Goal: Communication & Community: Answer question/provide support

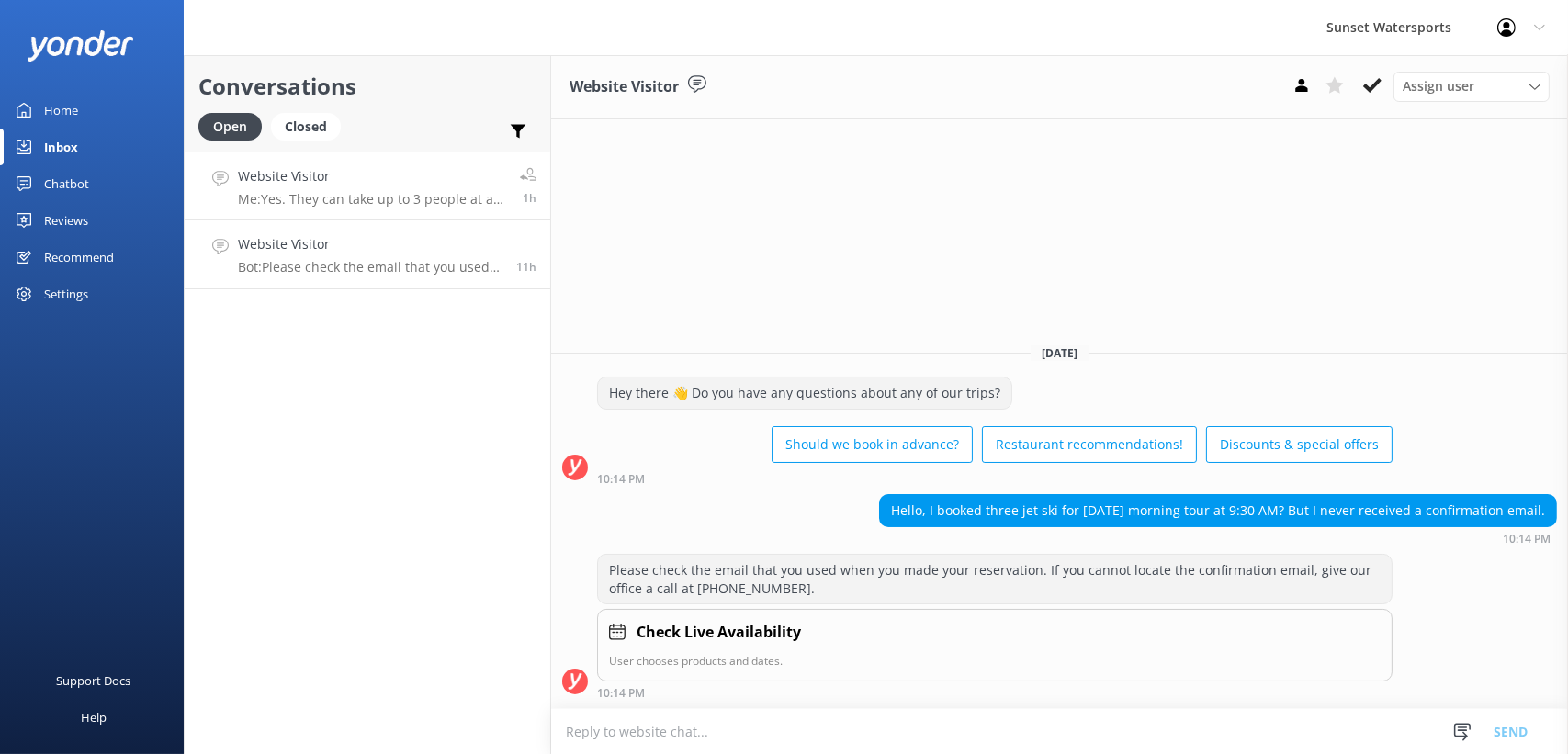
click at [424, 200] on p "Me: Yes. They can take up to 3 people at a time on each flight! We have some gr…" at bounding box center [371, 199] width 268 height 17
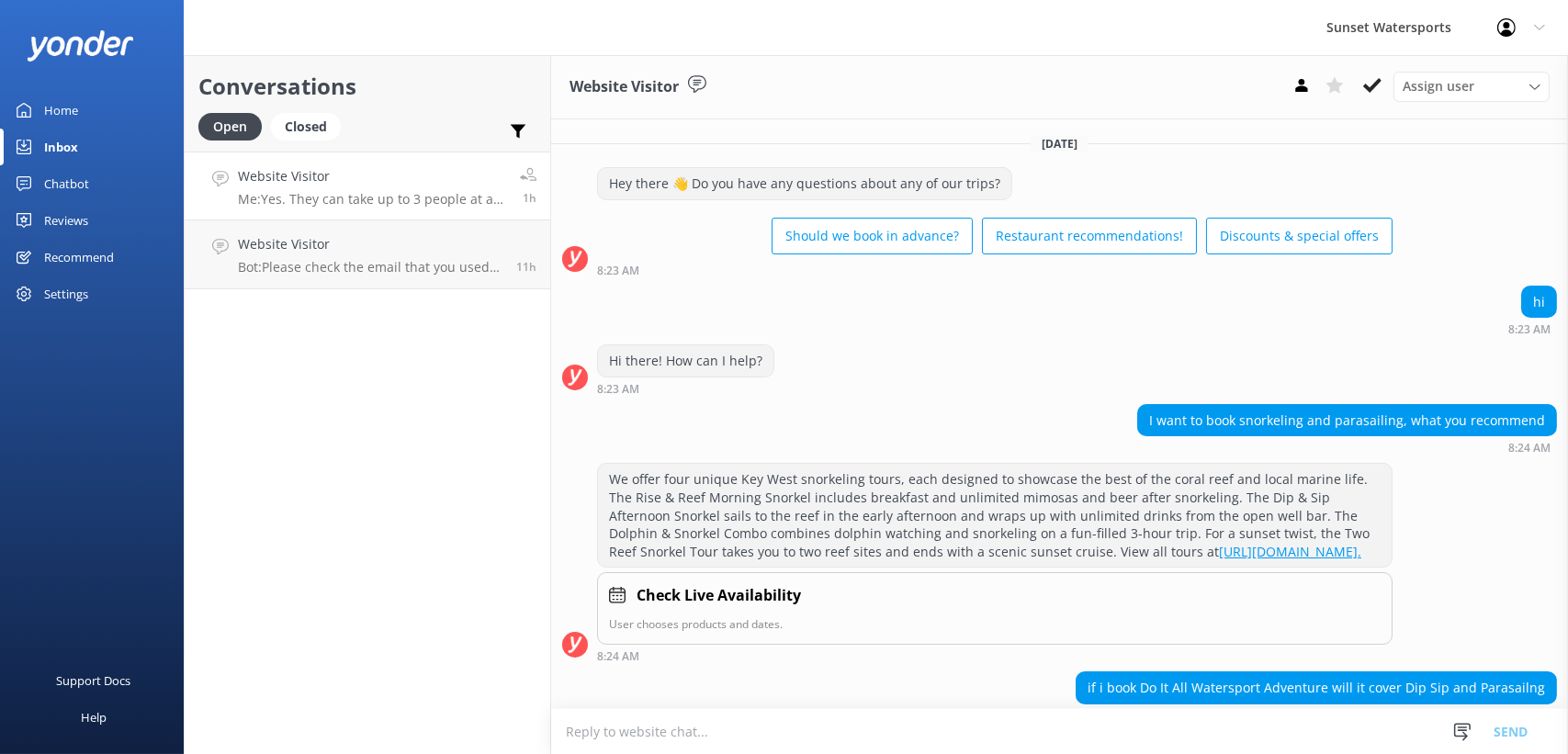
scroll to position [365, 0]
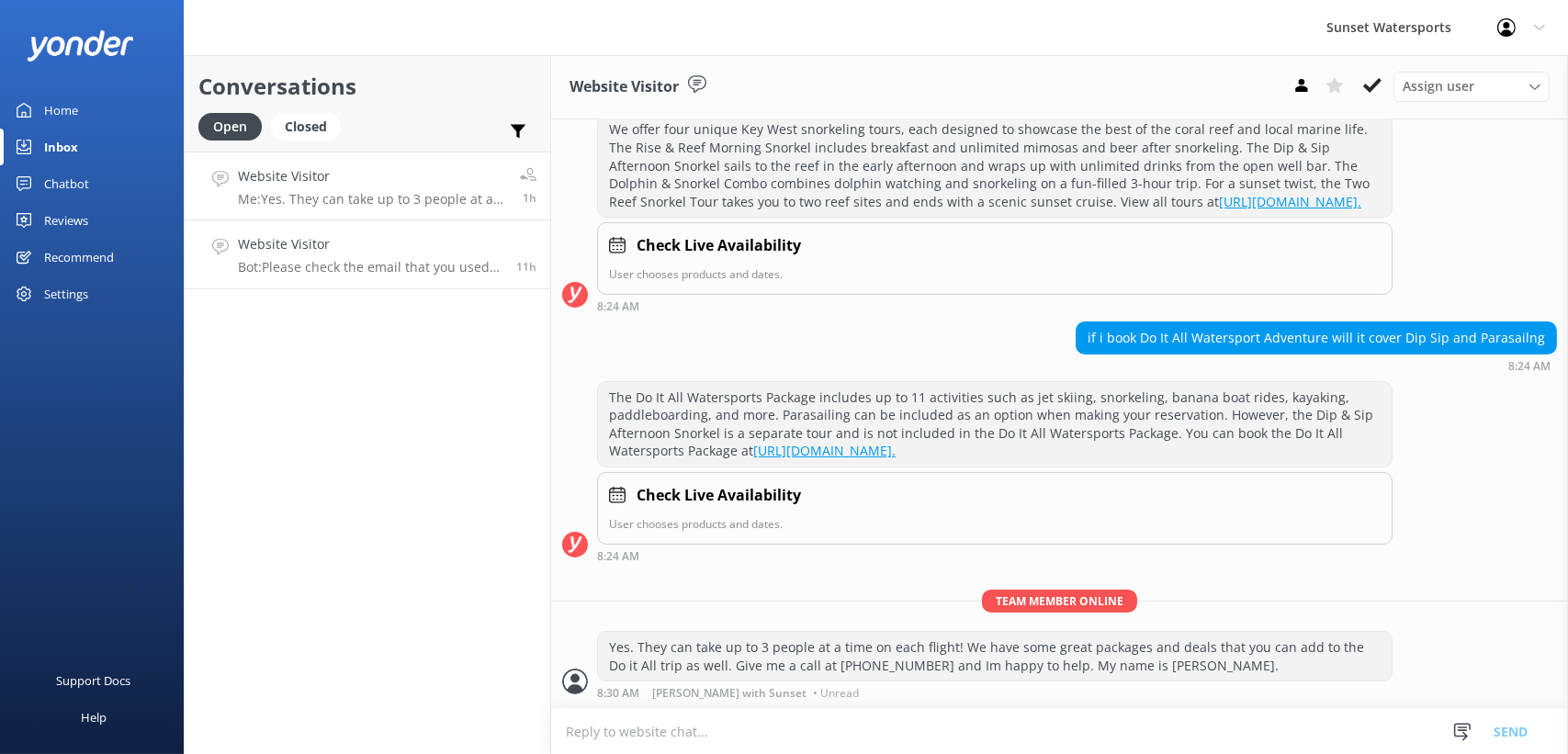
click at [414, 253] on h4 "Website Visitor" at bounding box center [370, 244] width 265 height 21
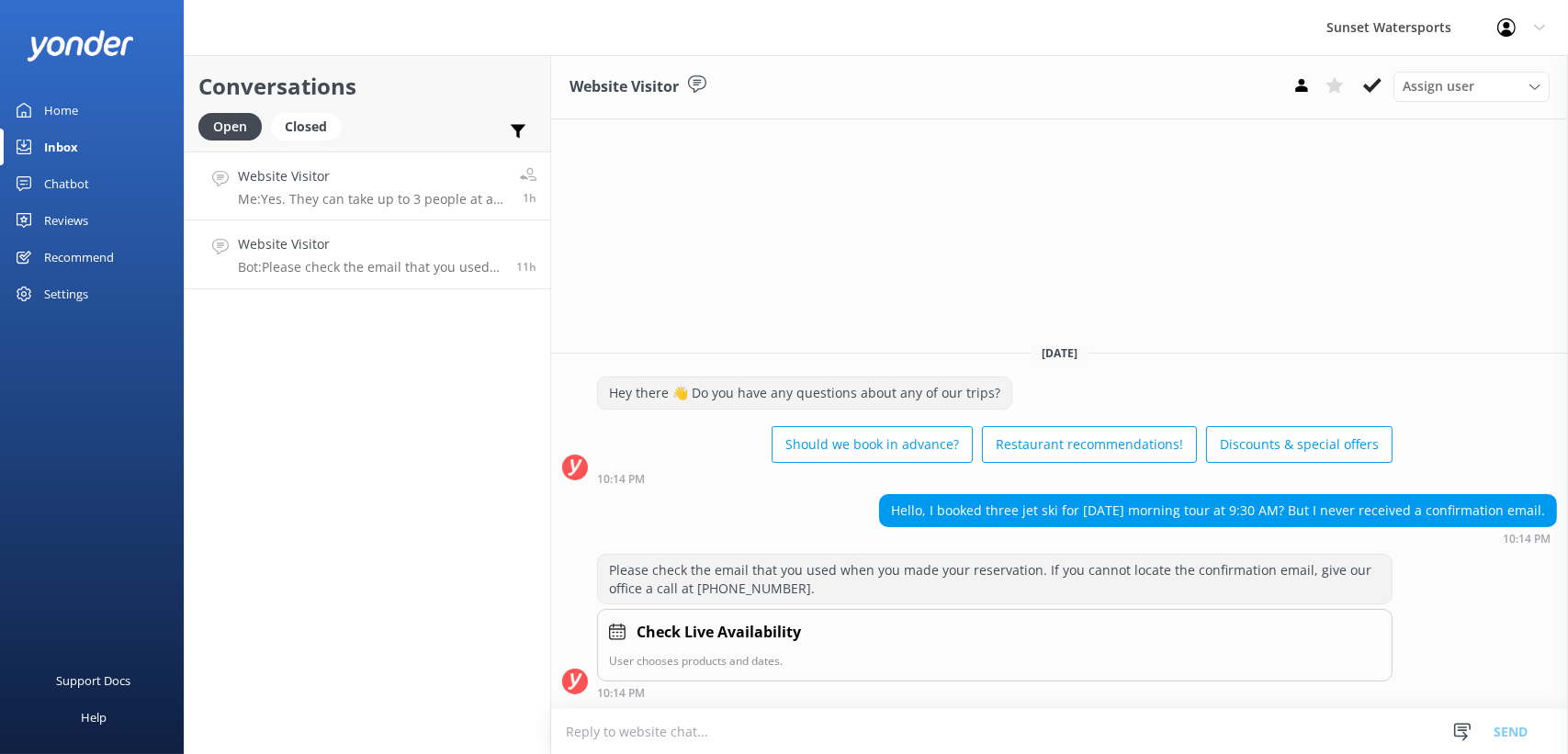
click at [417, 197] on p "Me: Yes. They can take up to 3 people at a time on each flight! We have some gr…" at bounding box center [371, 199] width 268 height 17
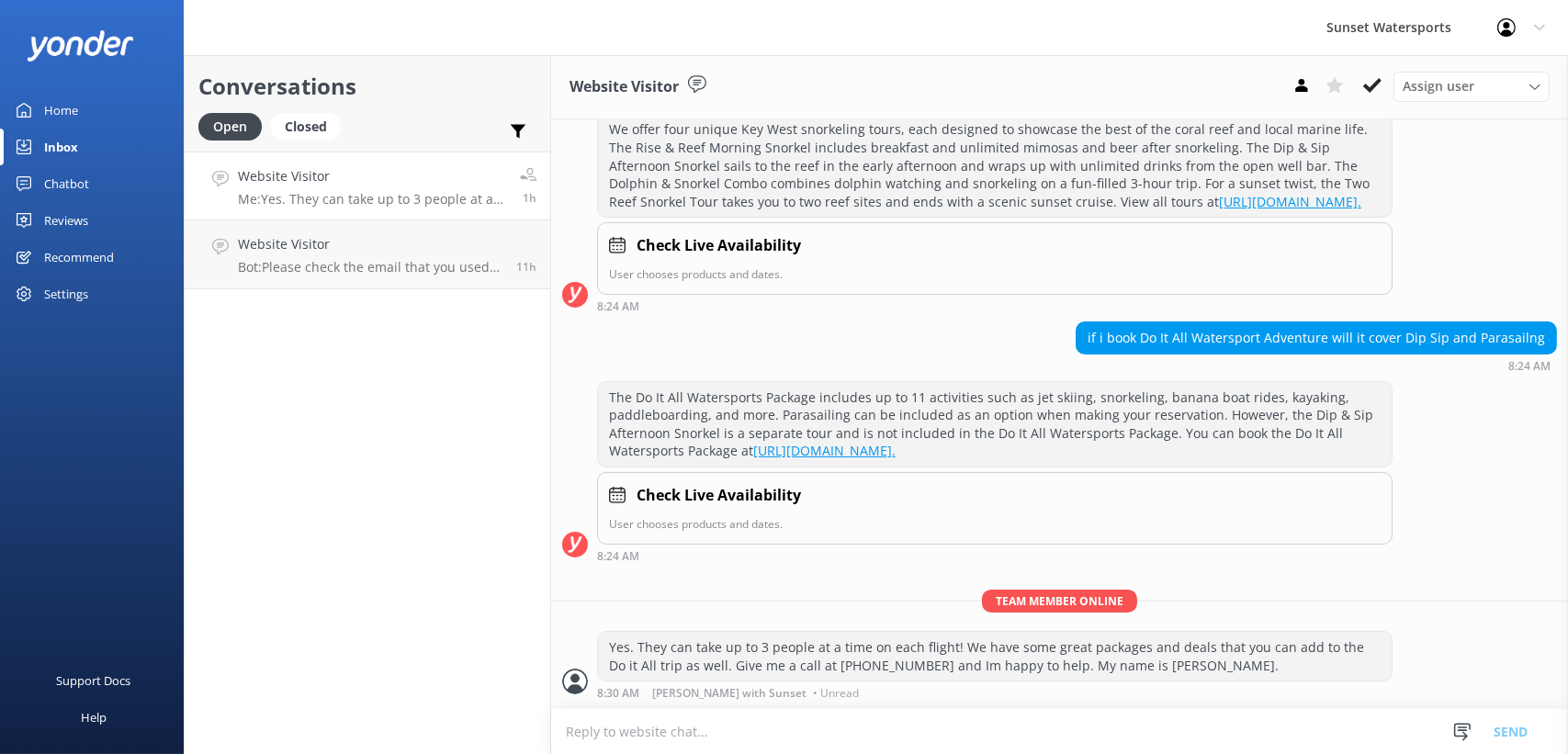
scroll to position [365, 0]
click at [355, 188] on div "Website Visitor Bot: ⚡ That's a great question, unfortunately I do not know the…" at bounding box center [368, 186] width 262 height 39
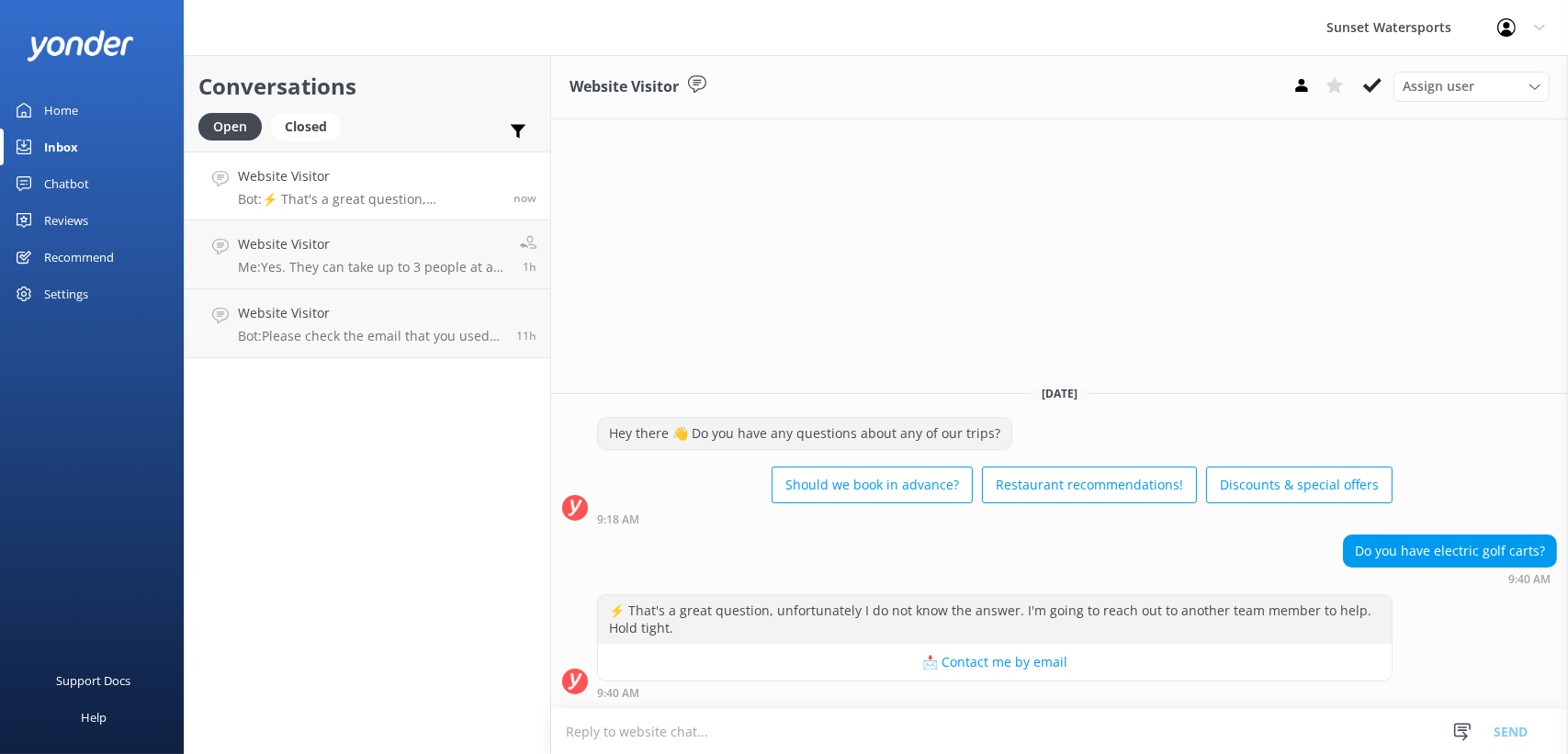
click at [846, 739] on textarea at bounding box center [1060, 732] width 1017 height 45
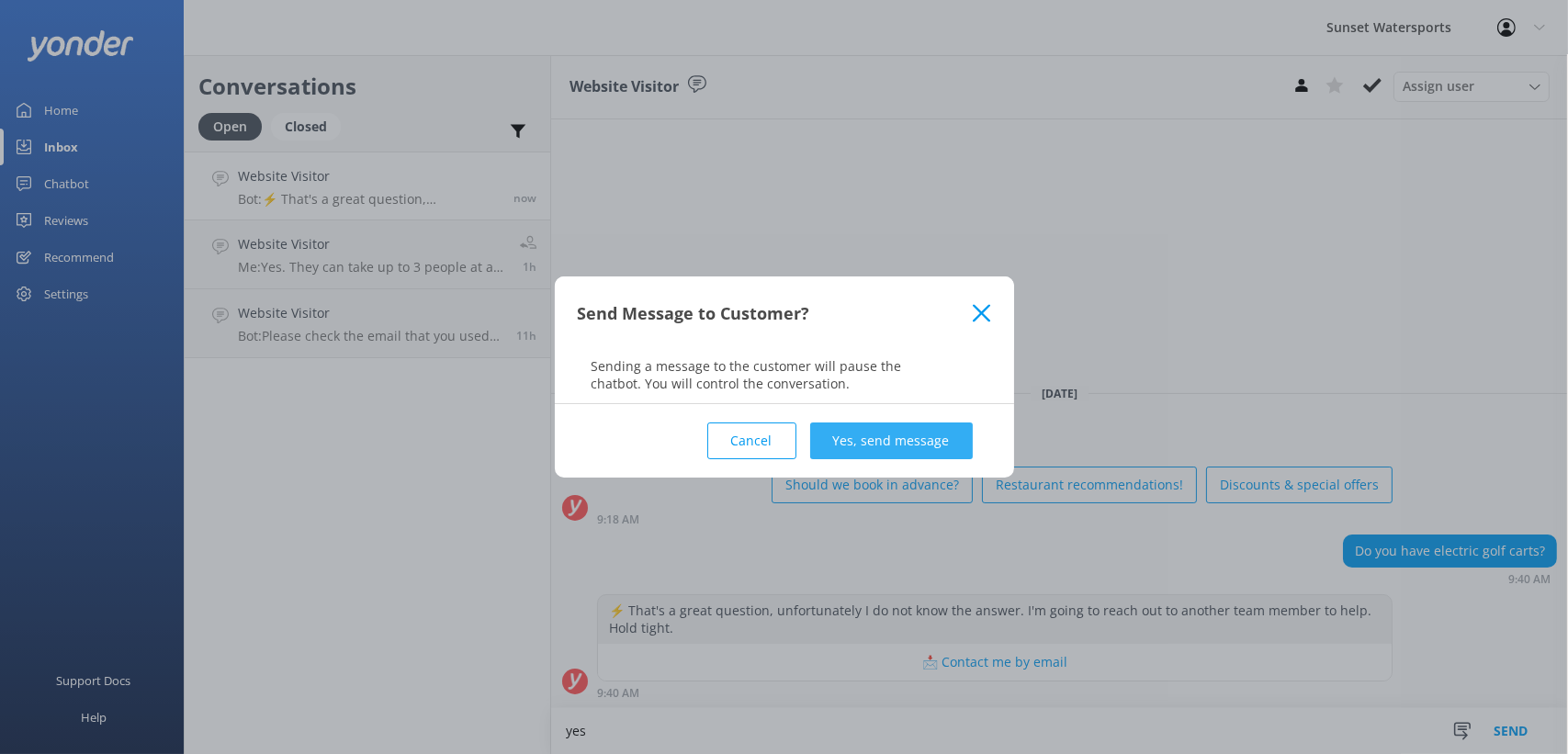
type textarea "yes"
click at [888, 430] on button "Yes, send message" at bounding box center [892, 441] width 163 height 36
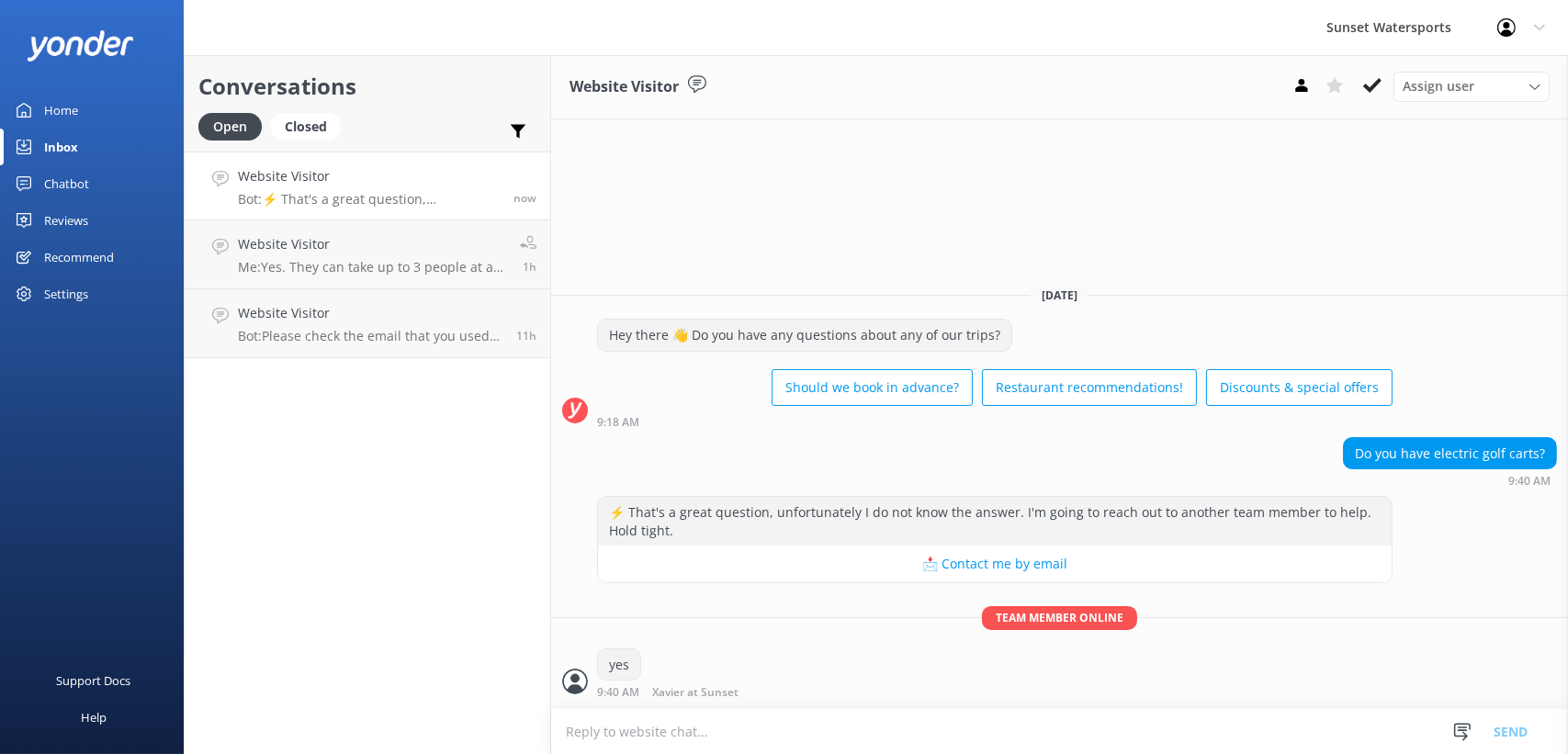
click at [735, 738] on textarea at bounding box center [1060, 732] width 1017 height 45
type textarea "a 4 or 6 seater?"
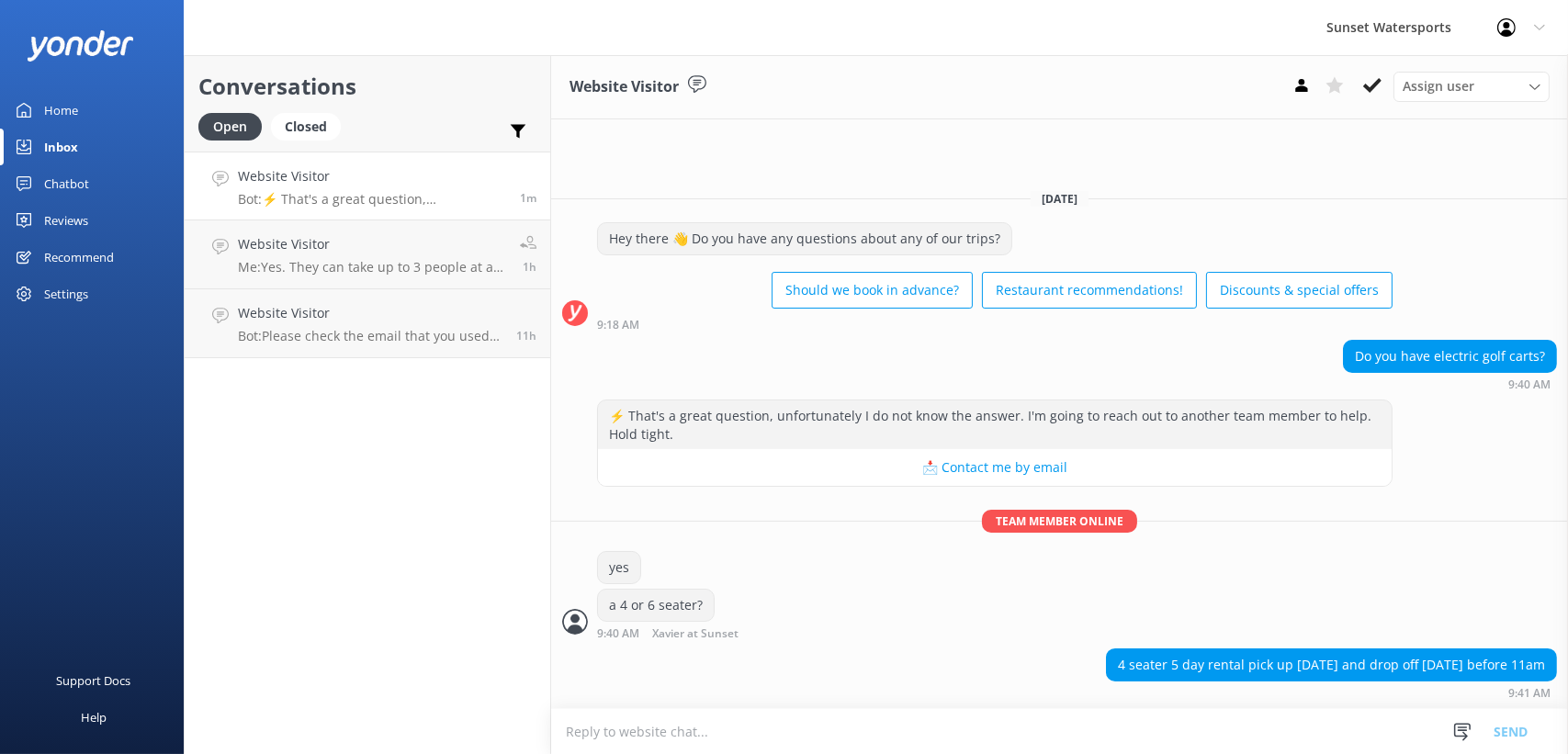
click at [1056, 752] on textarea at bounding box center [1060, 732] width 1017 height 45
click at [570, 724] on textarea "dure i can set that up for you" at bounding box center [1060, 731] width 1017 height 46
click at [761, 734] on textarea "sure i can set that up for you" at bounding box center [1060, 731] width 1017 height 46
click at [1286, 732] on textarea "sure i can set that up for you give me a call Xavier with Sunset 786-546-2340 a…" at bounding box center [1060, 731] width 1017 height 46
type textarea "sure i can set that up for you give me a call Xavier with Sunset 786-546-2340 a…"
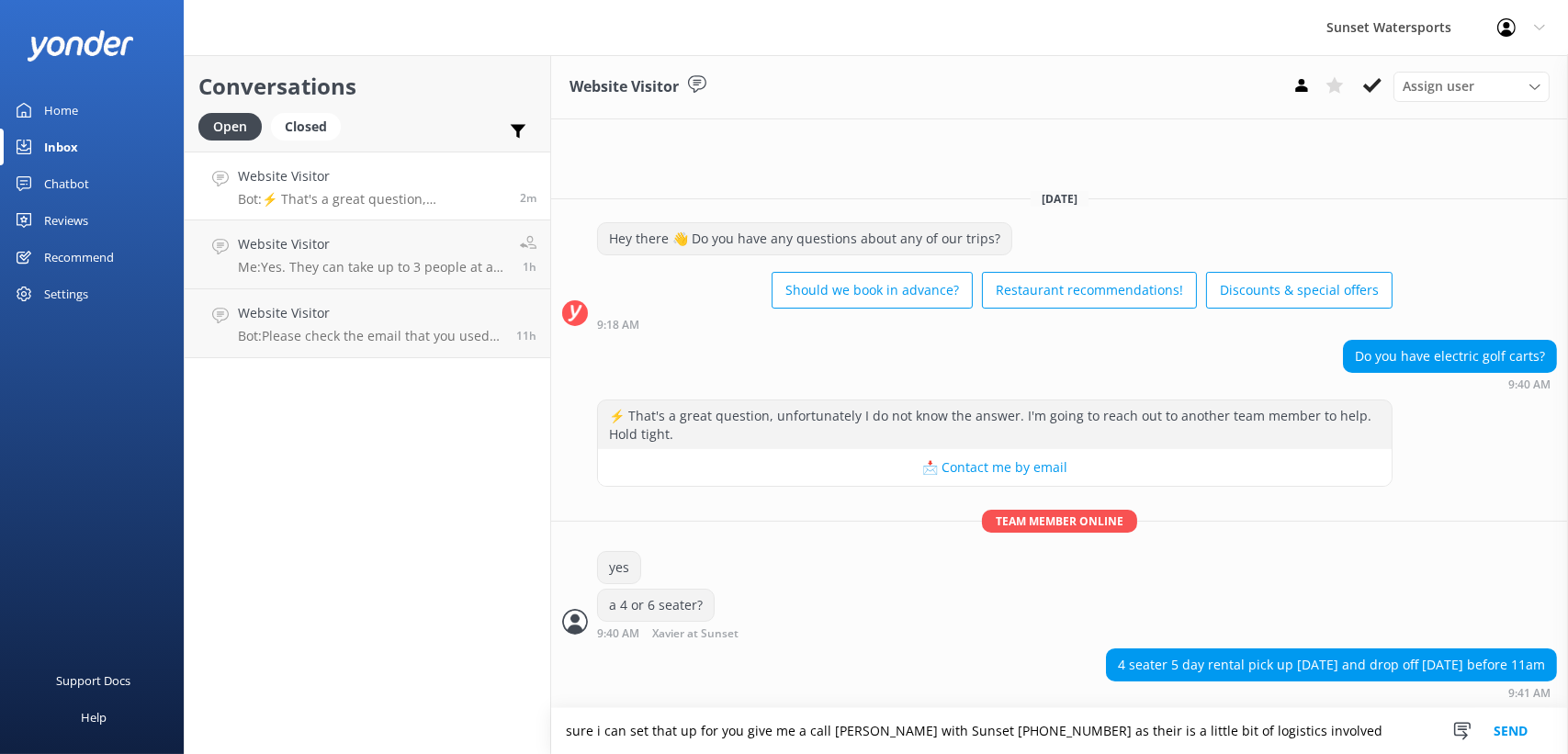
click at [1533, 732] on button "Send" at bounding box center [1510, 731] width 69 height 46
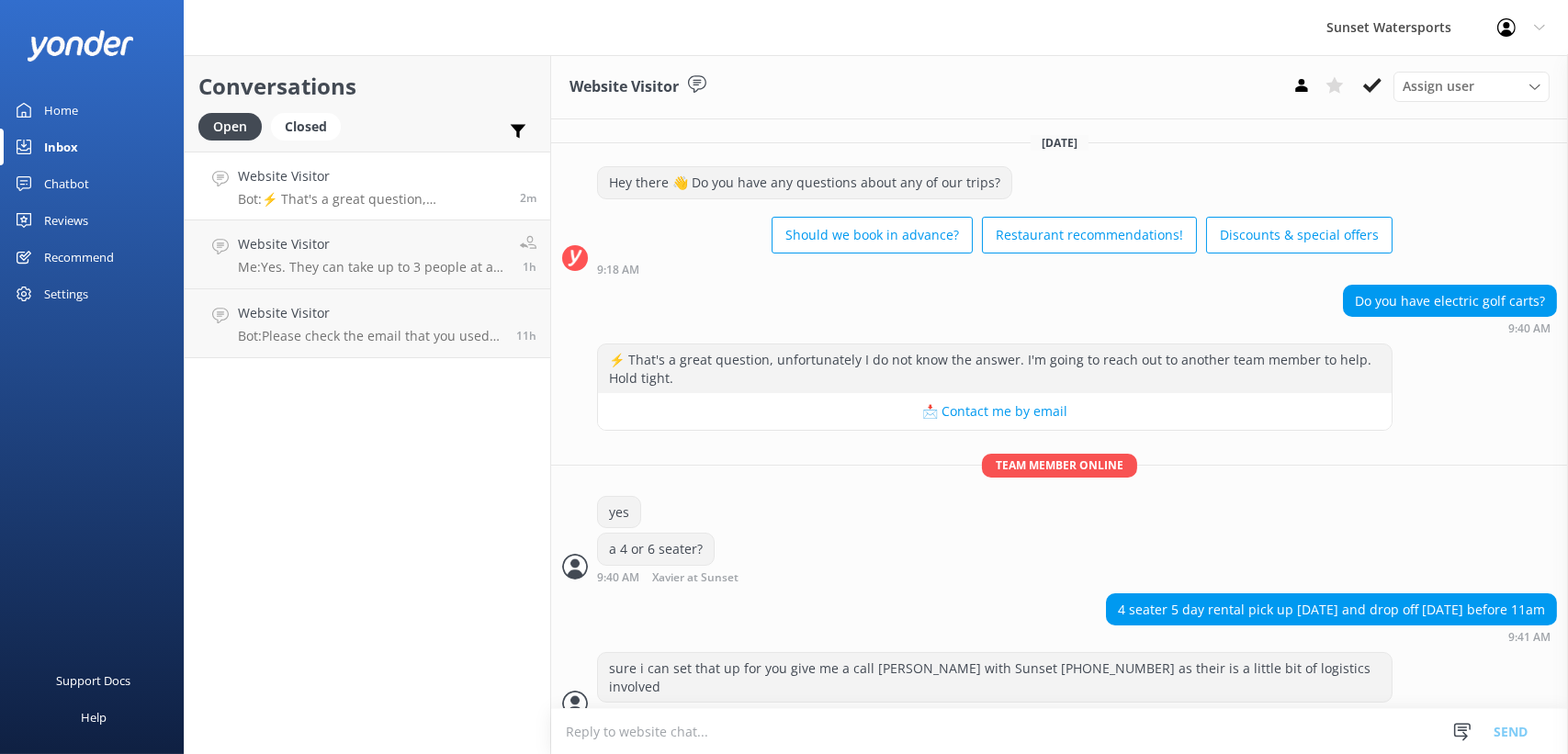
scroll to position [2, 0]
click at [708, 743] on textarea at bounding box center [1060, 732] width 1017 height 45
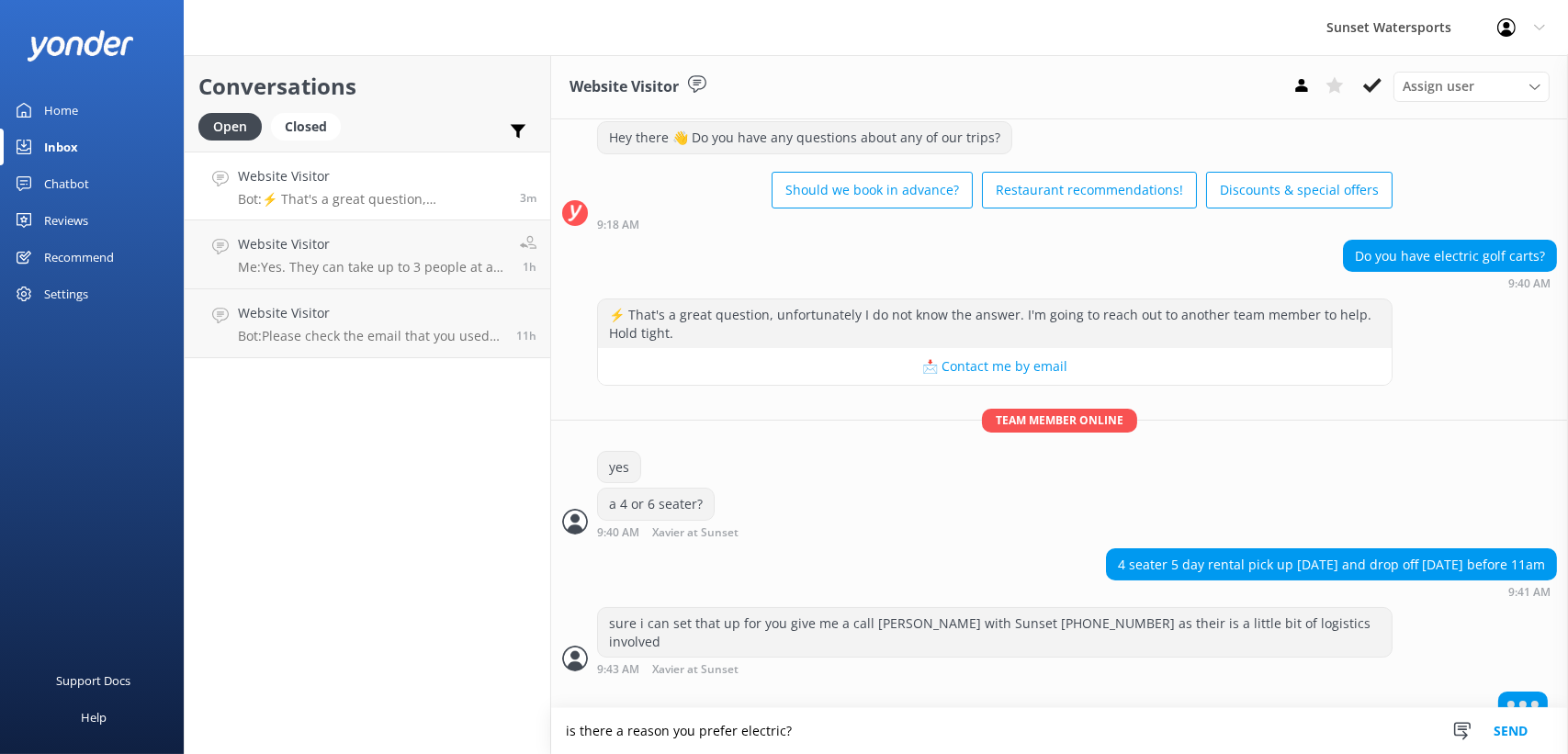
type textarea "is there a reason you prefer electric?"
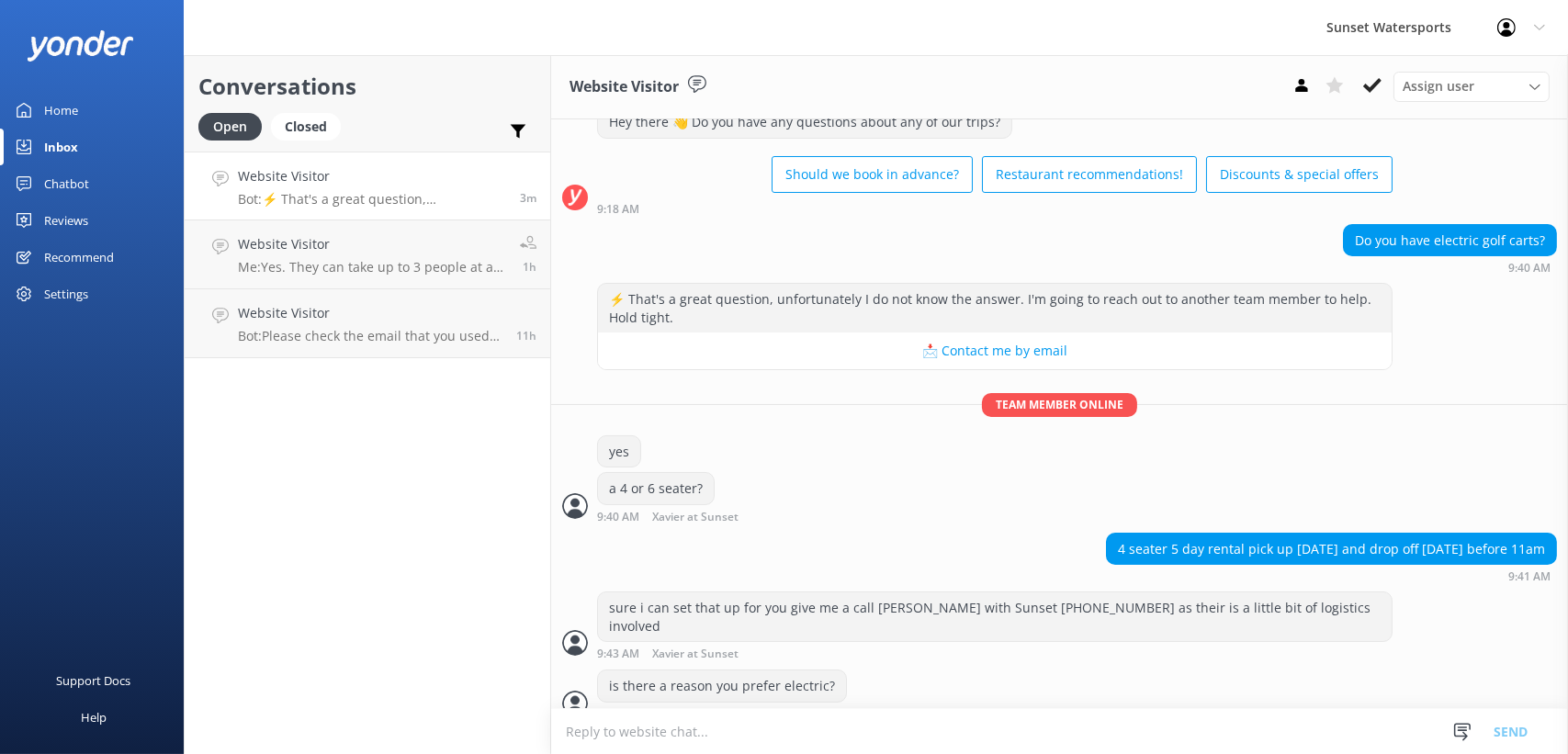
scroll to position [106, 0]
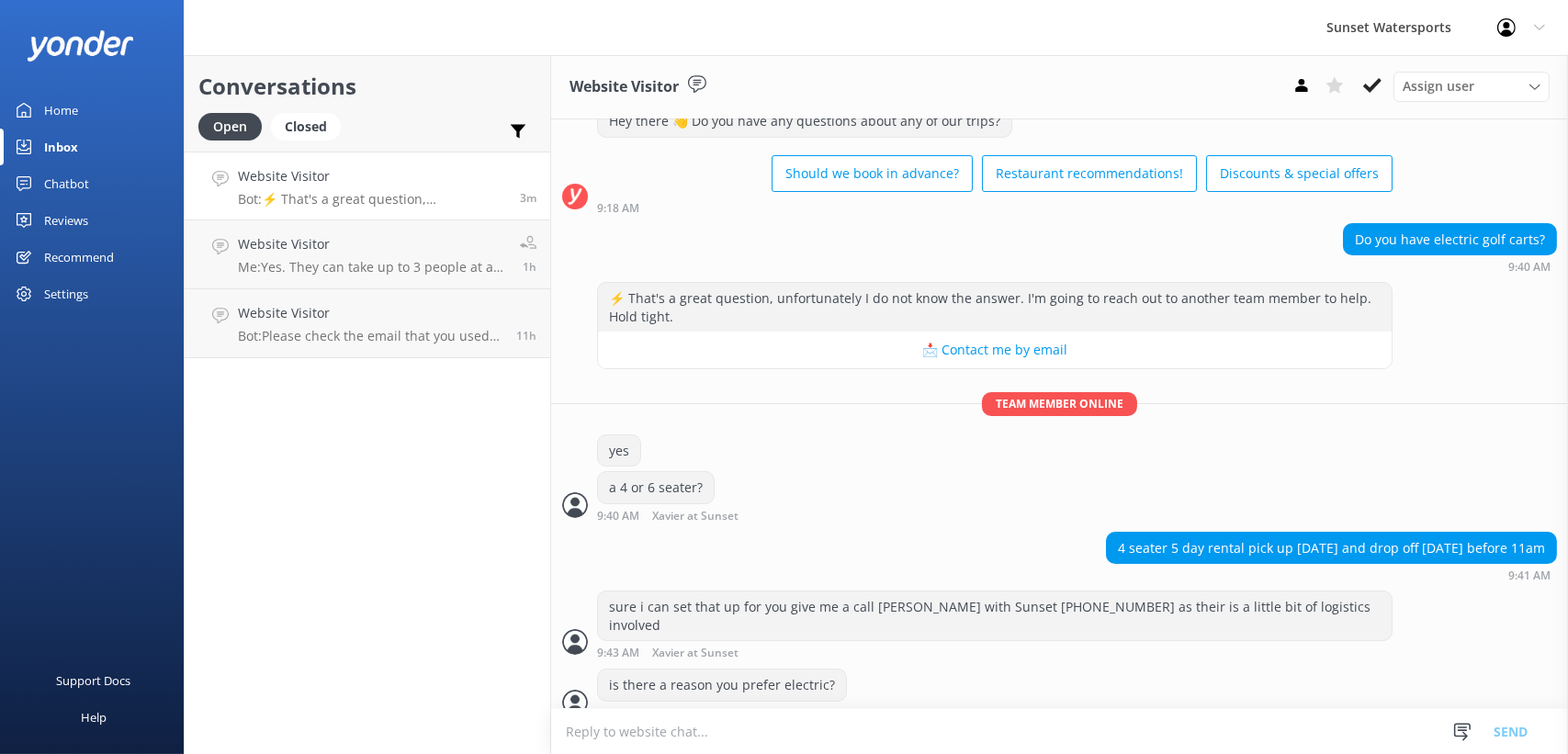
click at [693, 741] on textarea at bounding box center [1060, 732] width 1017 height 45
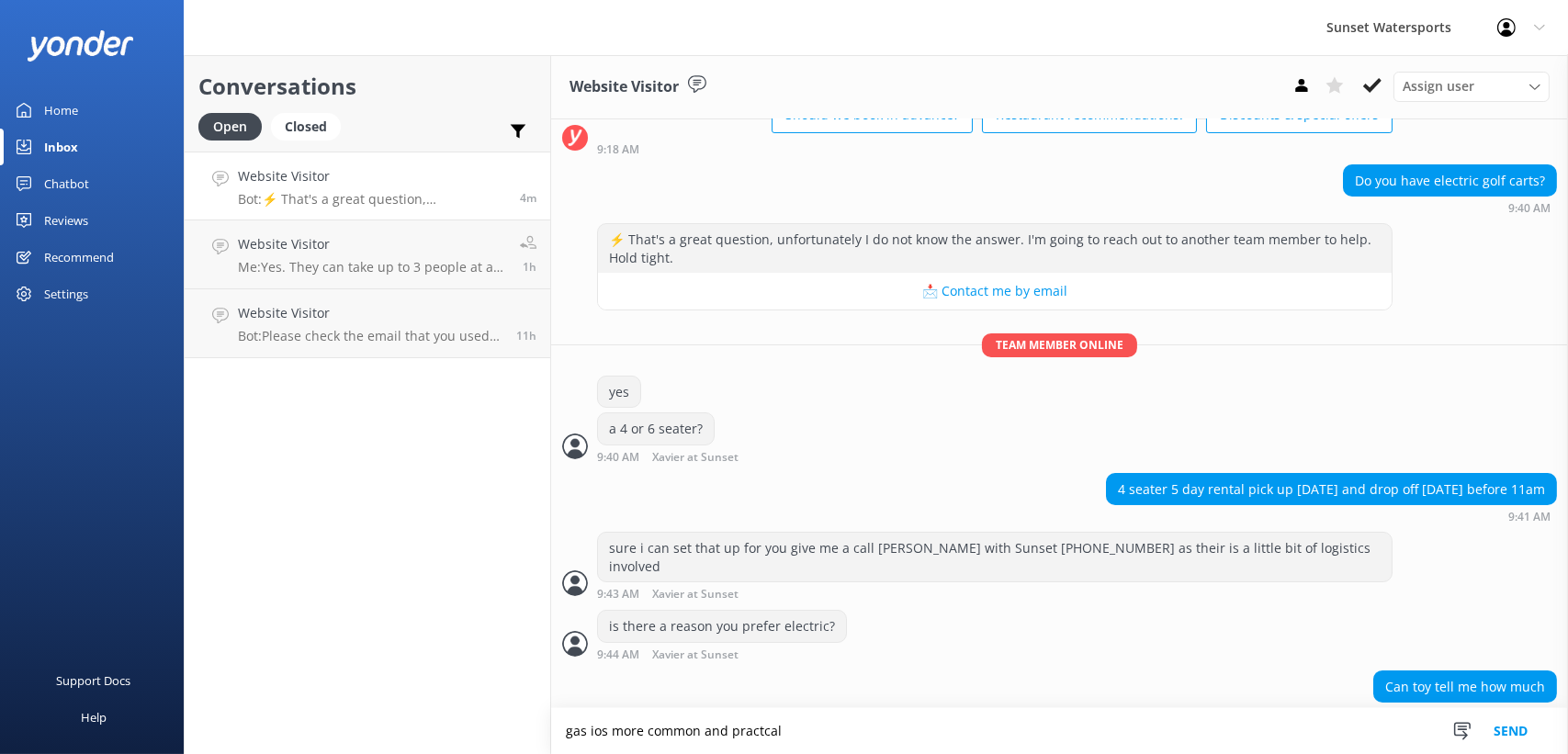
scroll to position [165, 0]
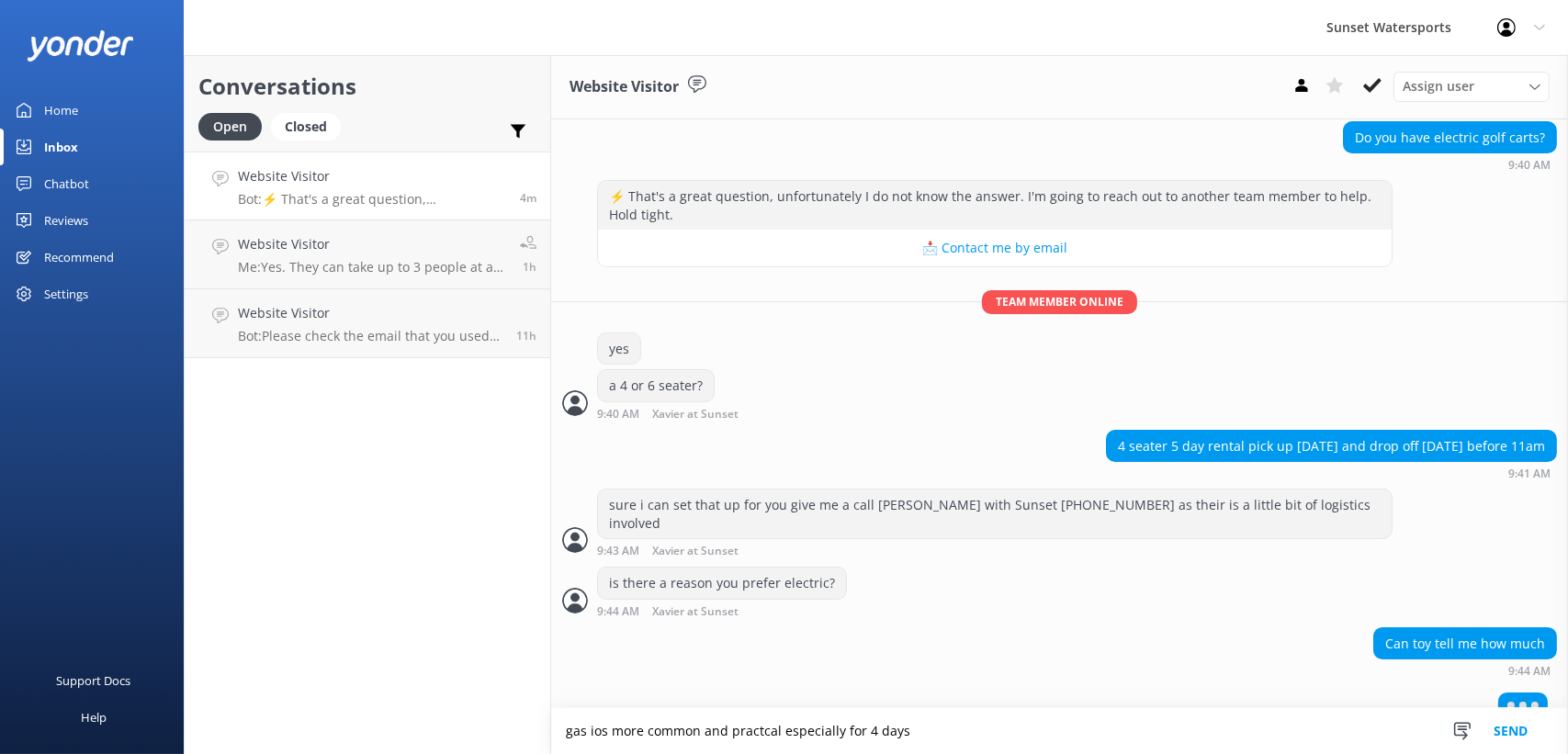
type textarea "gas ios more common and practcal especially for 4 days"
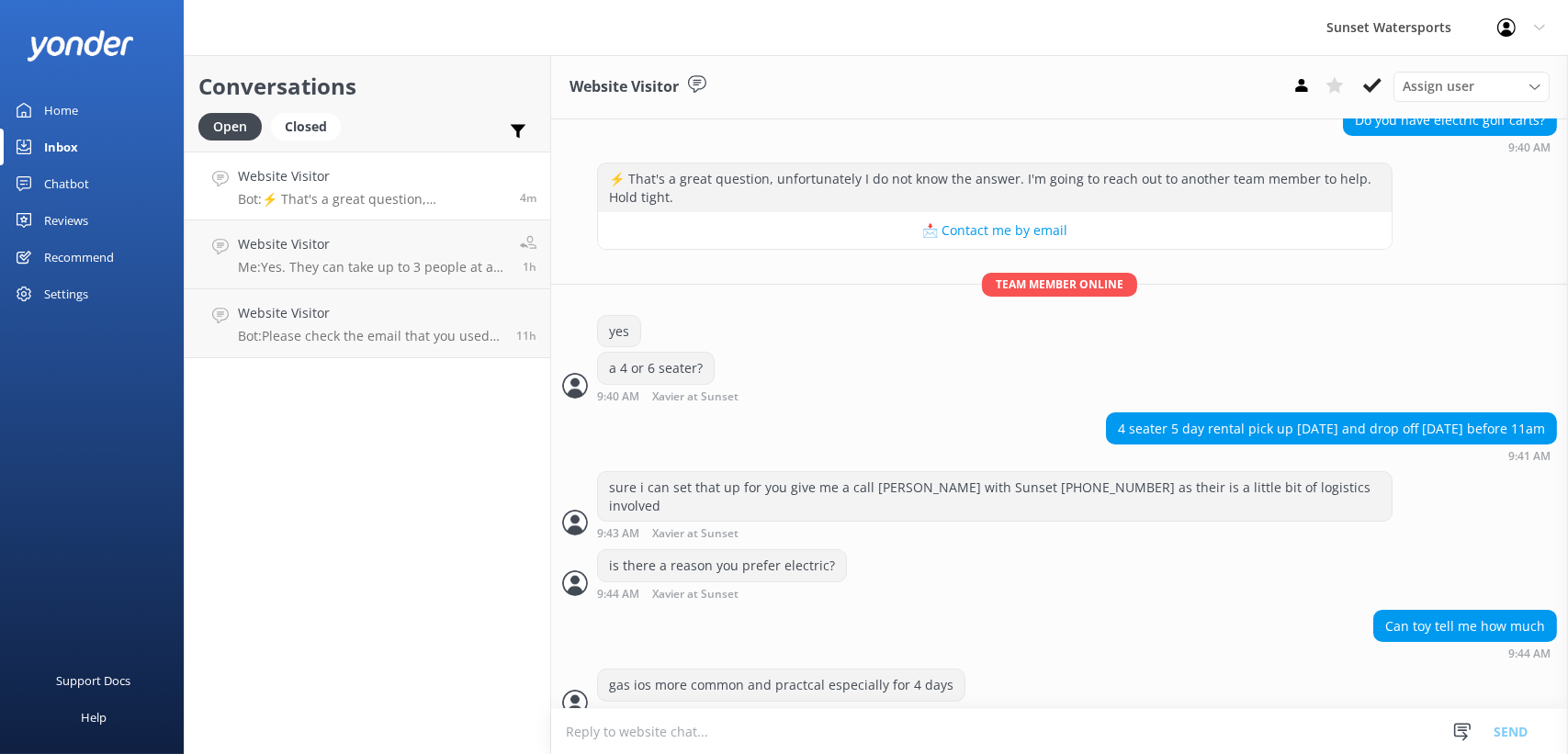
scroll to position [240, 0]
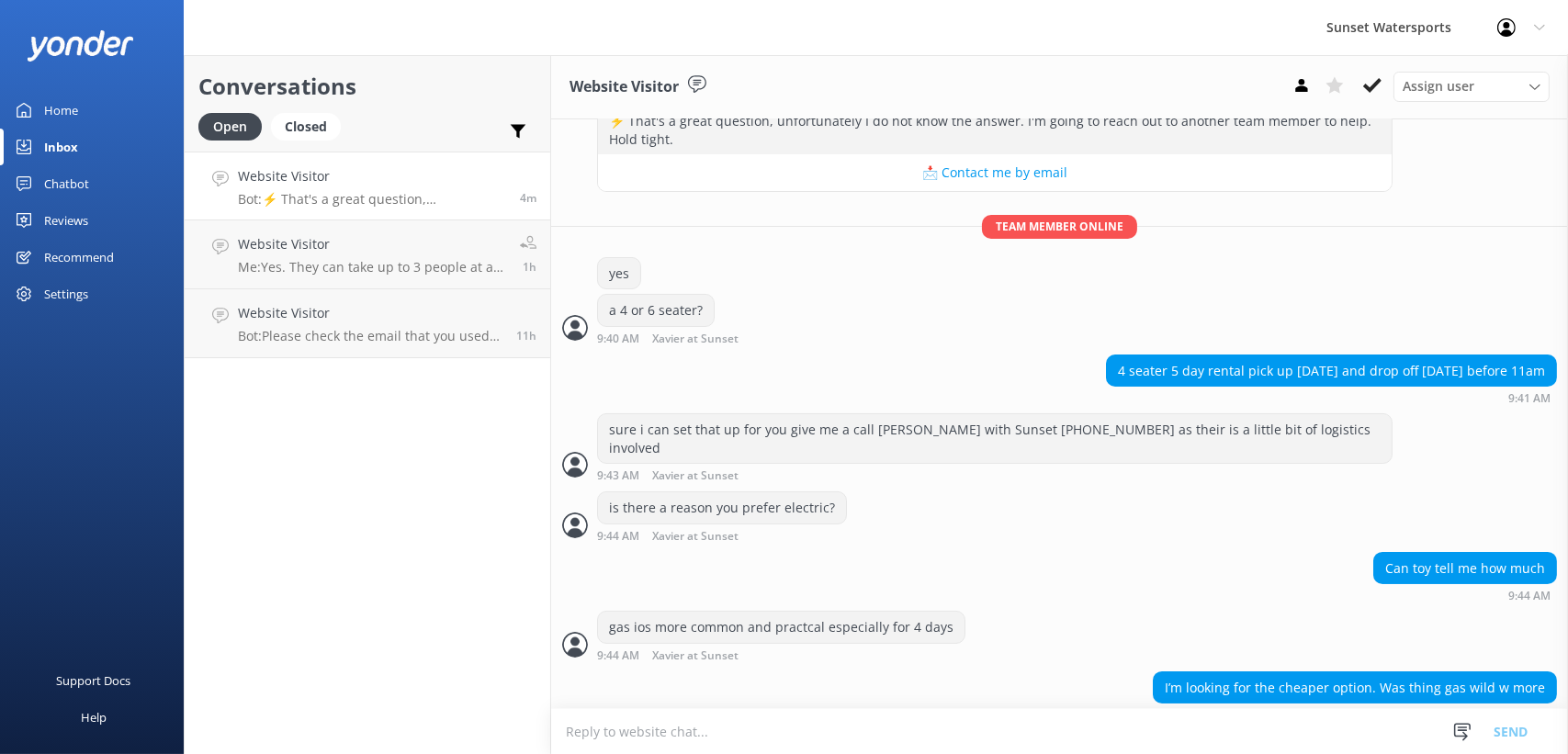
click at [677, 743] on textarea at bounding box center [1060, 732] width 1017 height 45
type textarea "no they're the same price"
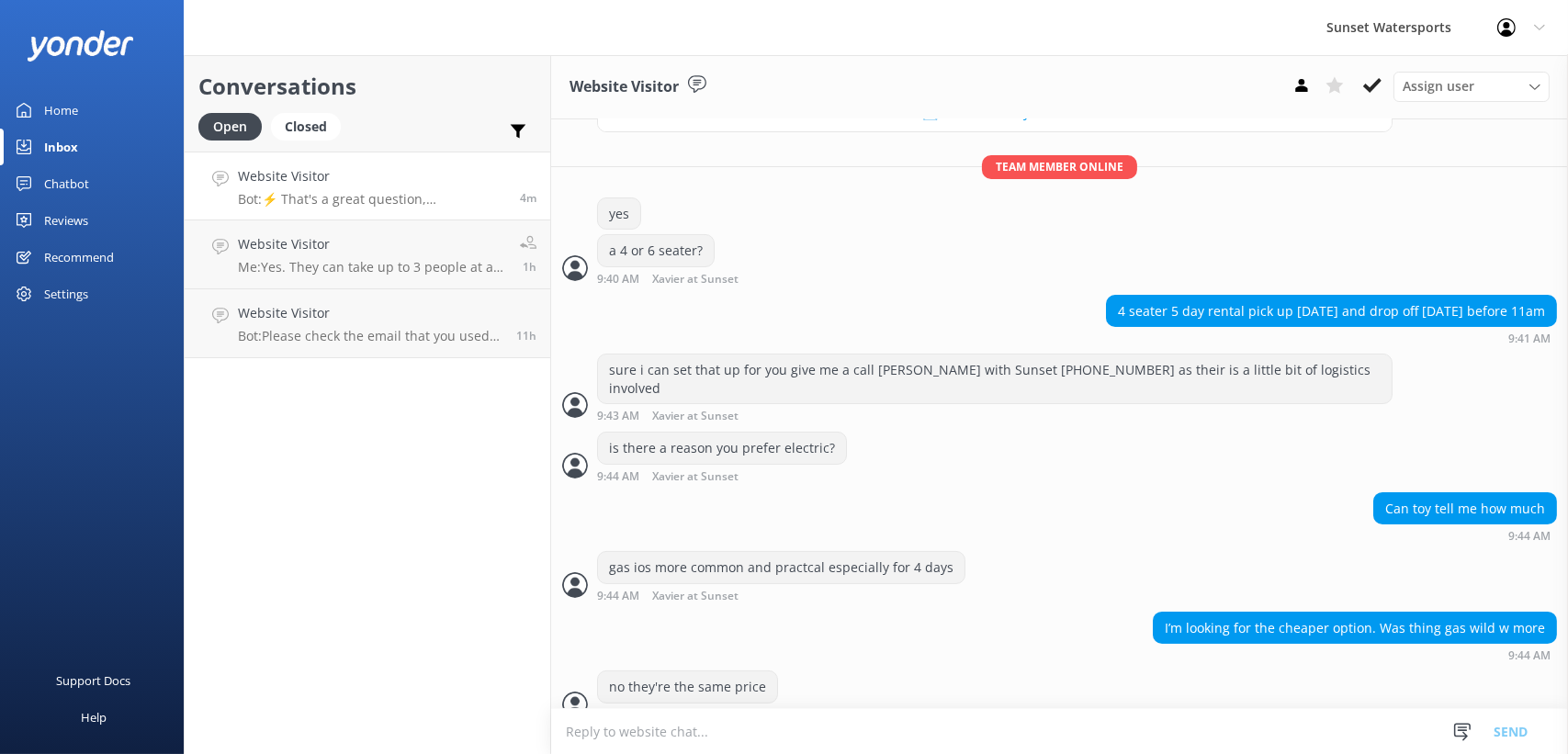
click at [772, 754] on textarea at bounding box center [1060, 732] width 1017 height 45
type textarea "it would be 480 plus tax"
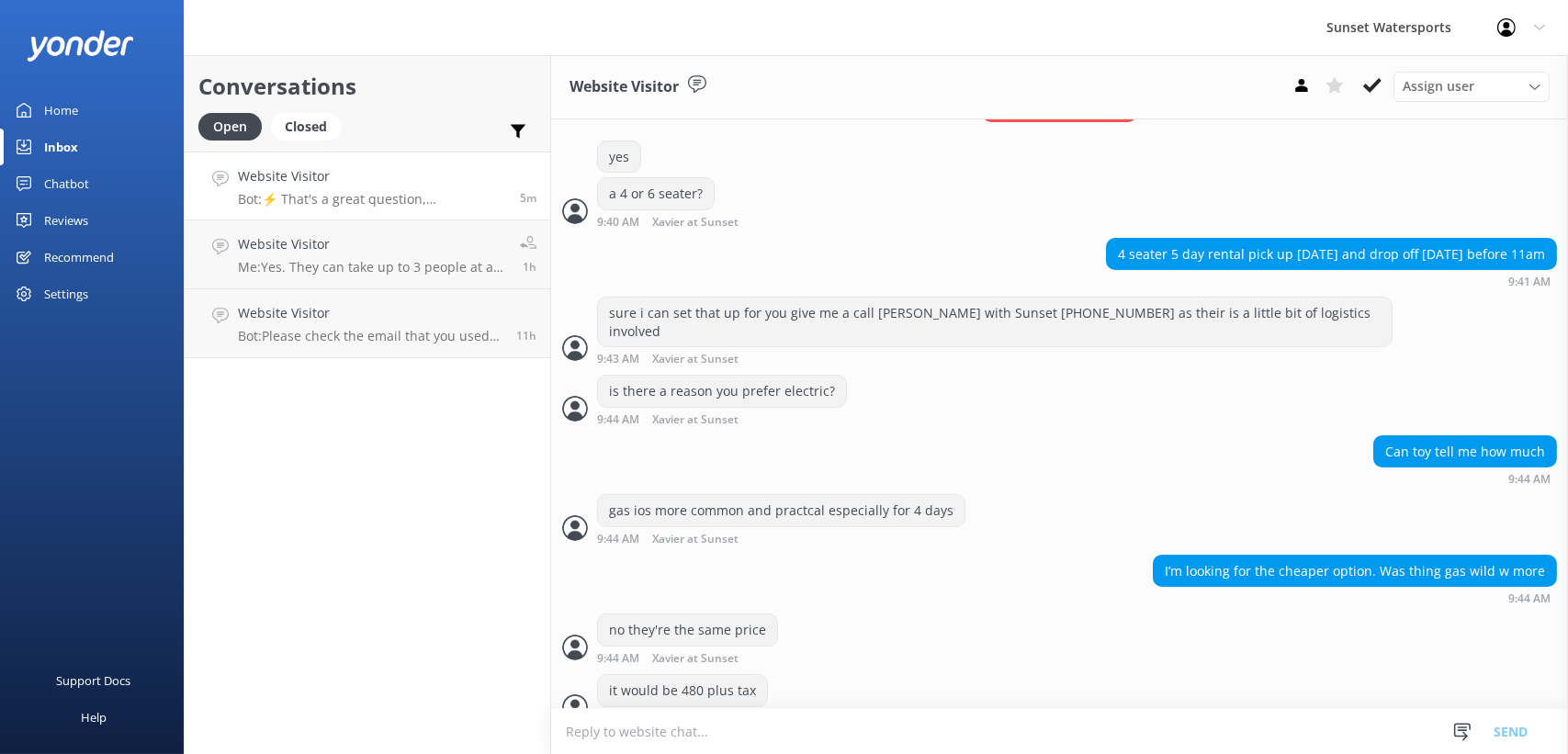
scroll to position [359, 0]
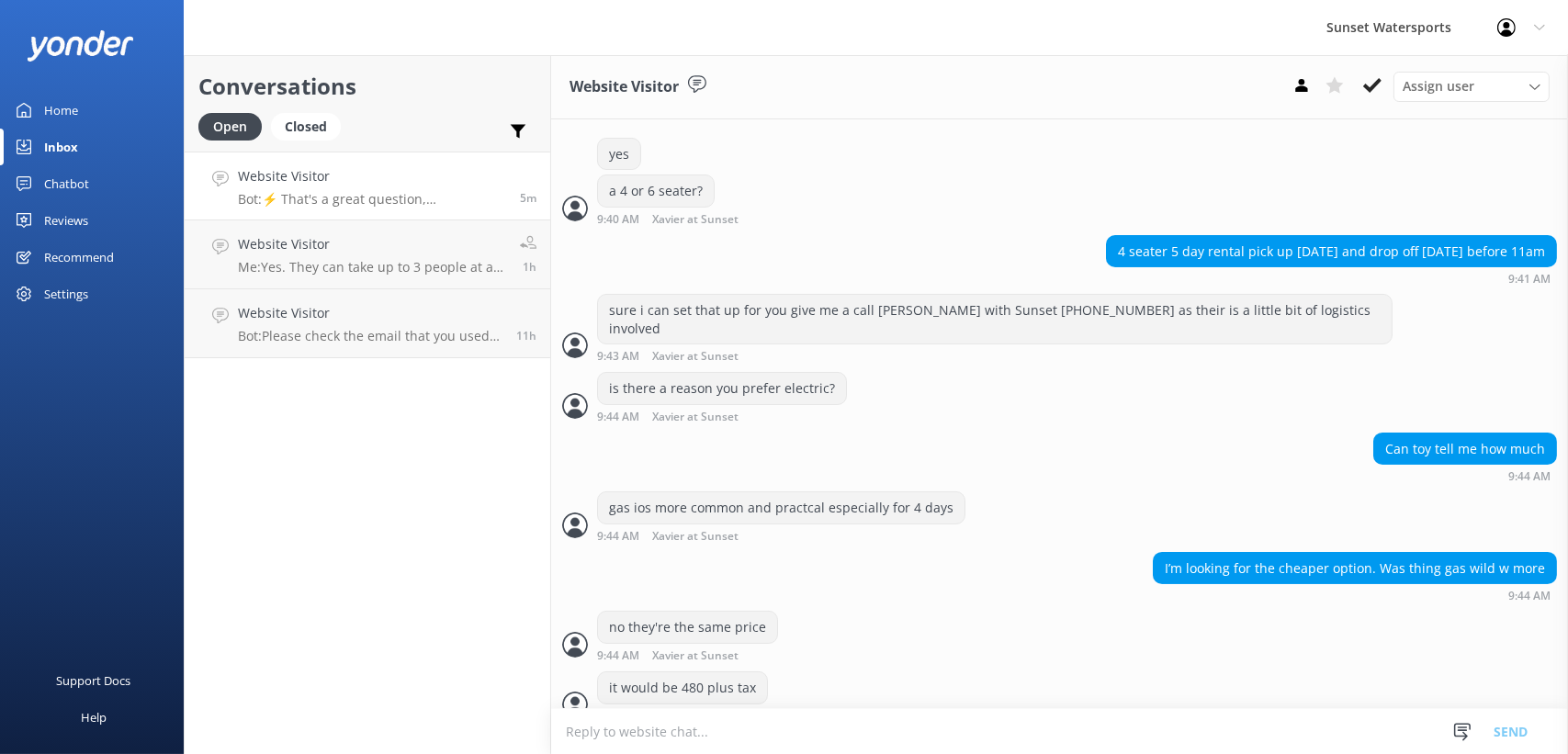
click at [767, 742] on textarea at bounding box center [1060, 732] width 1017 height 45
type textarea "they start at 180 then an extra 100 for each additional 24 hours"
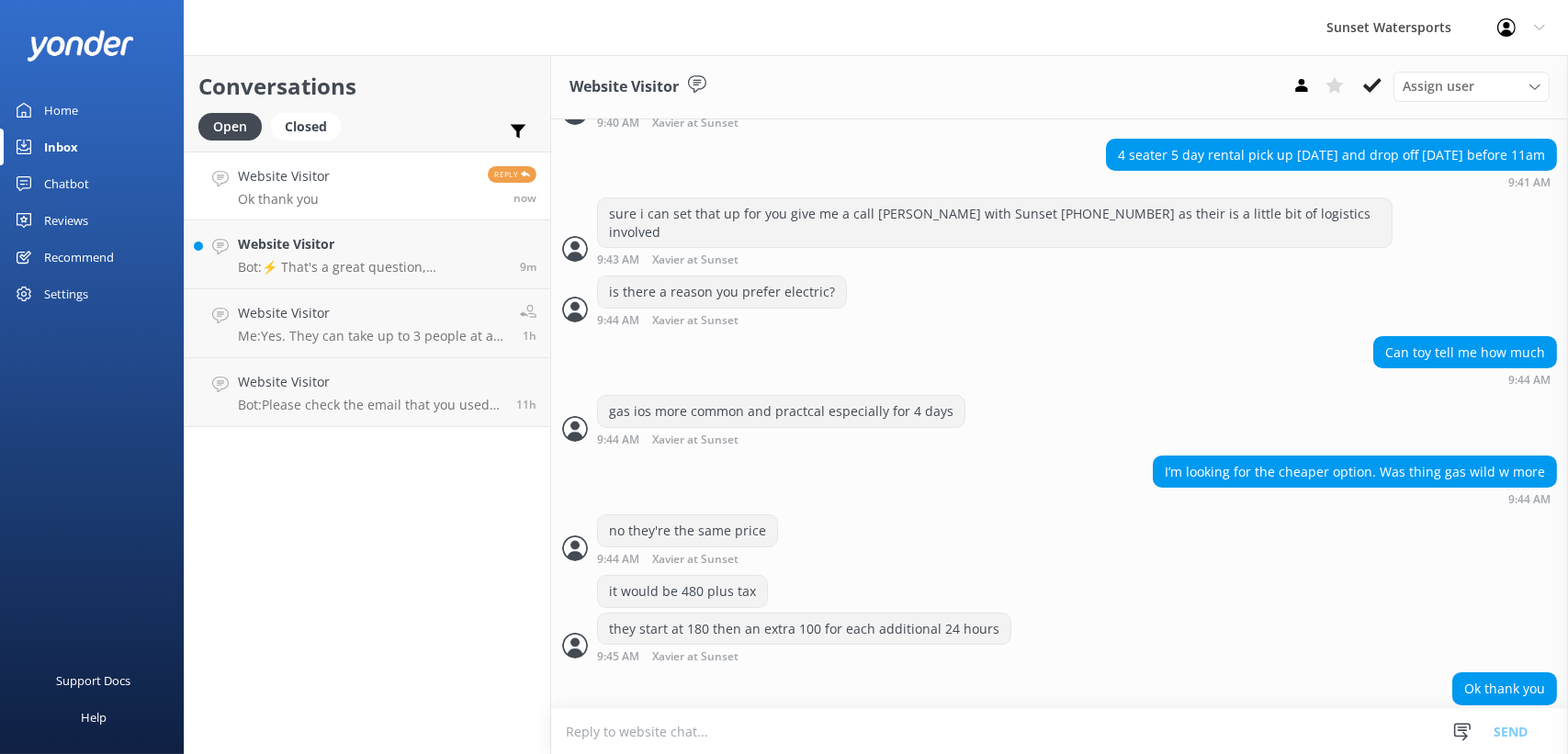
scroll to position [457, 0]
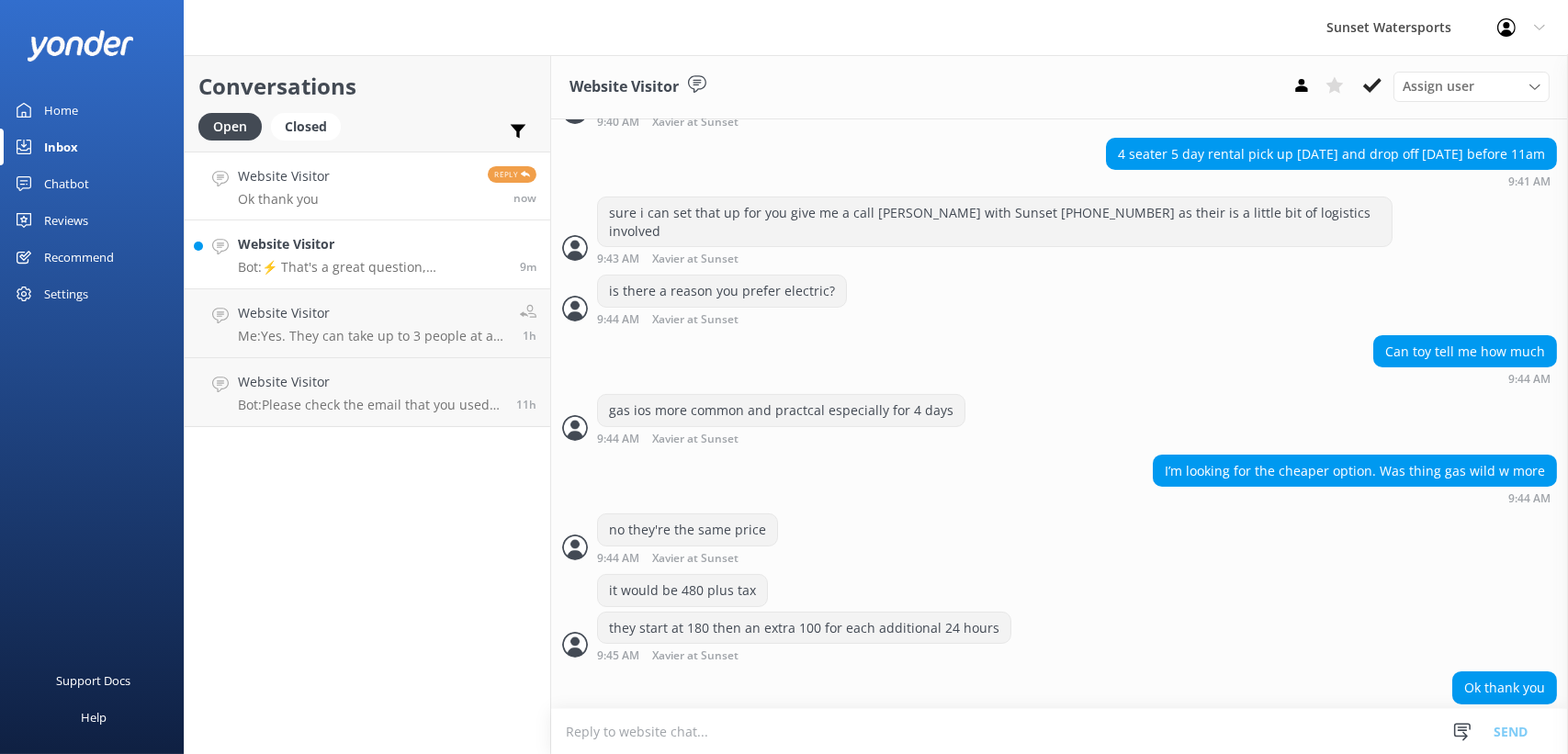
click at [382, 270] on p "Bot: ⚡ That's a great question, unfortunately I do not know the answer. I'm goi…" at bounding box center [371, 267] width 268 height 17
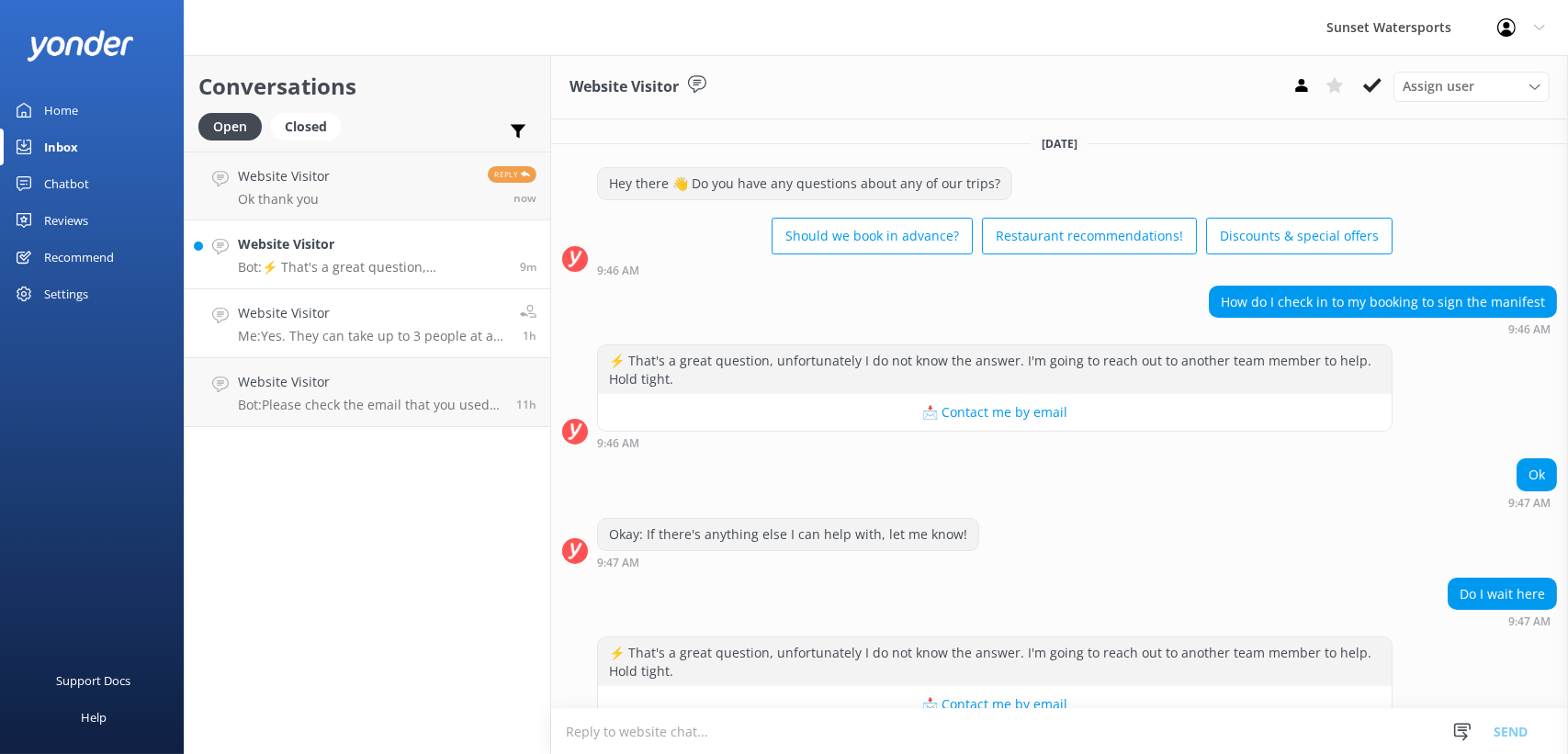
scroll to position [39, 0]
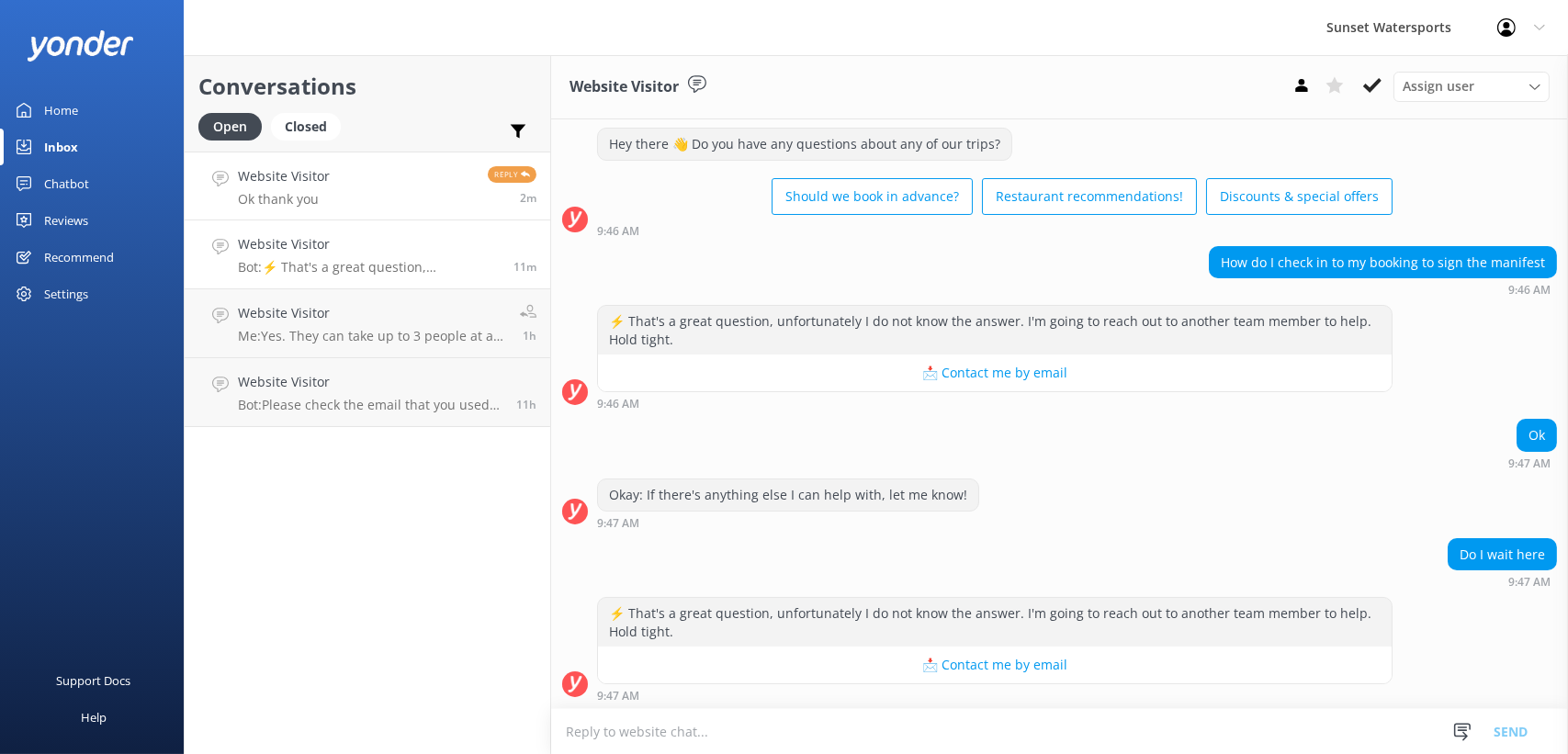
click at [359, 203] on link "Website Visitor Ok thank you Reply 2m" at bounding box center [367, 186] width 366 height 69
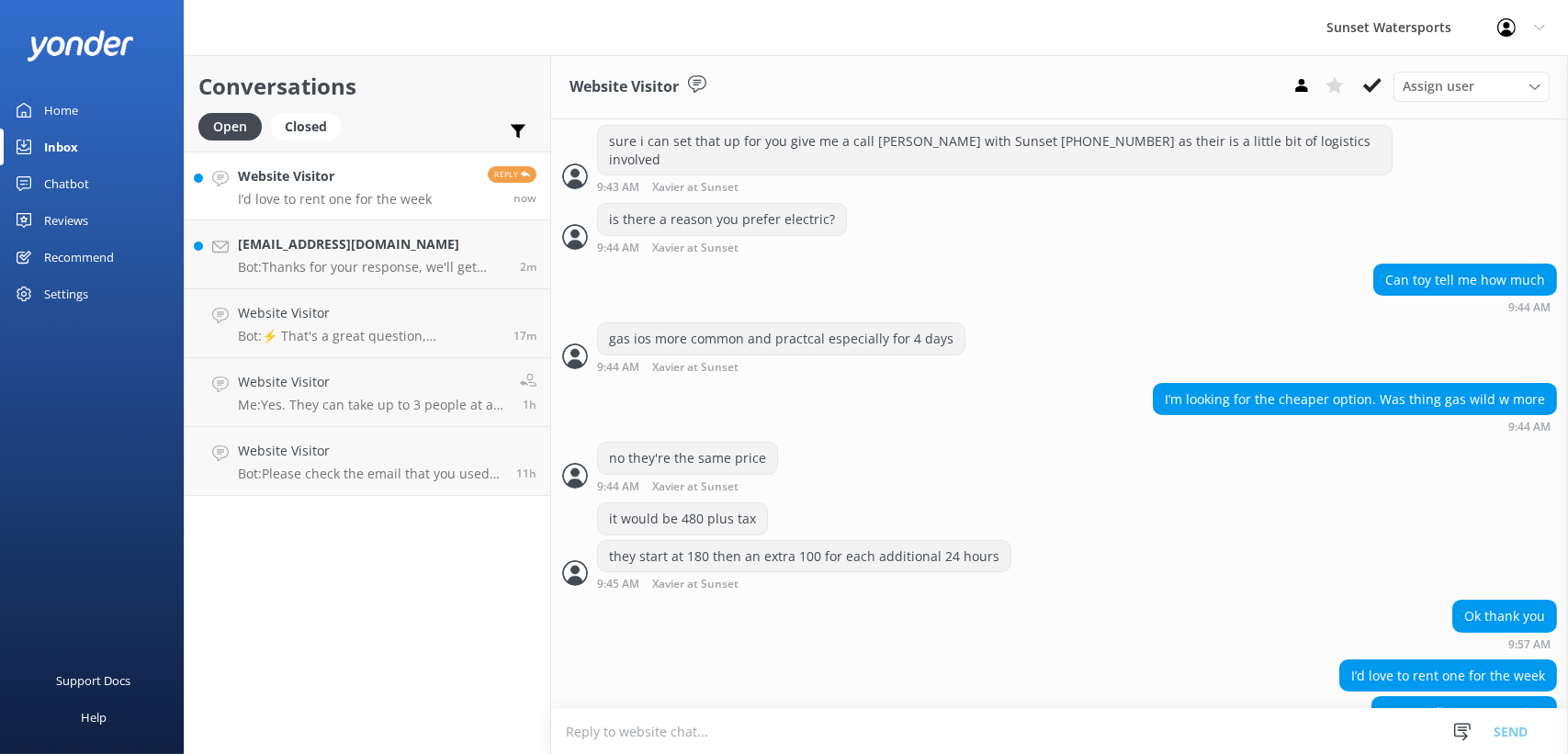
scroll to position [553, 0]
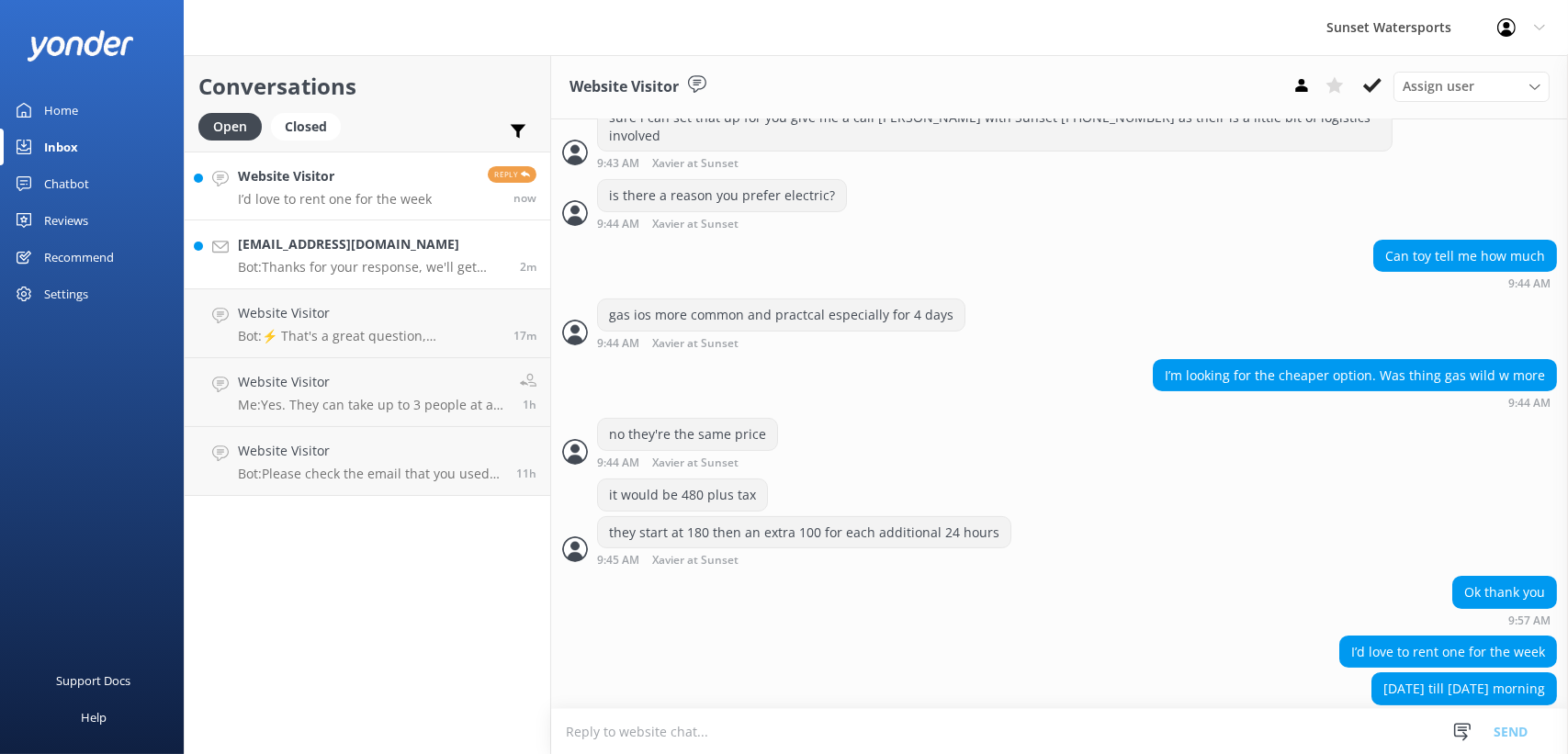
click at [430, 263] on p "Bot: Thanks for your response, we'll get back to you as soon as we can during o…" at bounding box center [371, 267] width 268 height 17
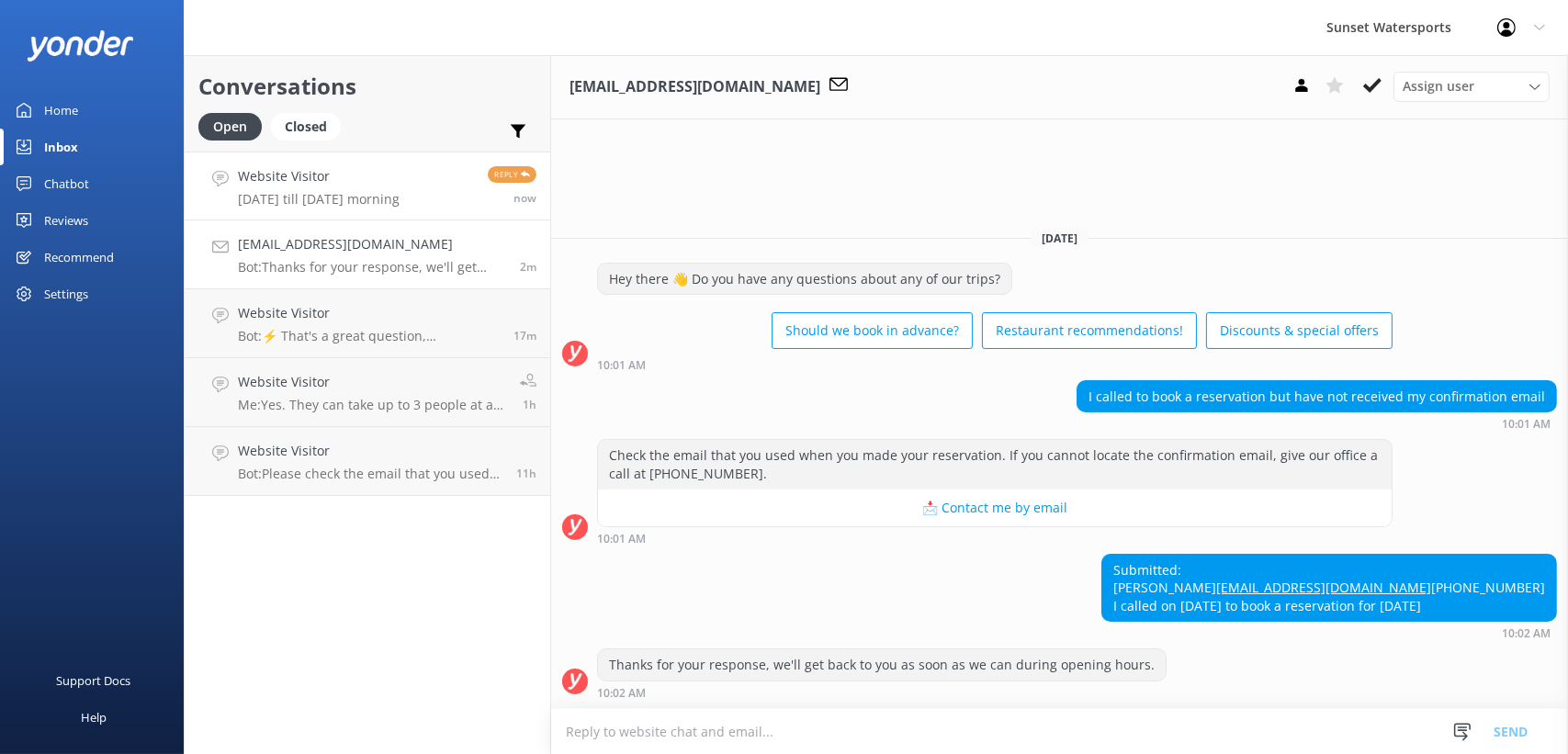
click at [366, 199] on p "Monday till Saturday morning" at bounding box center [318, 199] width 162 height 17
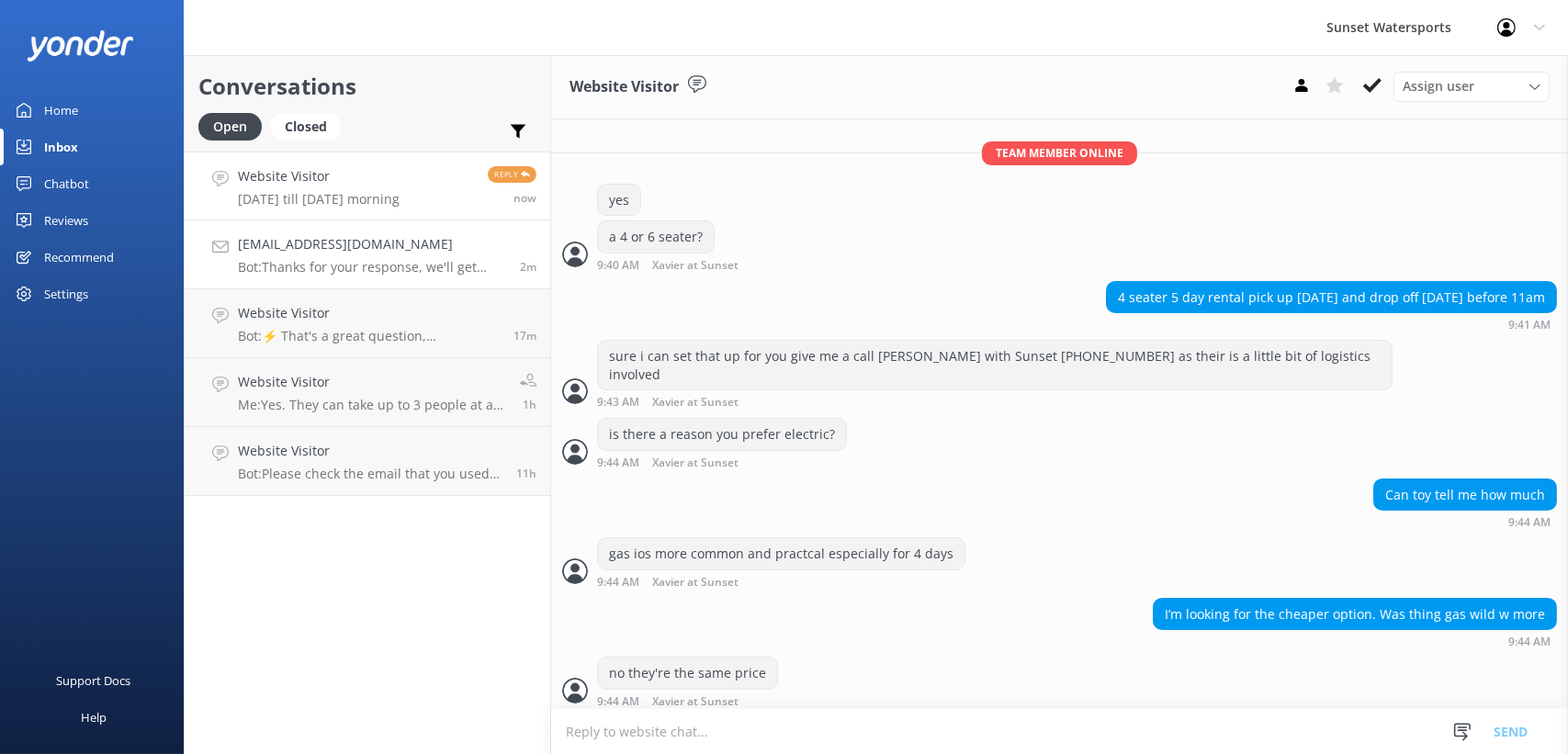
scroll to position [553, 0]
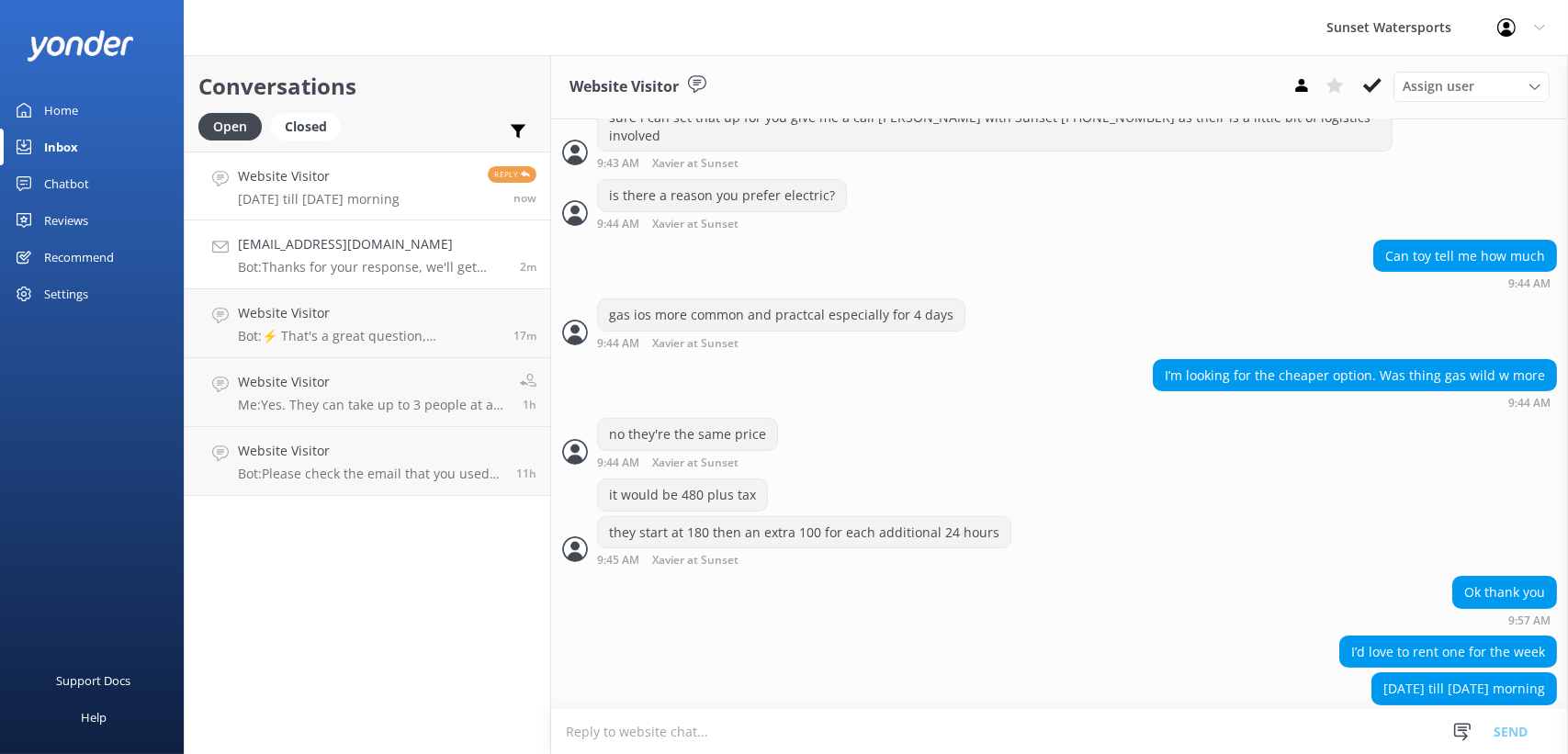
click at [323, 251] on h4 "[EMAIL_ADDRESS][DOMAIN_NAME]" at bounding box center [371, 244] width 268 height 21
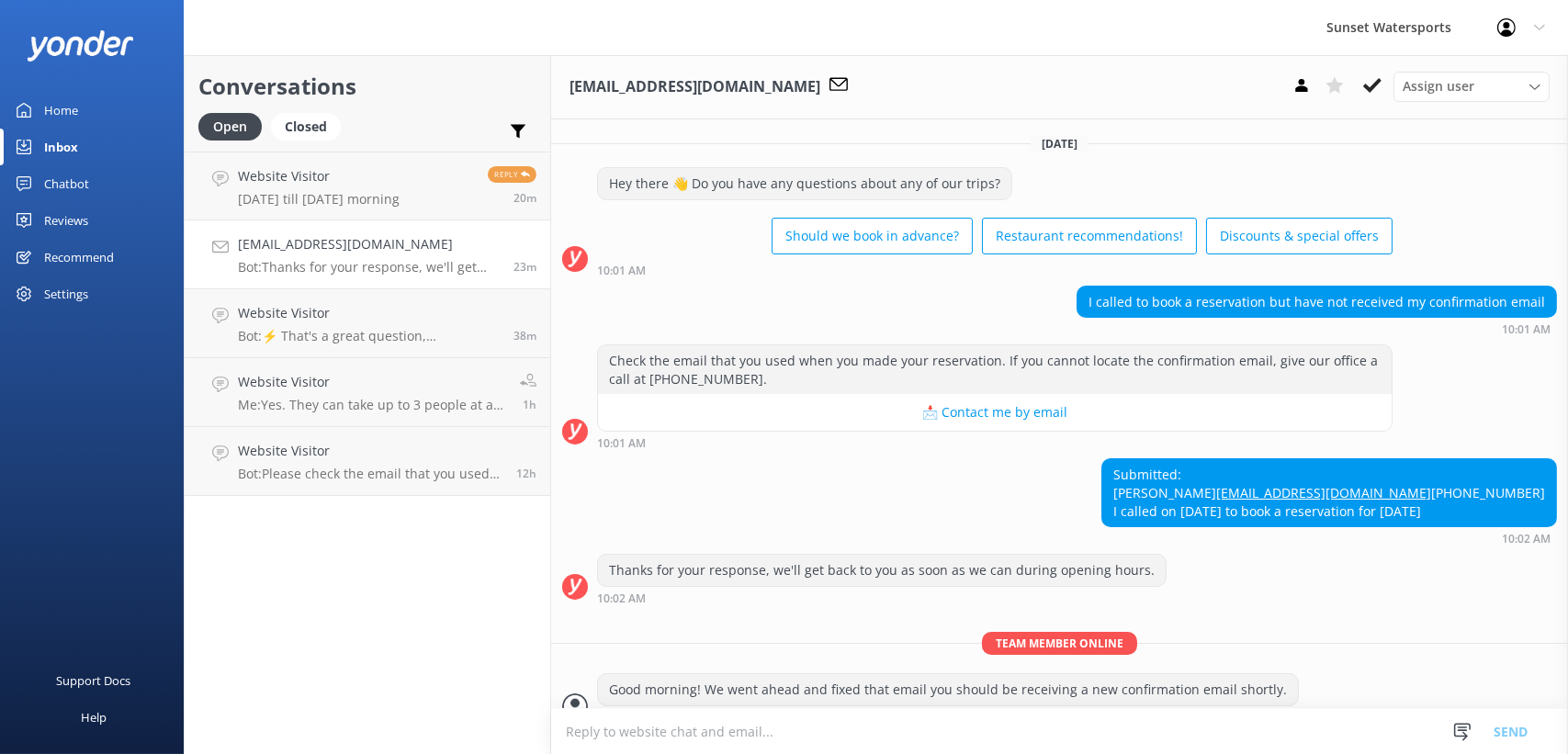
scroll to position [58, 0]
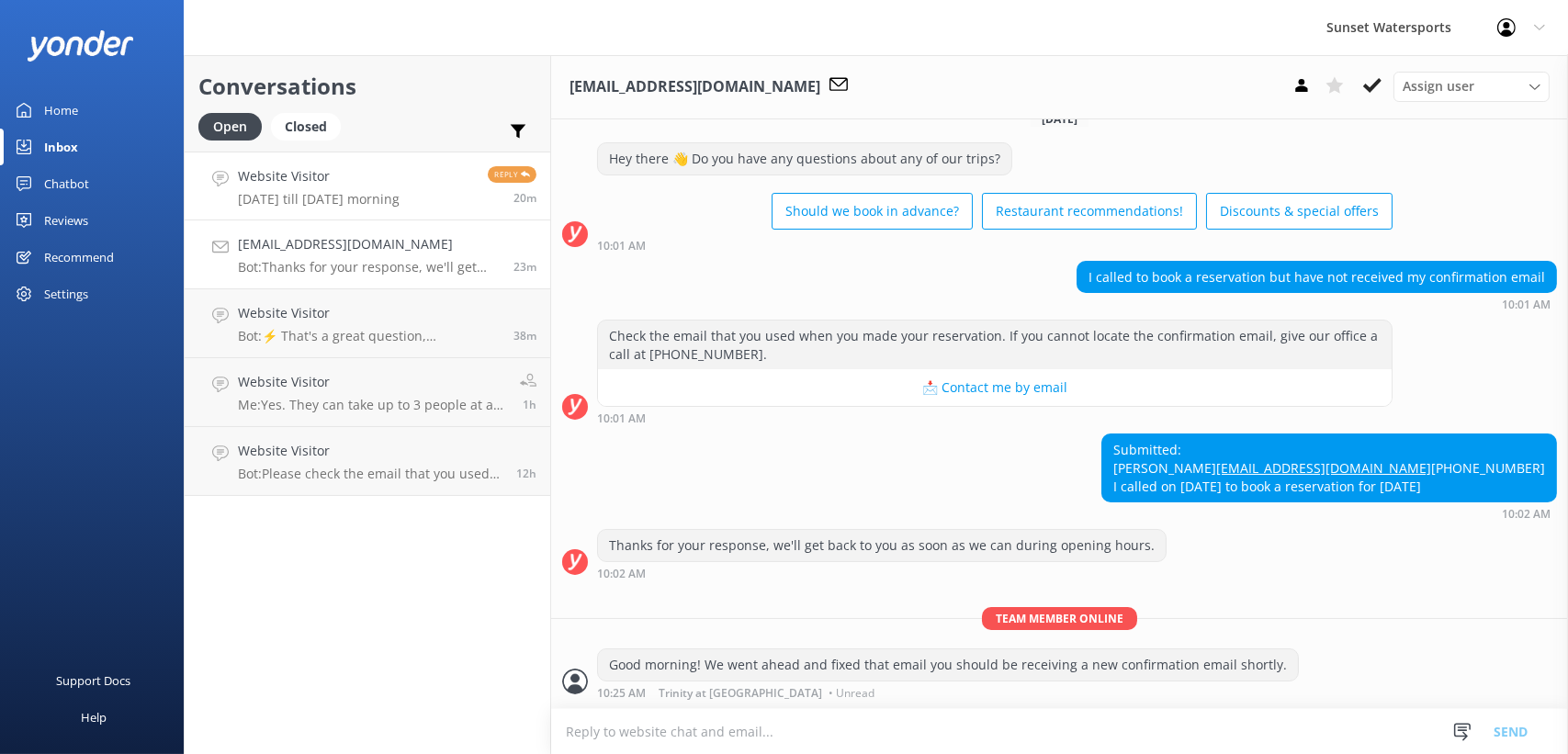
click at [452, 201] on link "Website Visitor Monday till Saturday morning Reply 20m" at bounding box center [367, 186] width 366 height 69
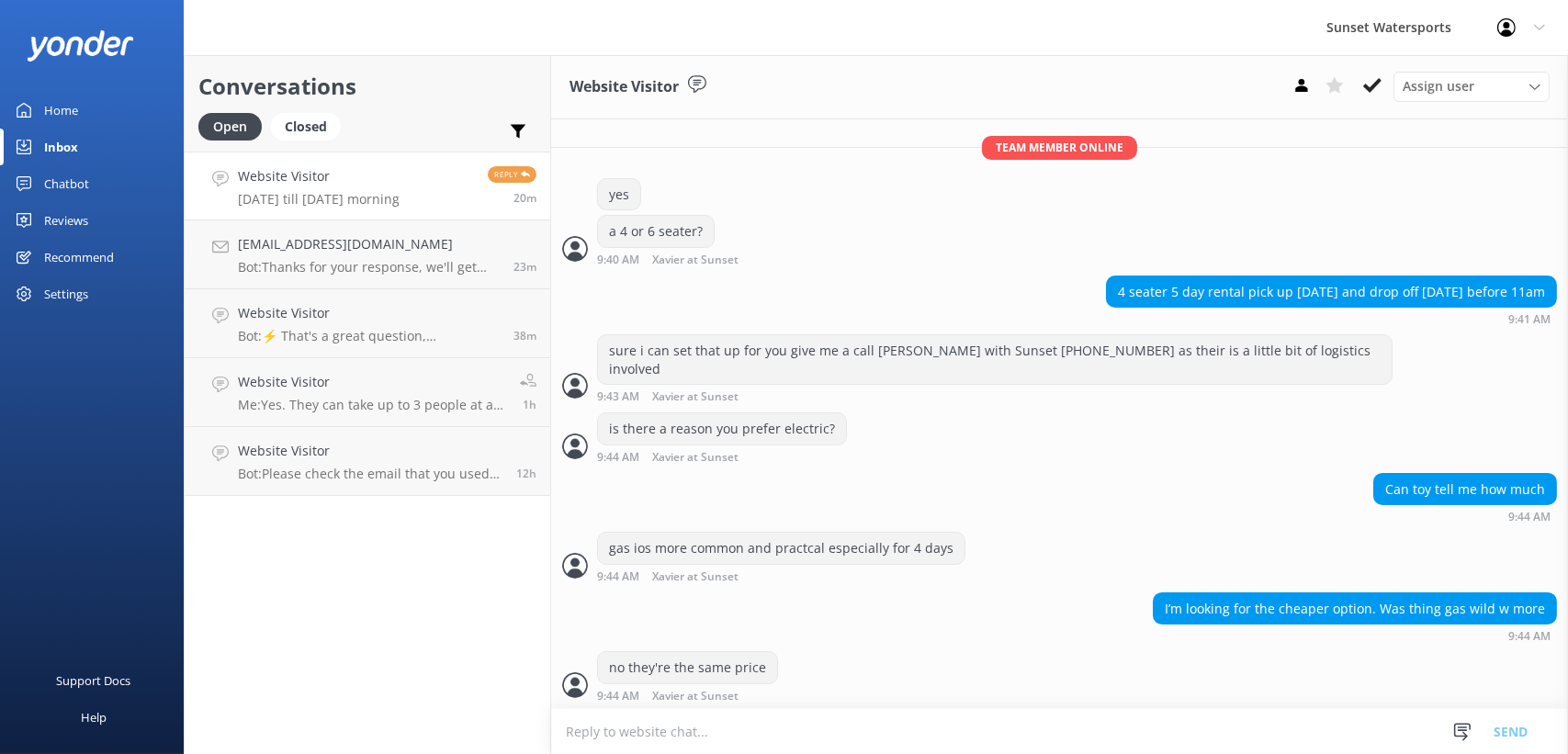
scroll to position [612, 0]
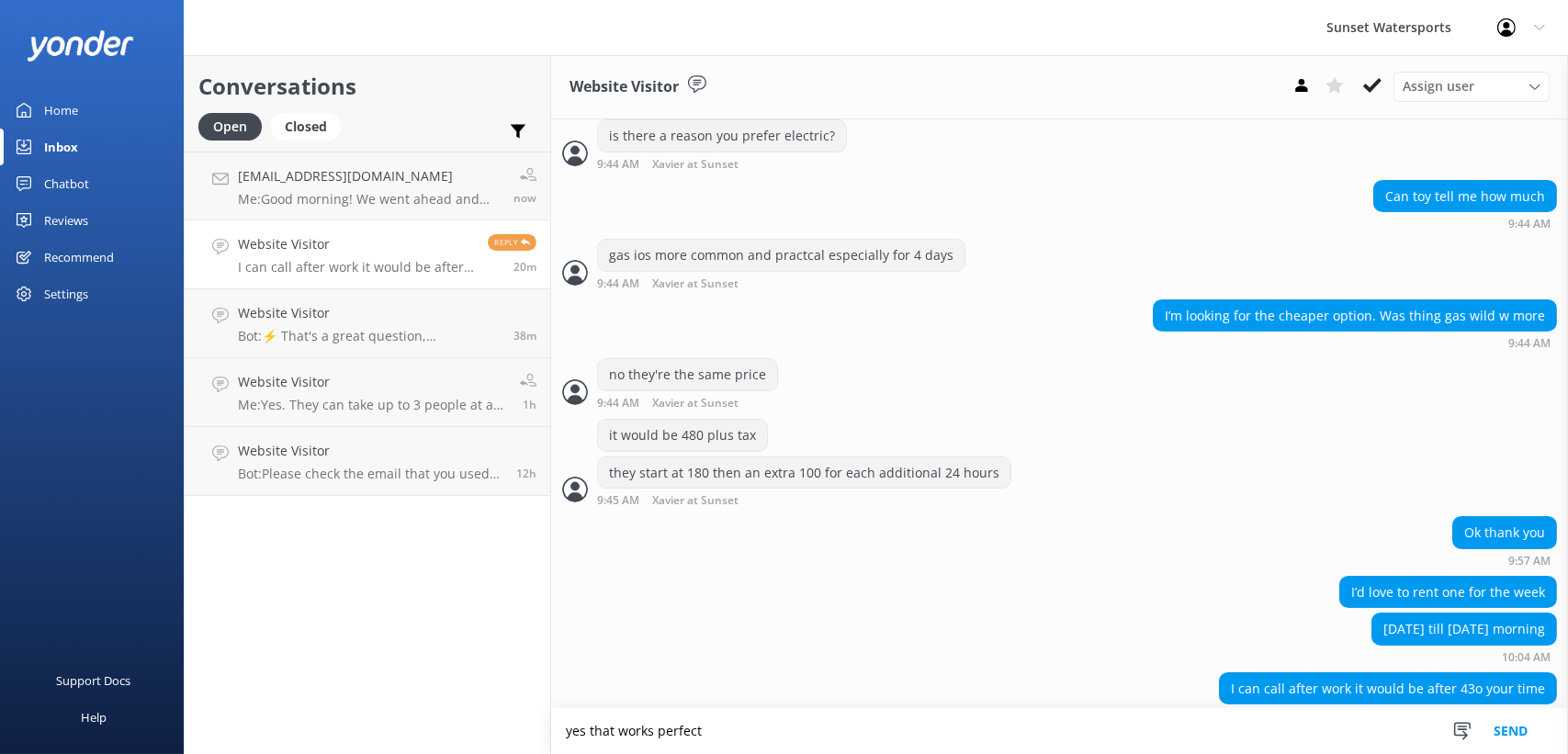
type textarea "yes that works perfect"
click at [1519, 730] on button "Send" at bounding box center [1510, 731] width 69 height 46
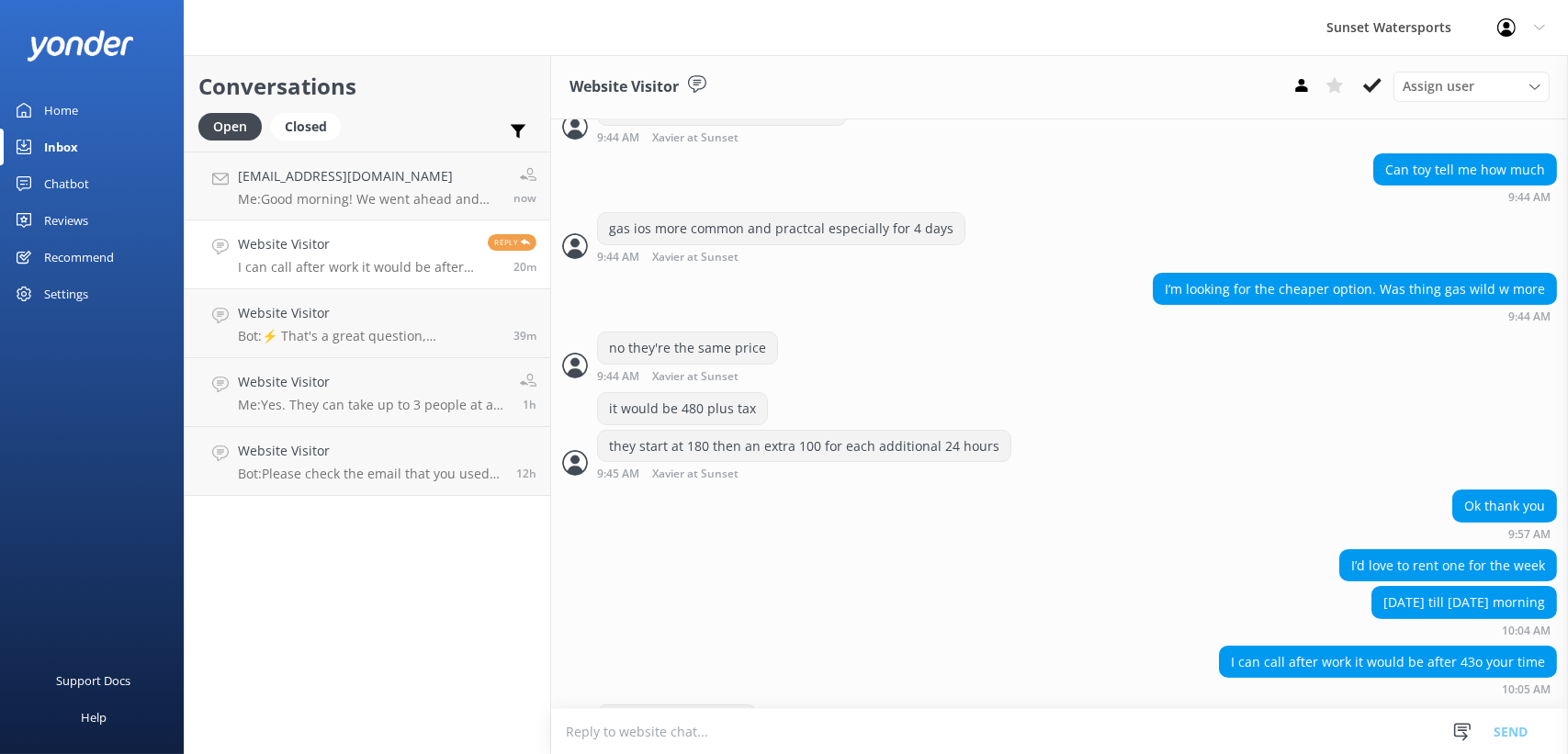
scroll to position [671, 0]
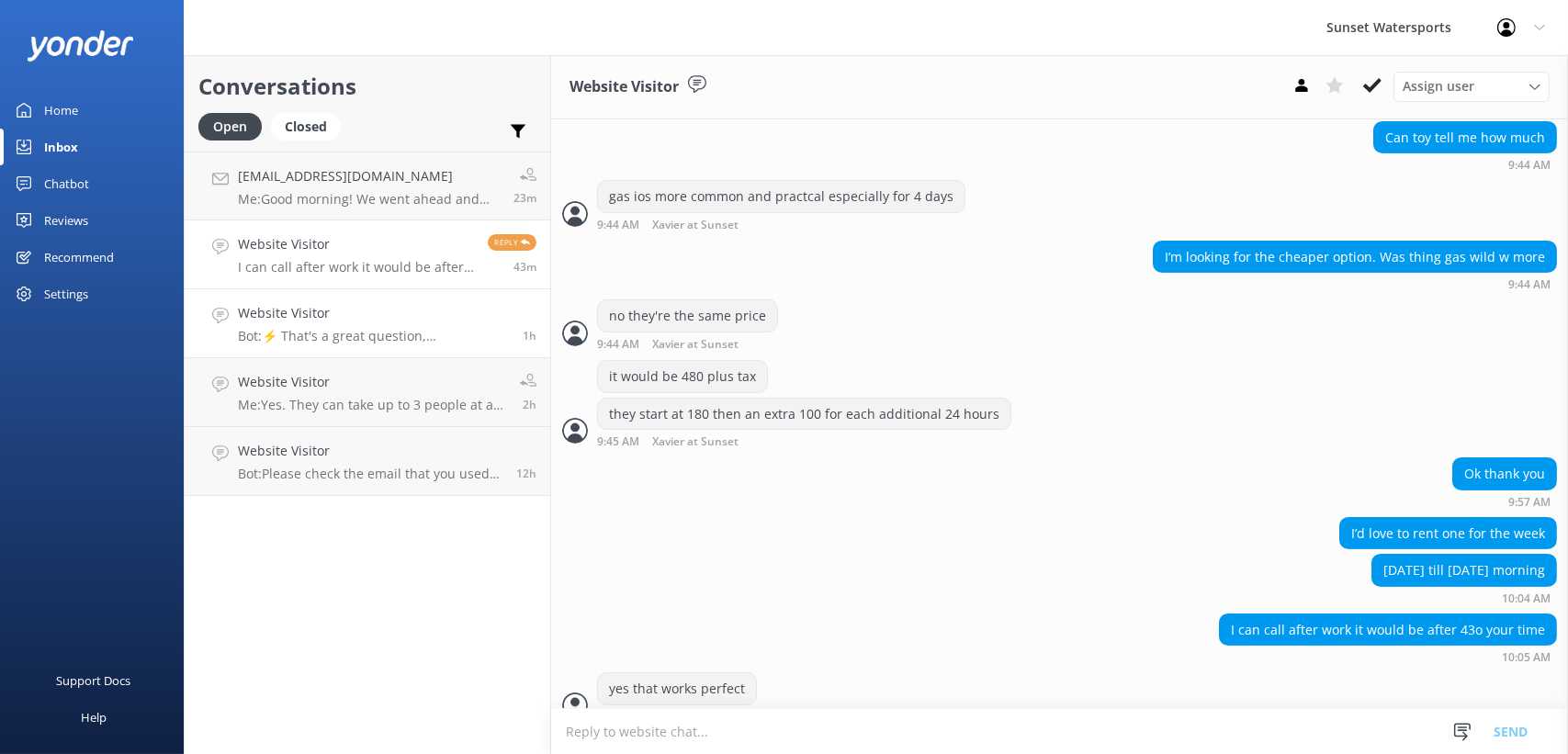
click at [284, 340] on p "Bot: ⚡ That's a great question, unfortunately I do not know the answer. I'm goi…" at bounding box center [373, 336] width 271 height 17
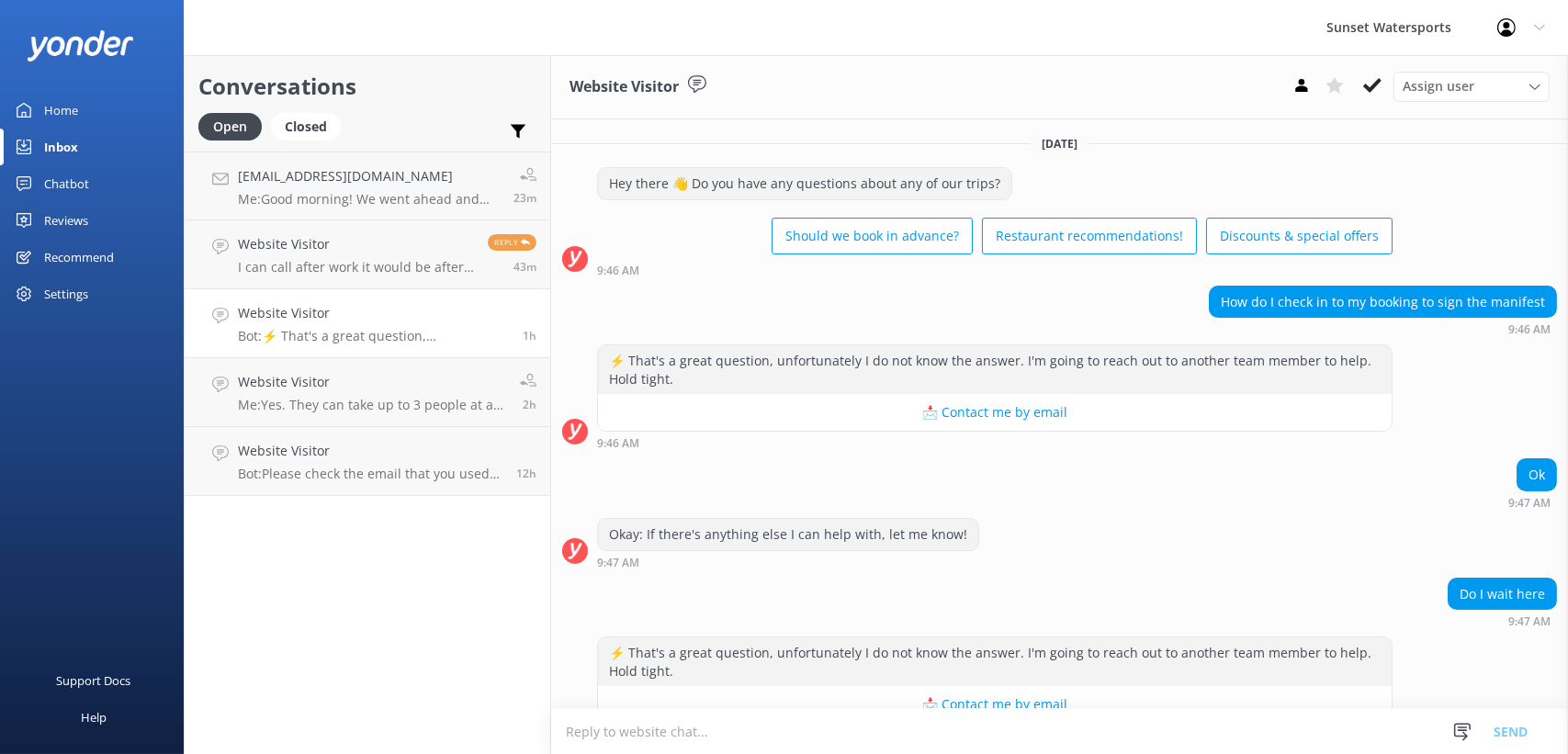
scroll to position [39, 0]
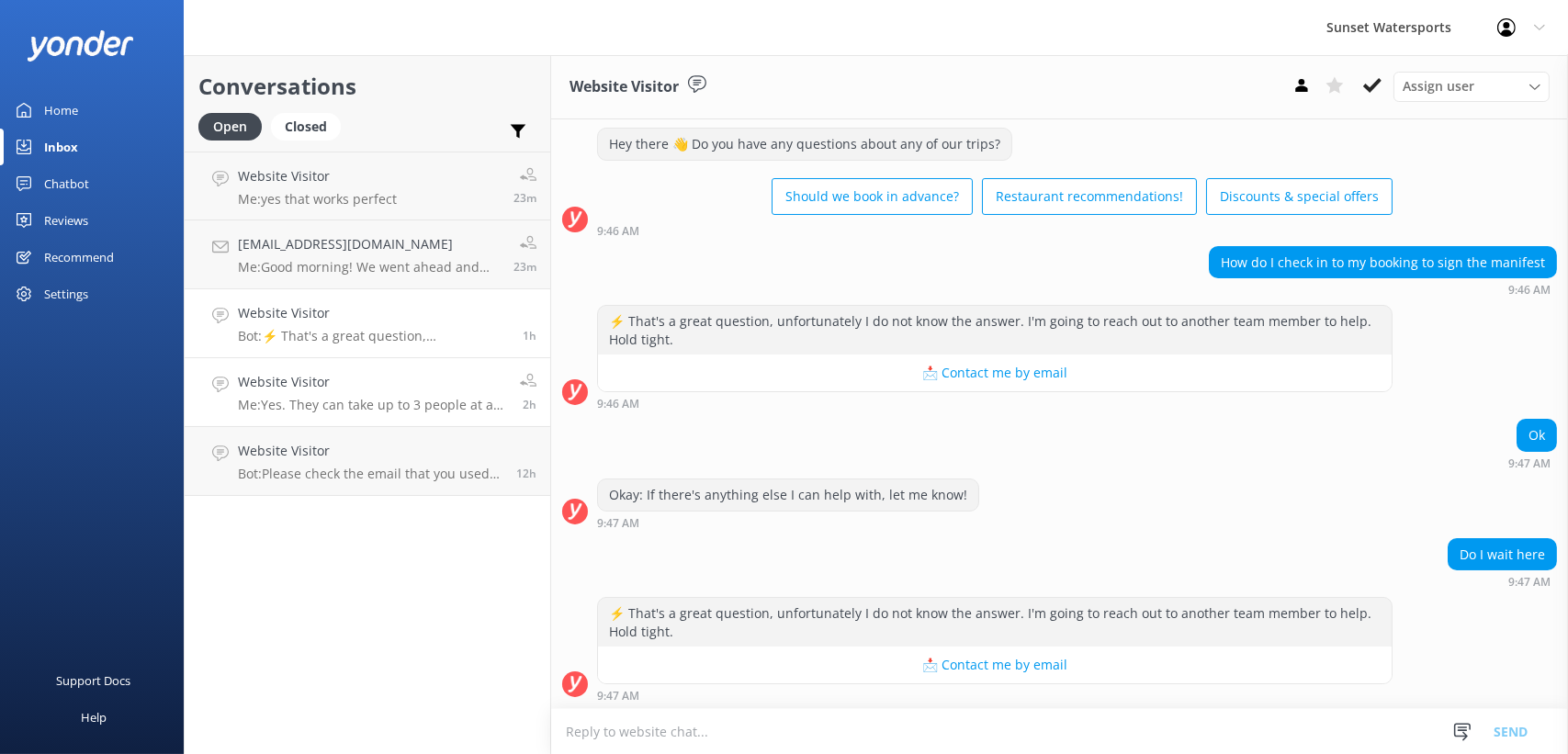
click at [266, 395] on div "Website Visitor Me: Yes. They can take up to 3 people at a time on each flight!…" at bounding box center [371, 392] width 268 height 40
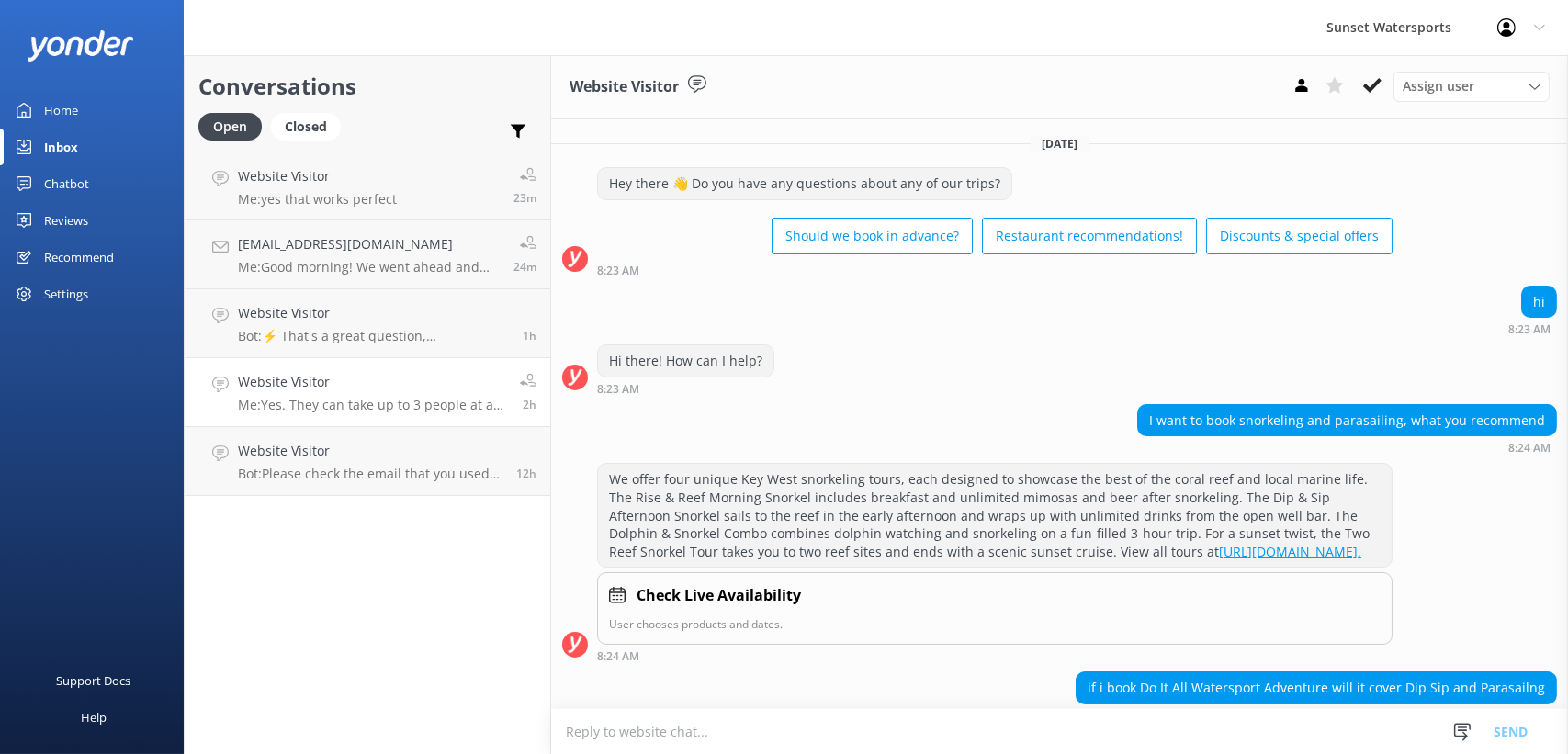
scroll to position [365, 0]
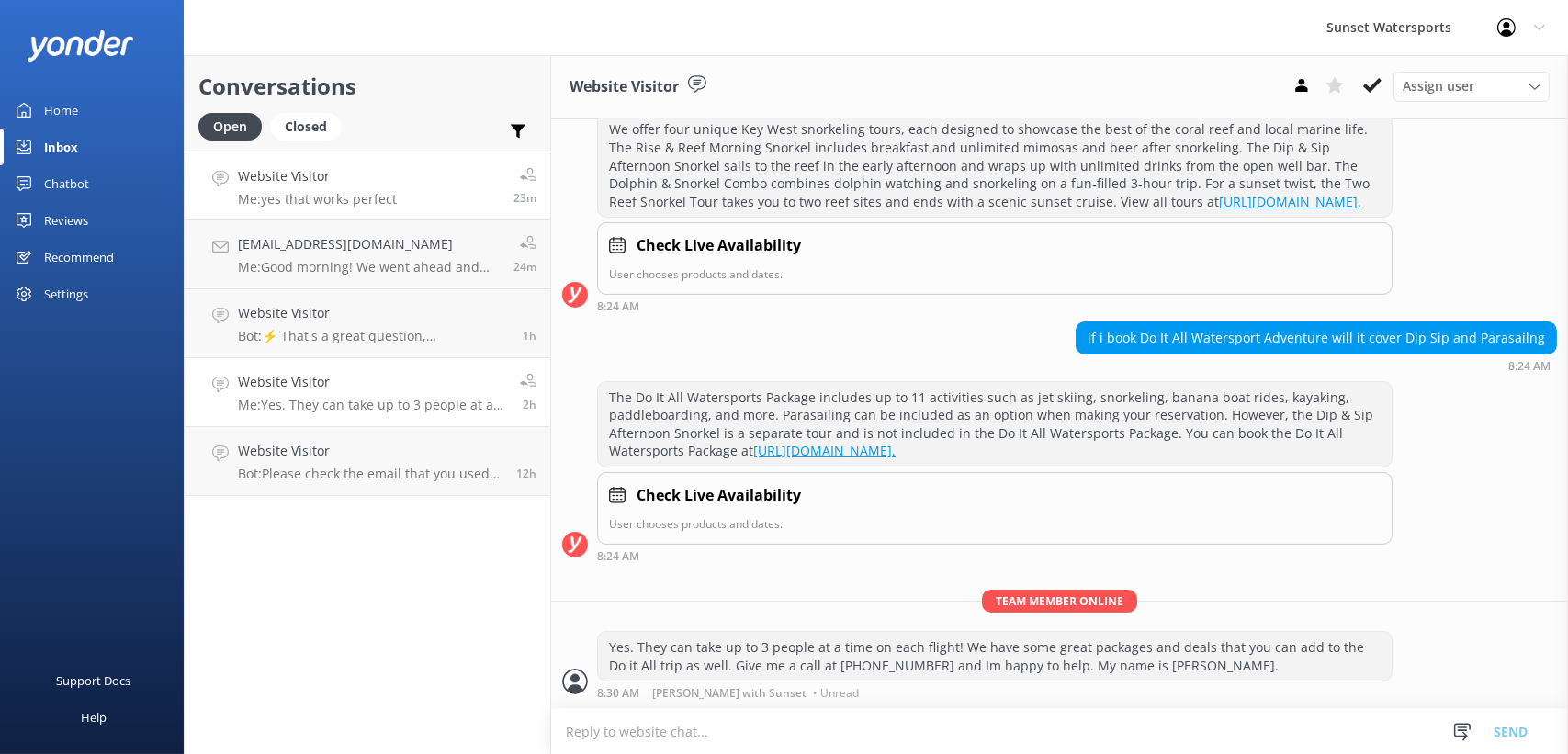
click at [323, 194] on p "Me: yes that works perfect" at bounding box center [317, 199] width 159 height 17
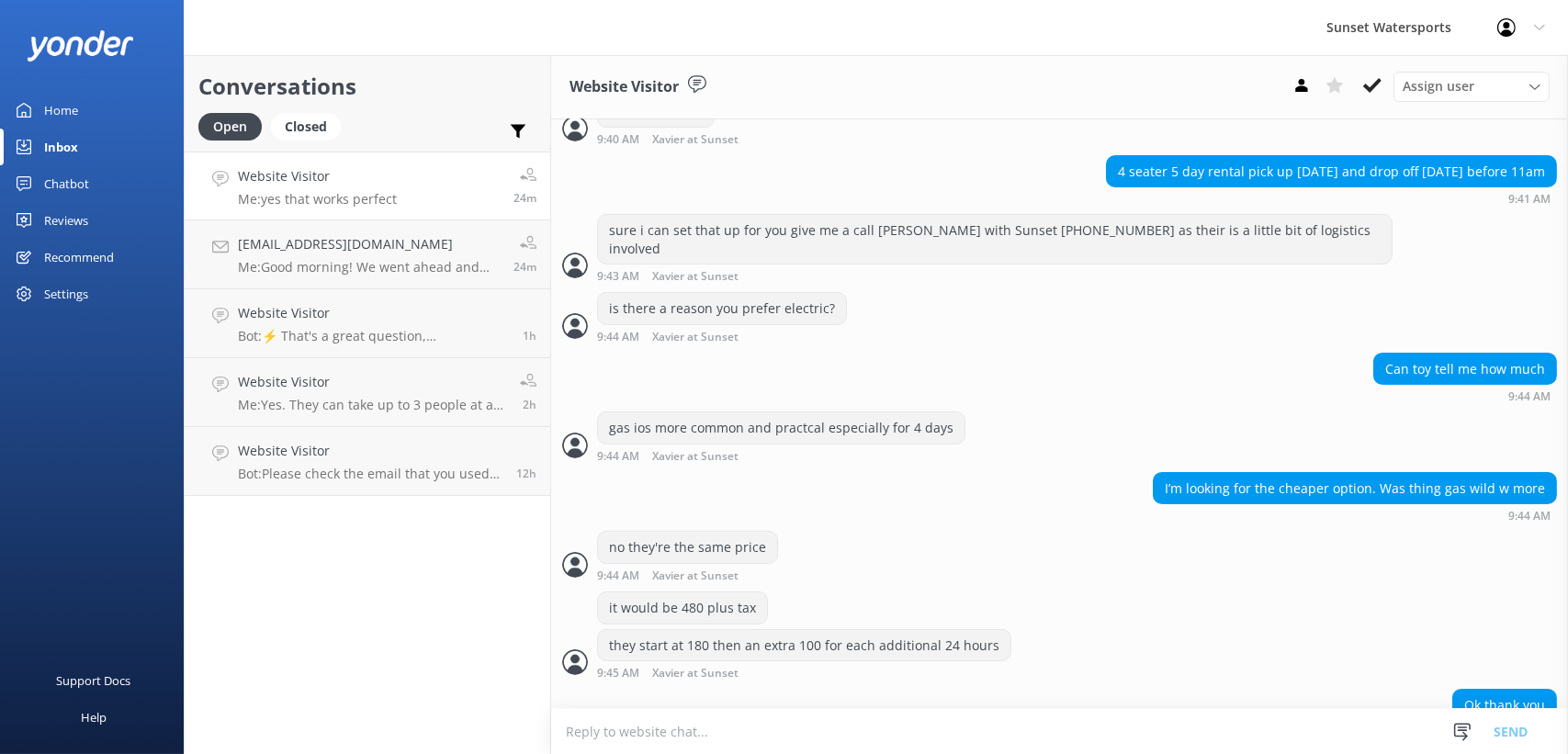
scroll to position [303, 0]
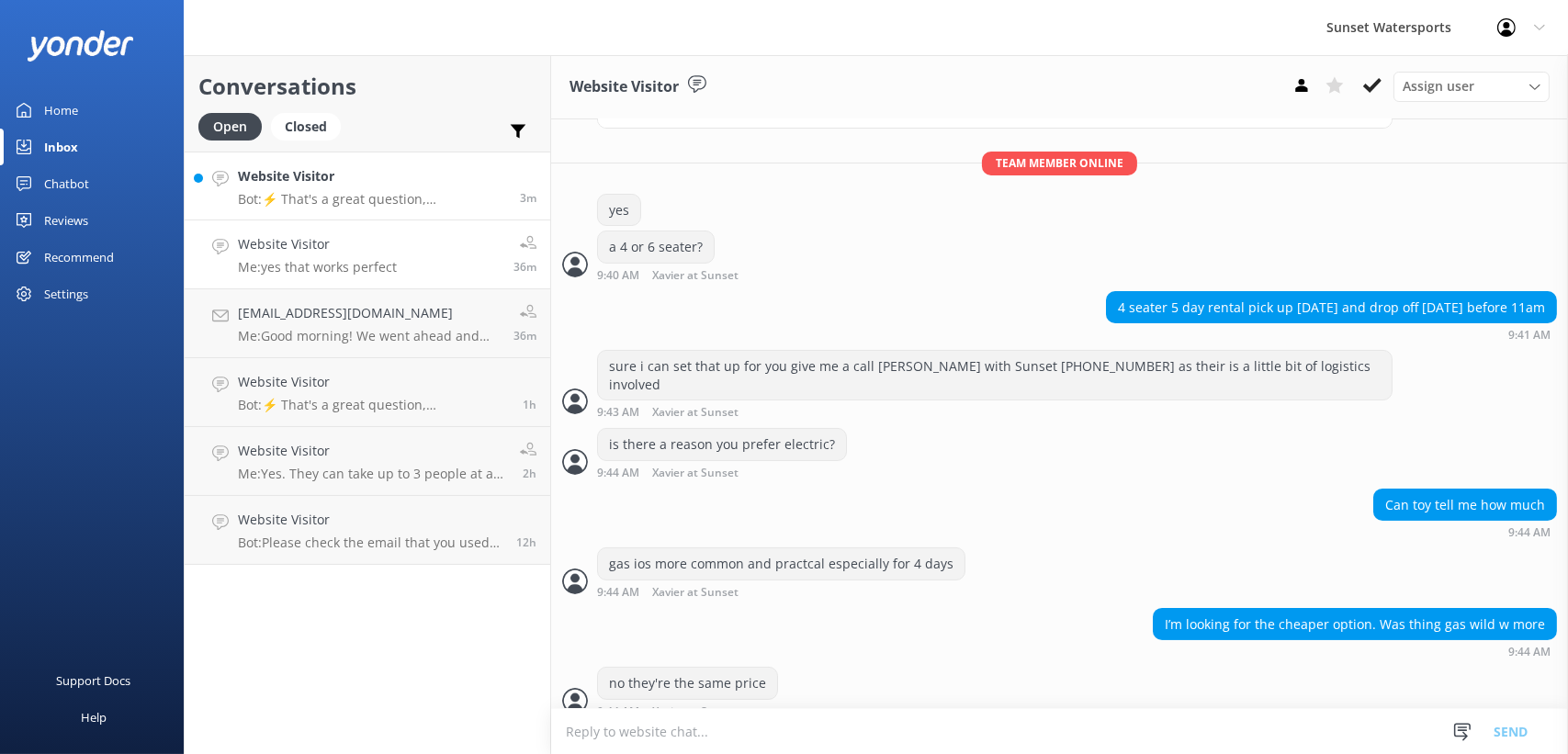
click at [379, 202] on p "Bot: ⚡ That's a great question, unfortunately I do not know the answer. I'm goi…" at bounding box center [371, 199] width 268 height 17
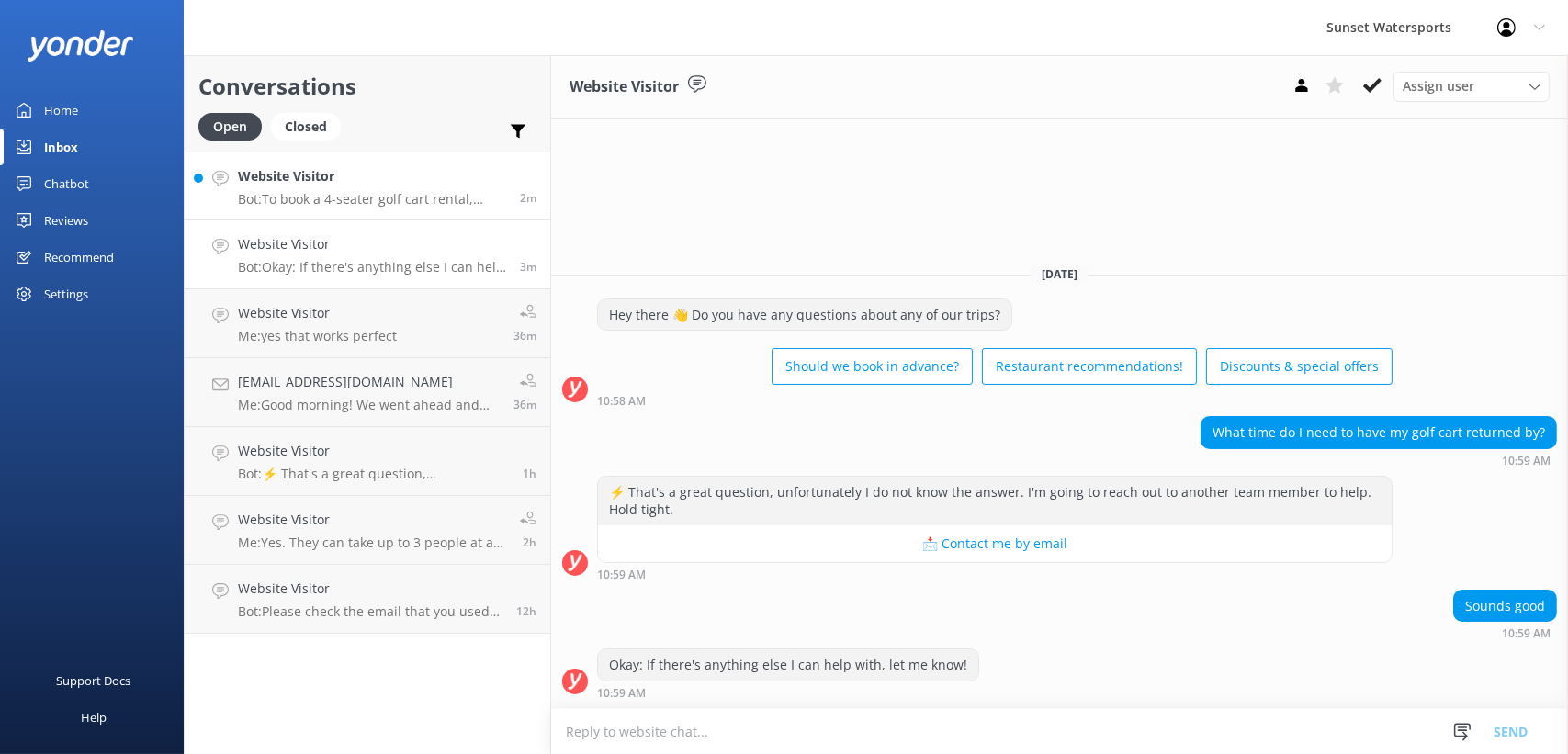
click at [401, 203] on p "Bot: To book a 4-seater golf cart rental, please call our office at 305-296-255…" at bounding box center [371, 199] width 268 height 17
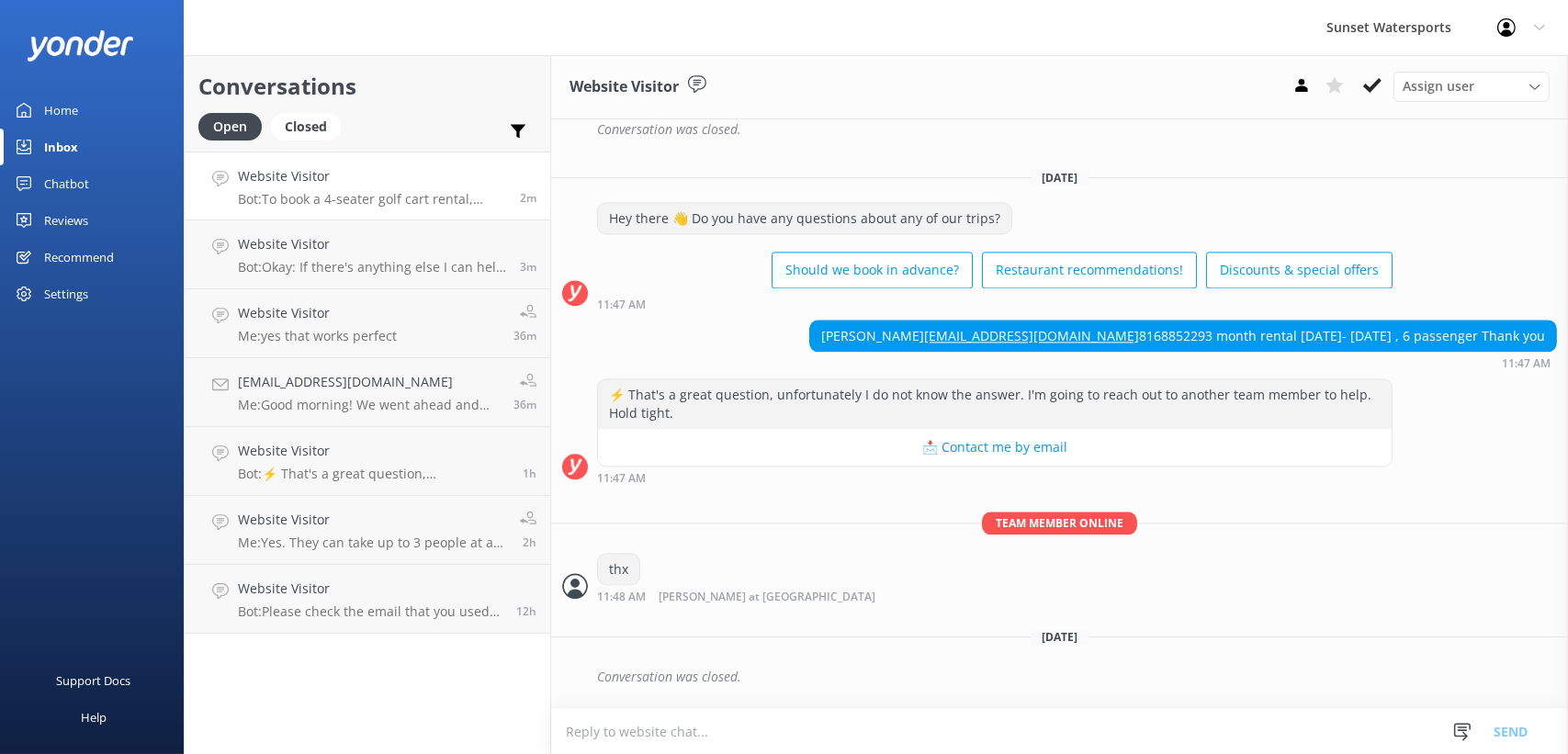
scroll to position [7074, 0]
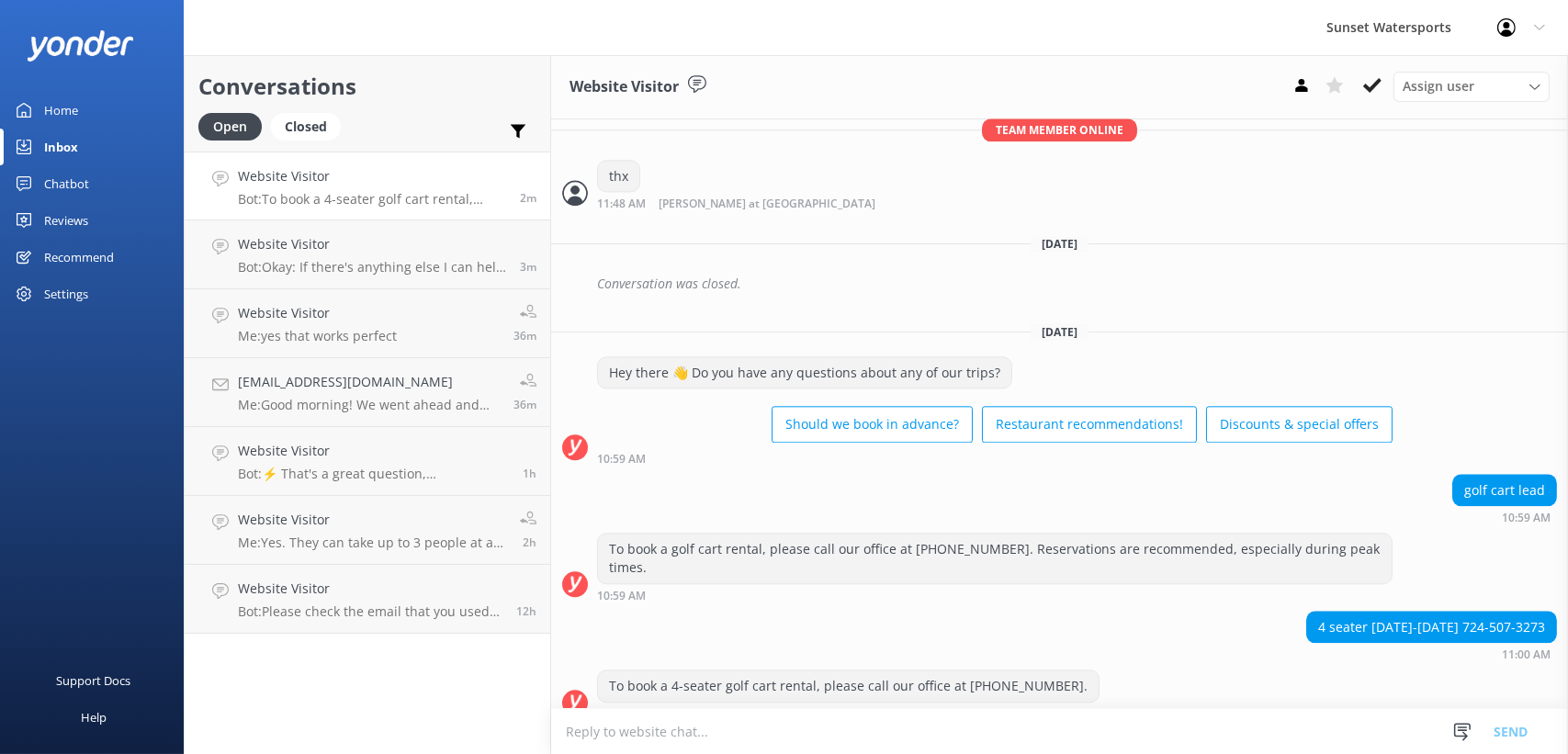
click at [631, 737] on textarea at bounding box center [1060, 732] width 1017 height 45
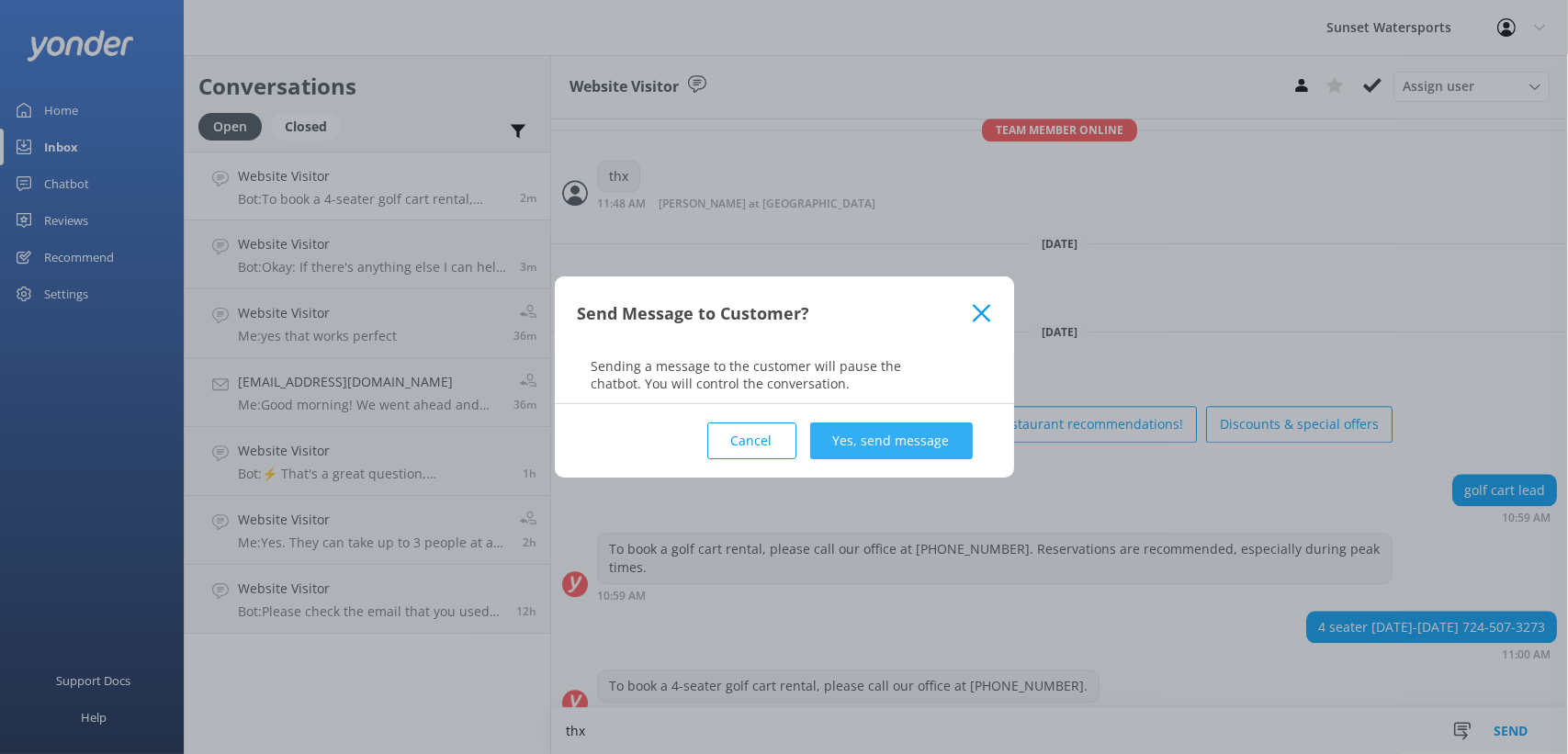
type textarea "thx"
click at [964, 424] on button "Yes, send message" at bounding box center [892, 441] width 163 height 36
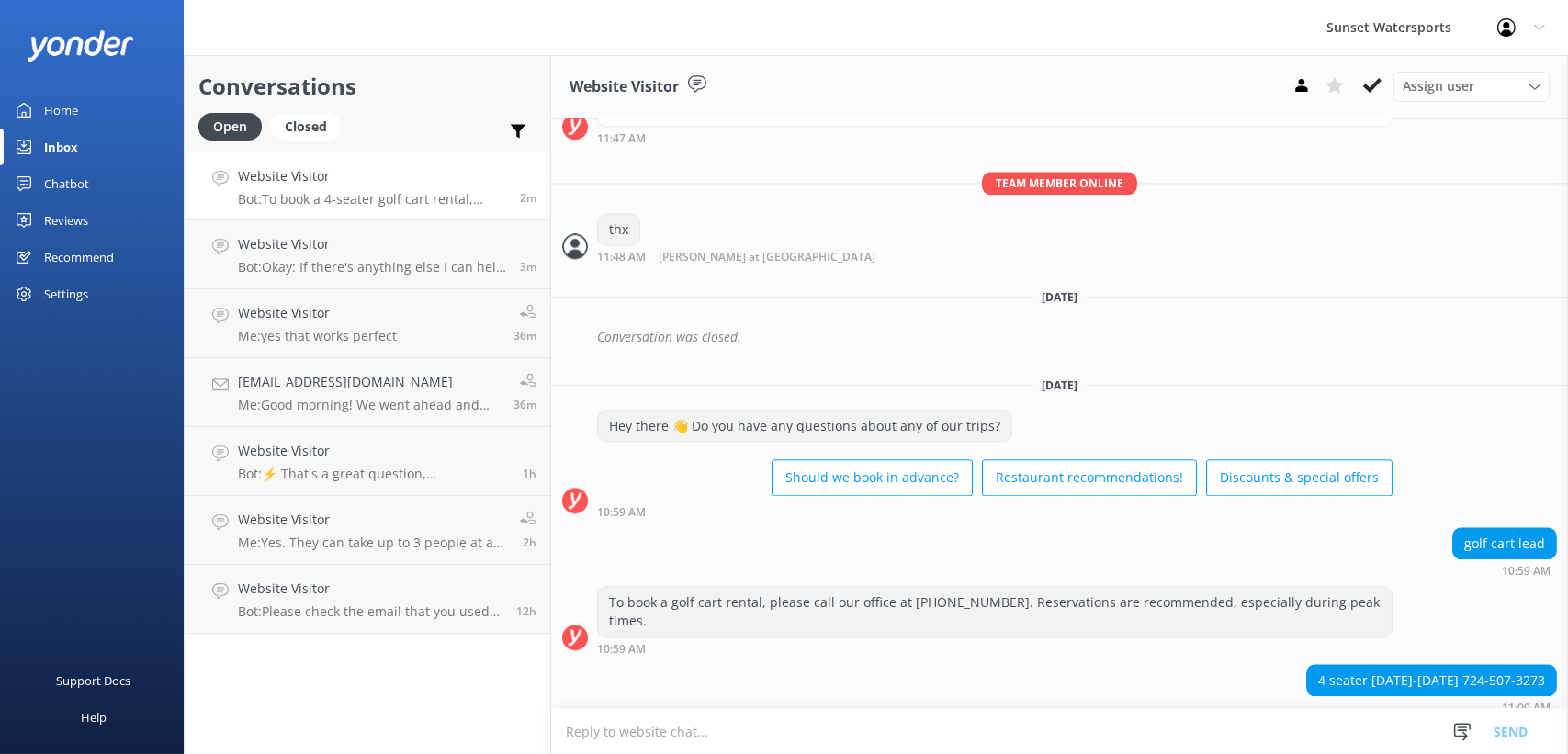
scroll to position [7172, 0]
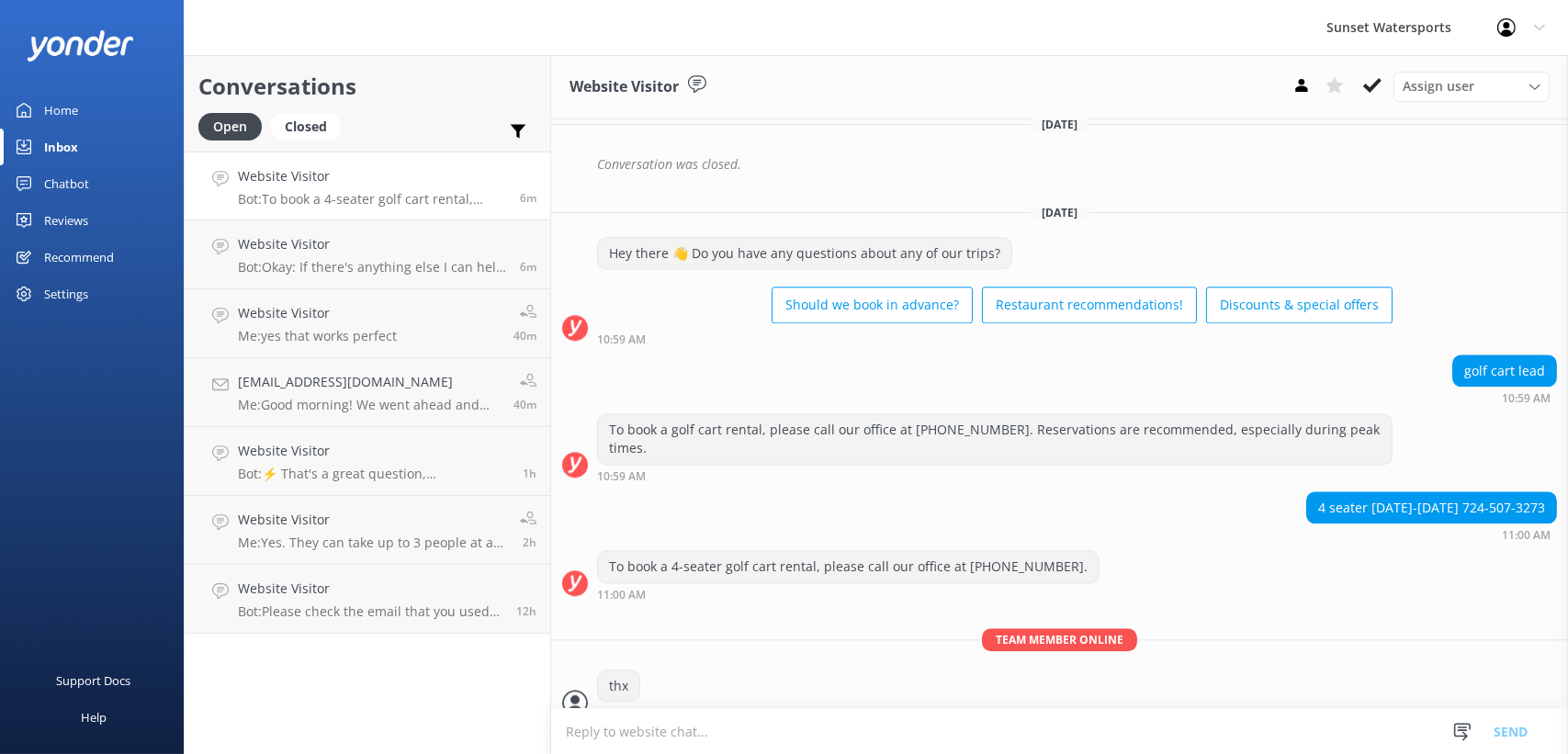
click at [722, 739] on textarea at bounding box center [1060, 732] width 1017 height 45
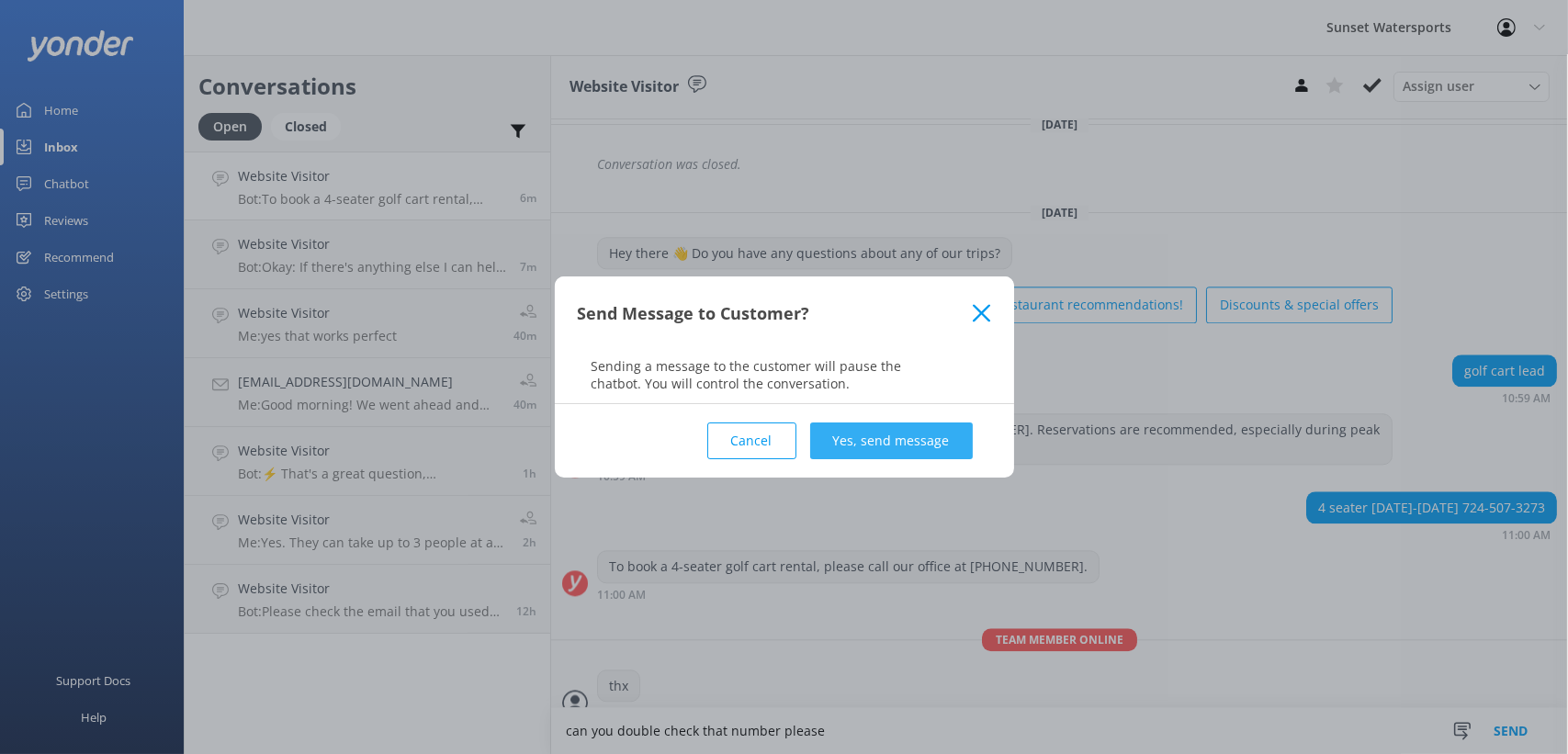
type textarea "can you double check that number please"
click at [929, 438] on button "Yes, send message" at bounding box center [892, 441] width 163 height 36
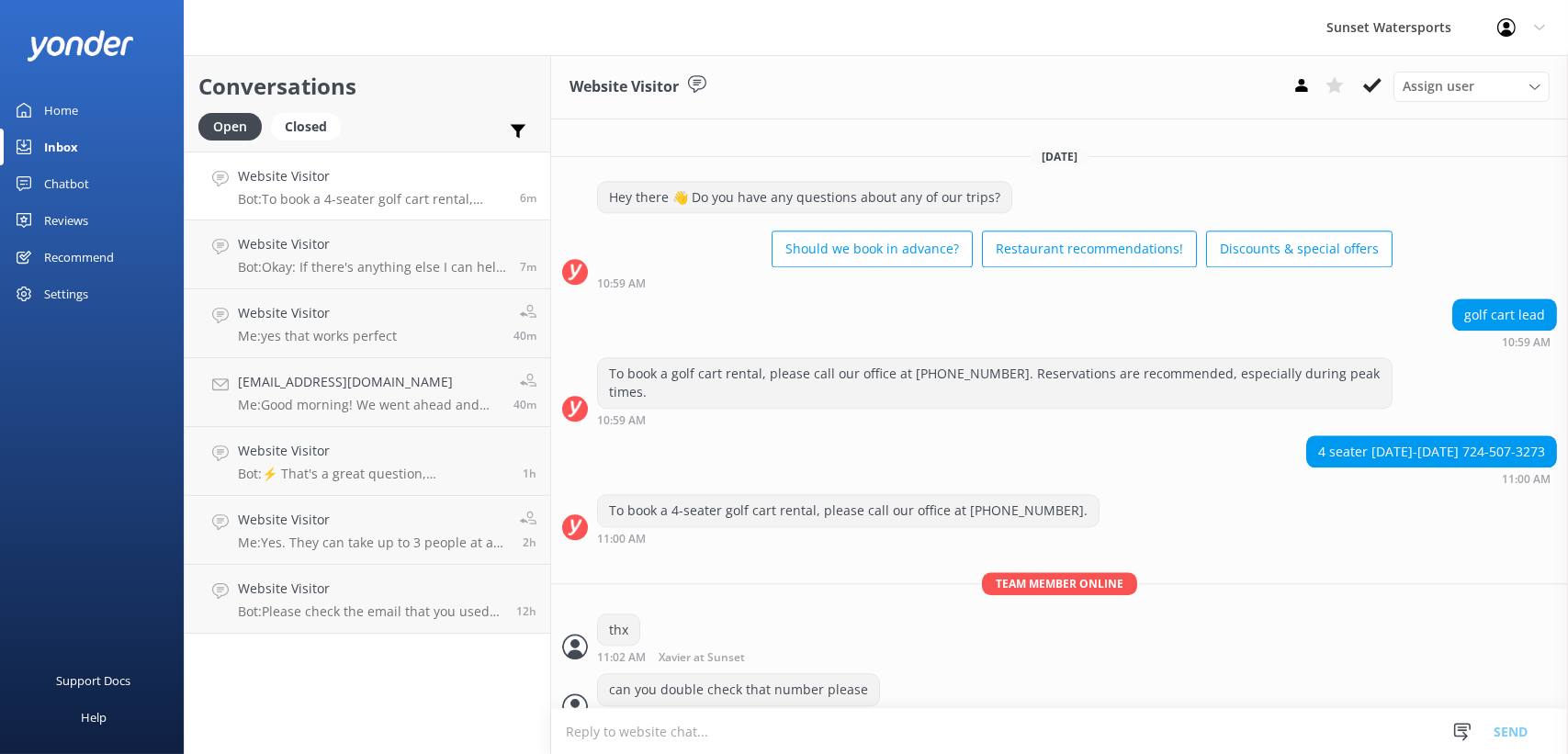
scroll to position [7230, 0]
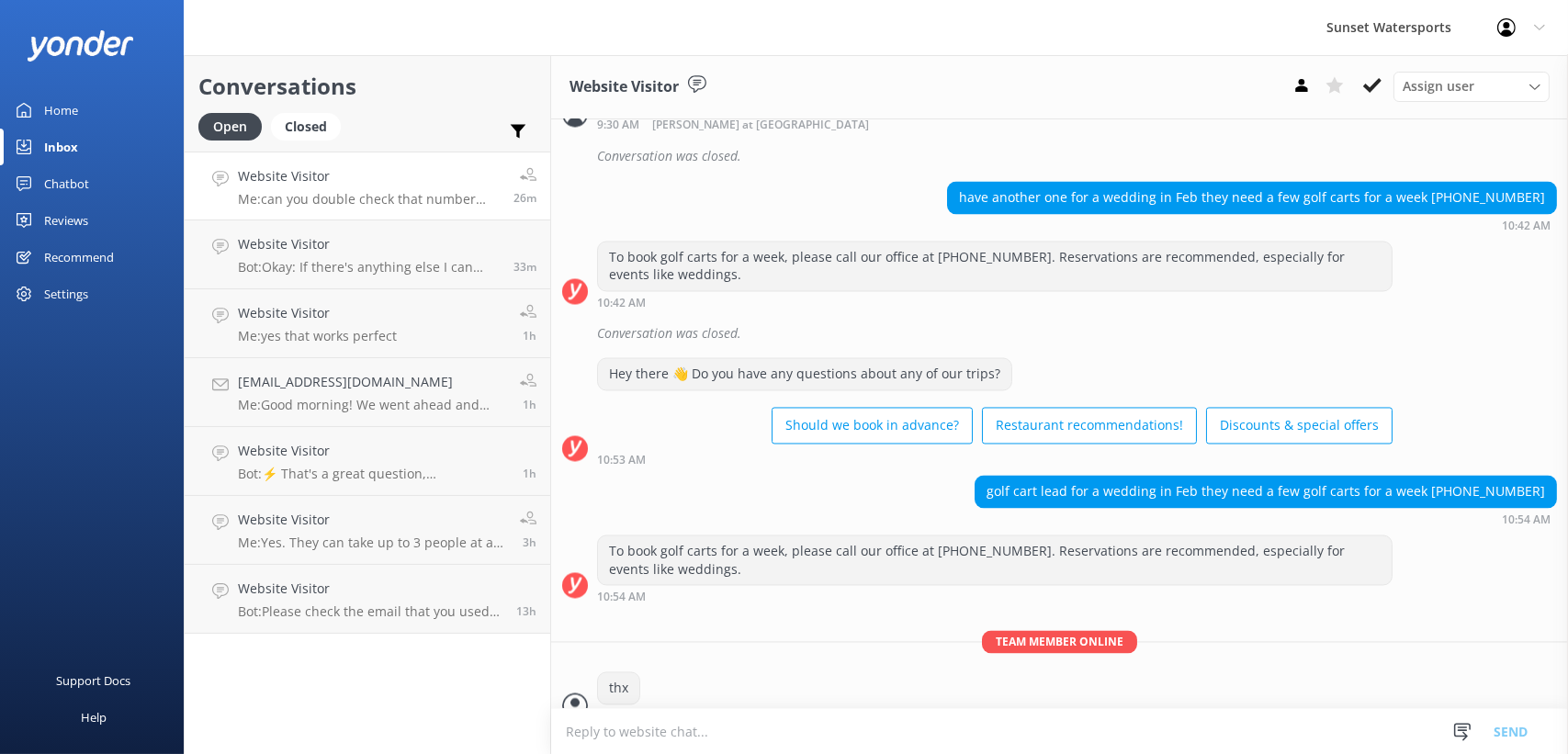
scroll to position [7230, 0]
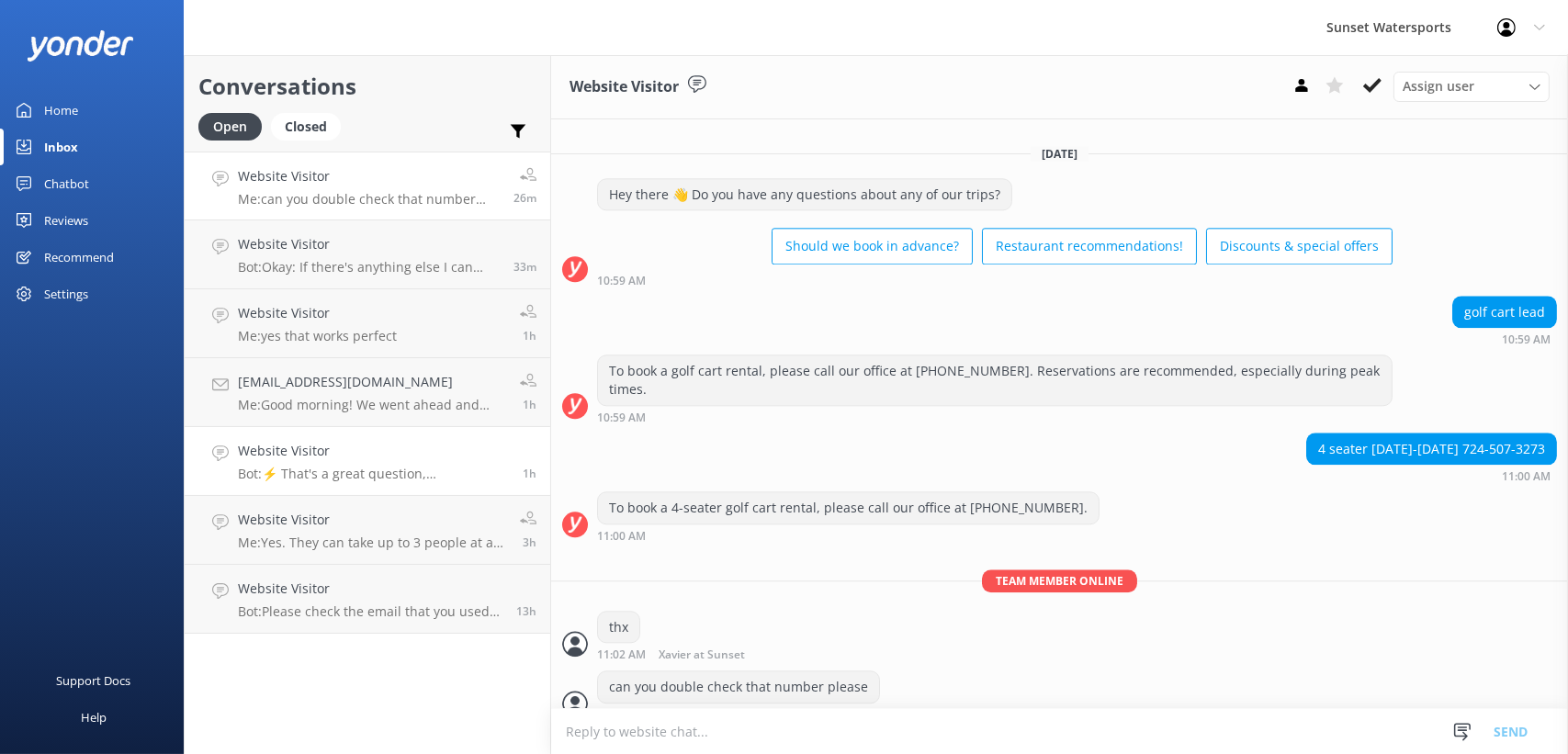
click at [371, 480] on p "Bot: ⚡ That's a great question, unfortunately I do not know the answer. I'm goi…" at bounding box center [373, 474] width 271 height 17
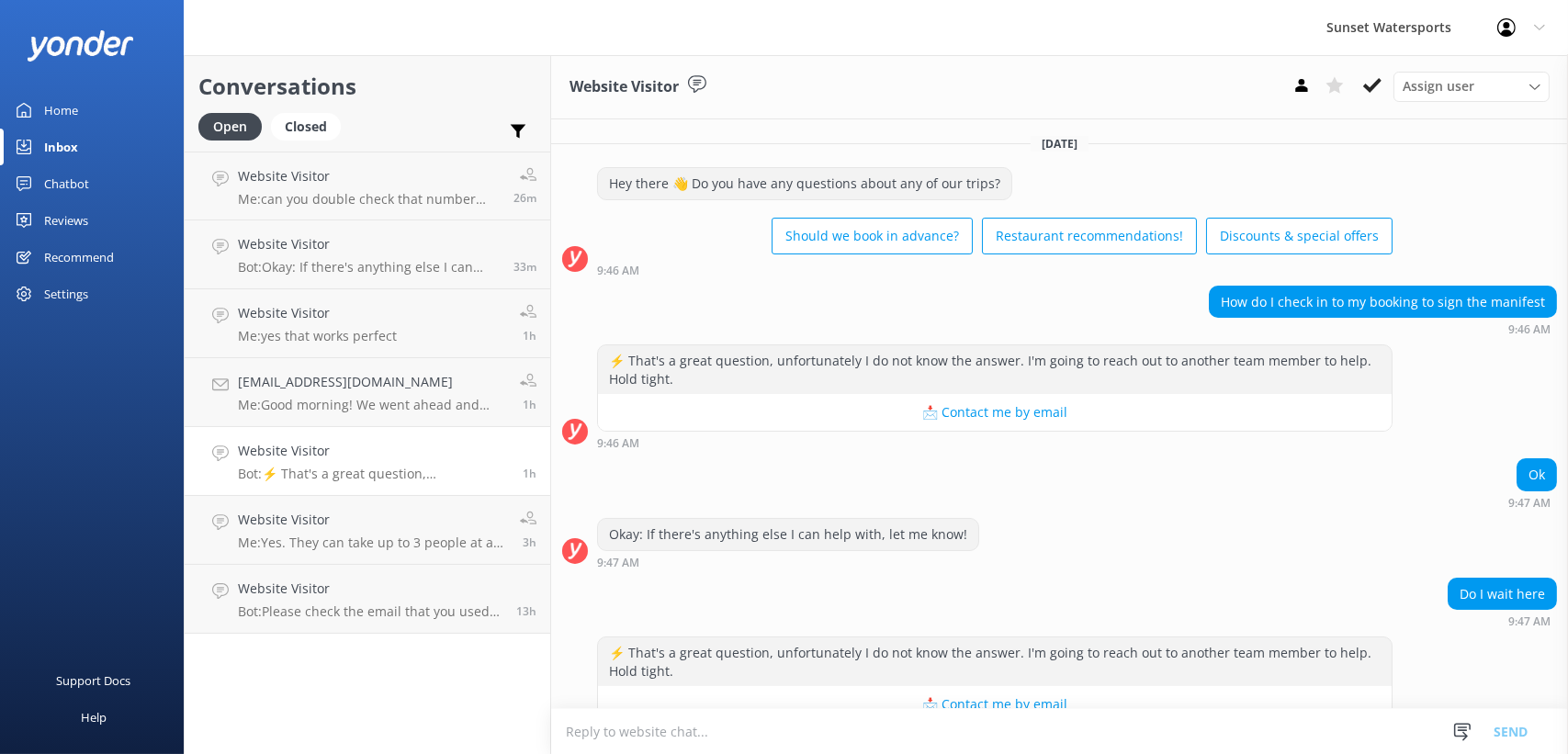
scroll to position [39, 0]
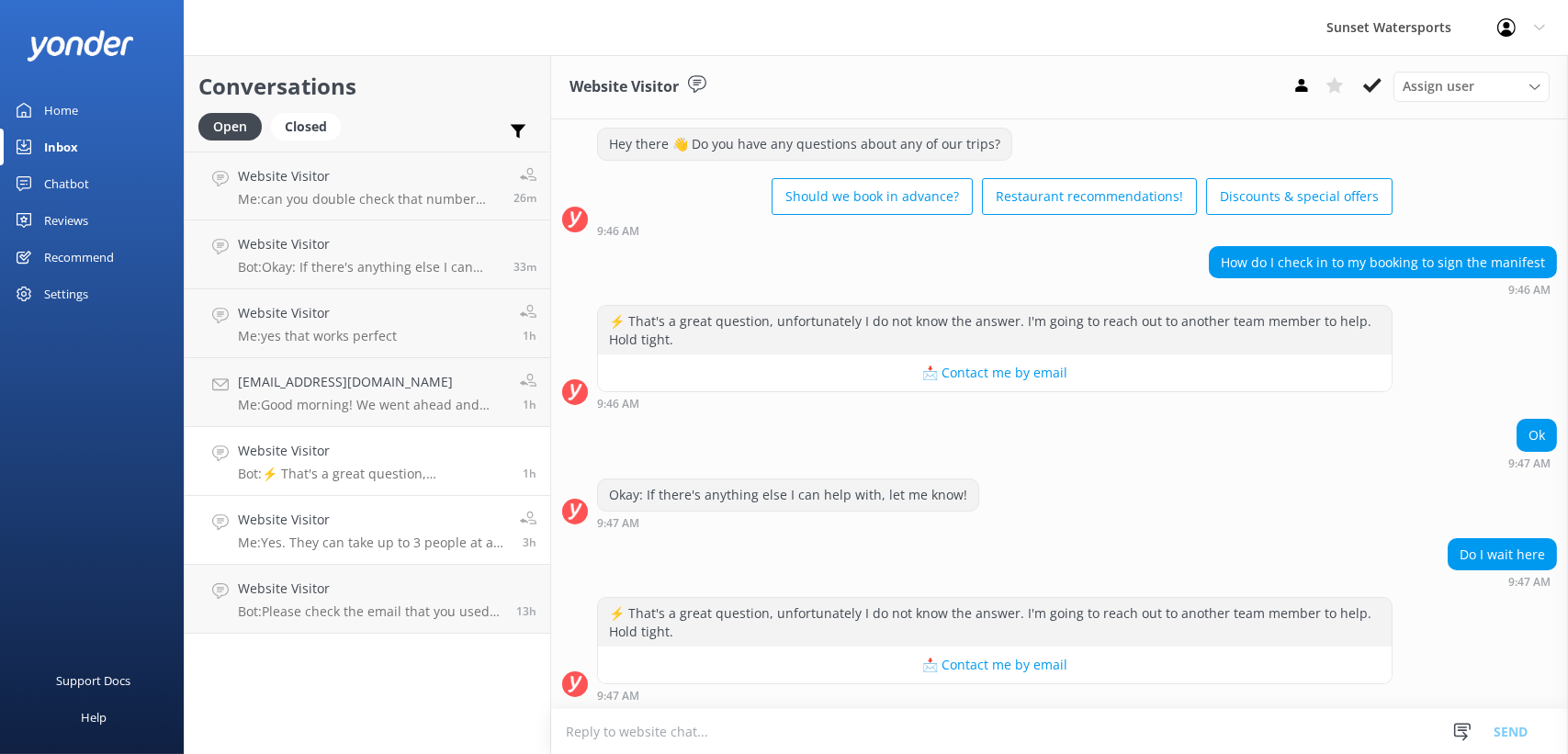
click at [383, 536] on p "Me: Yes. They can take up to 3 people at a time on each flight! We have some gr…" at bounding box center [371, 543] width 268 height 17
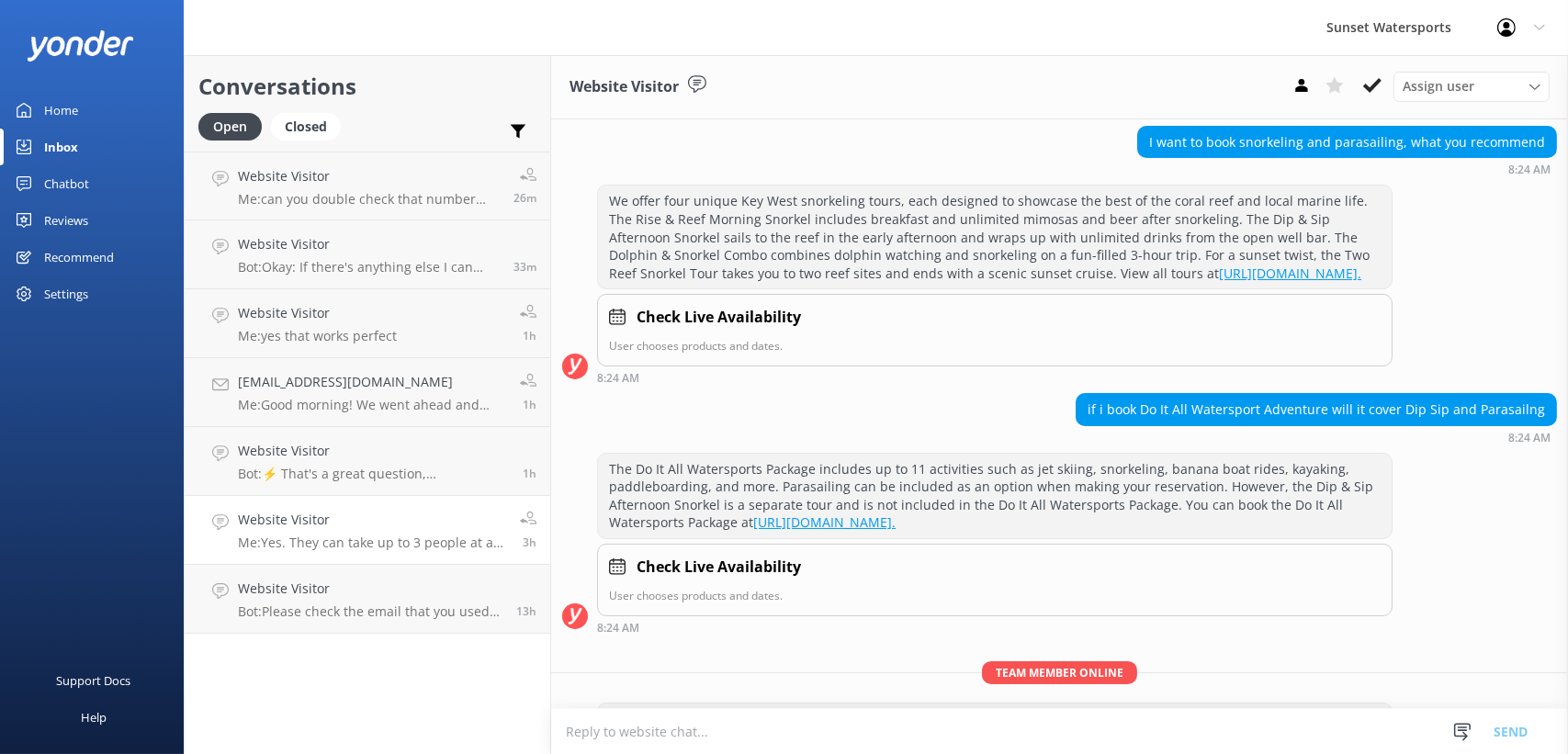
scroll to position [365, 0]
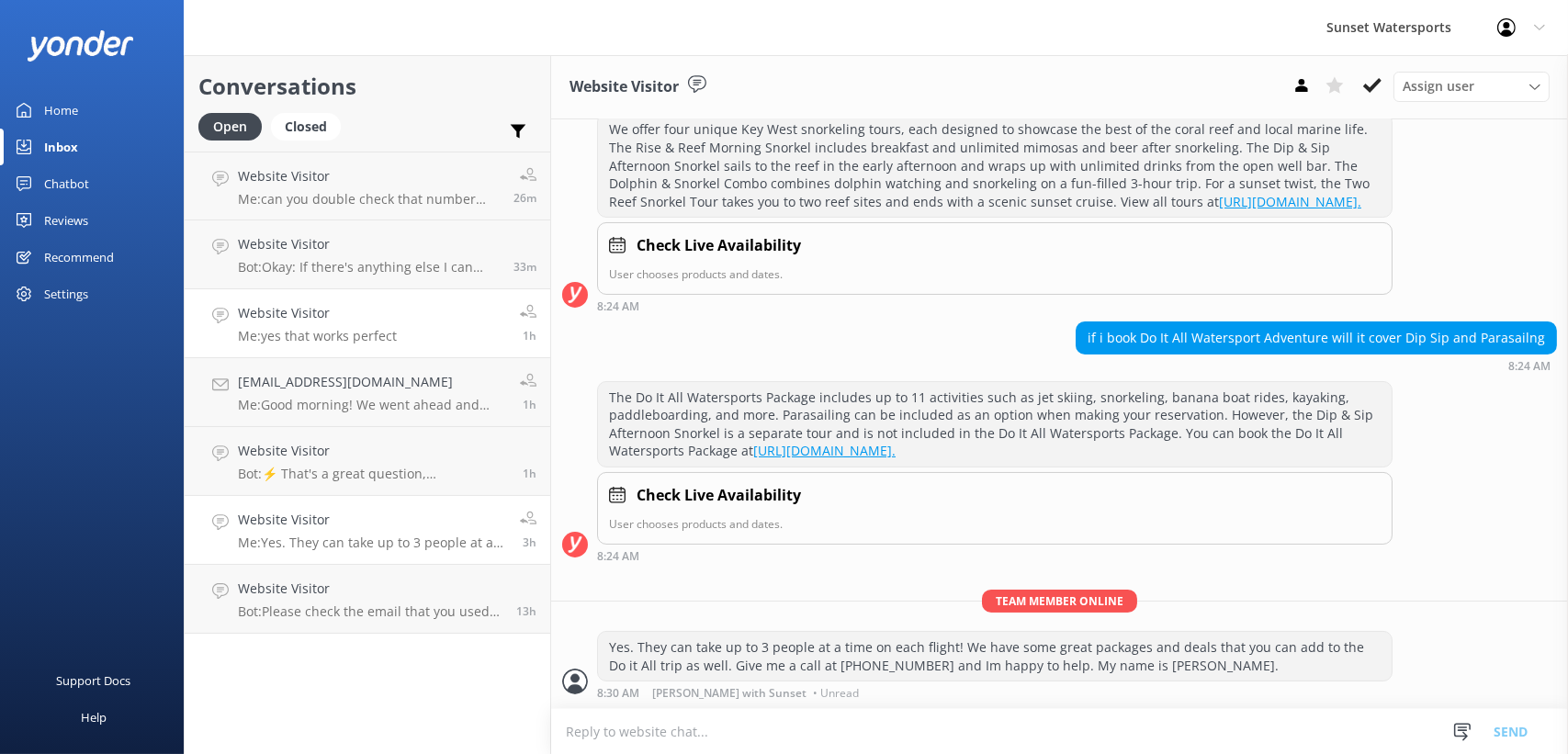
click at [350, 338] on p "Me: yes that works perfect" at bounding box center [317, 336] width 159 height 17
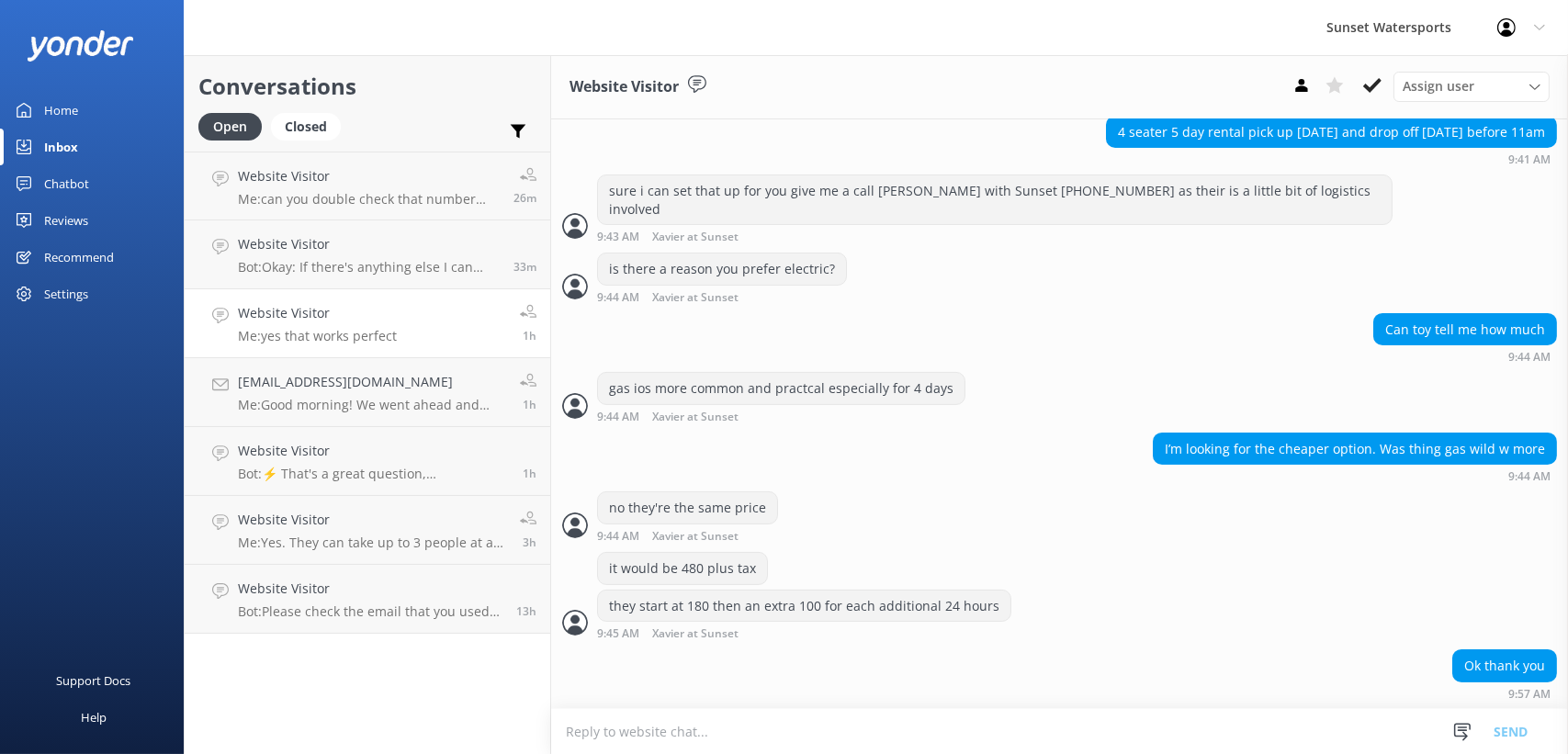
scroll to position [671, 0]
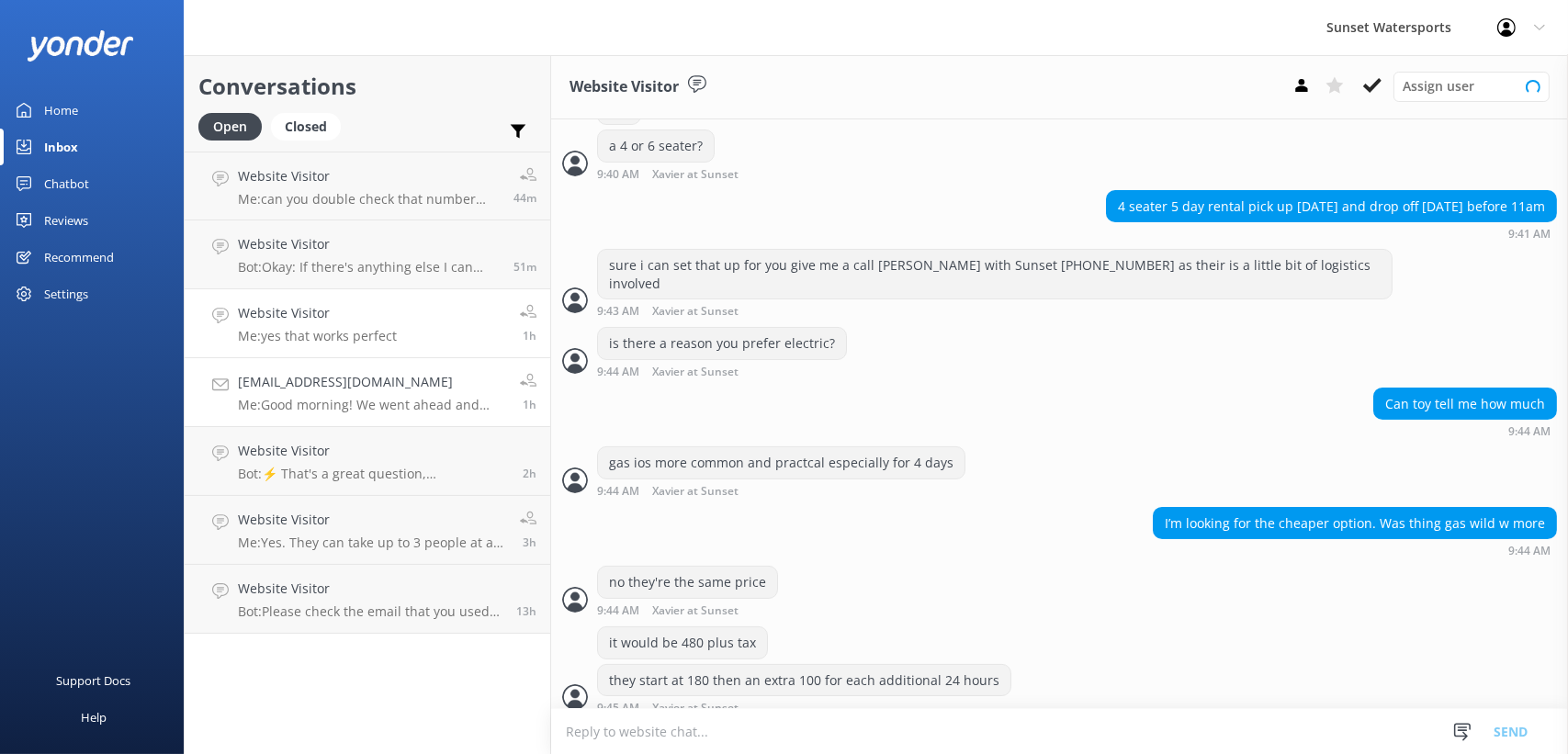
scroll to position [671, 0]
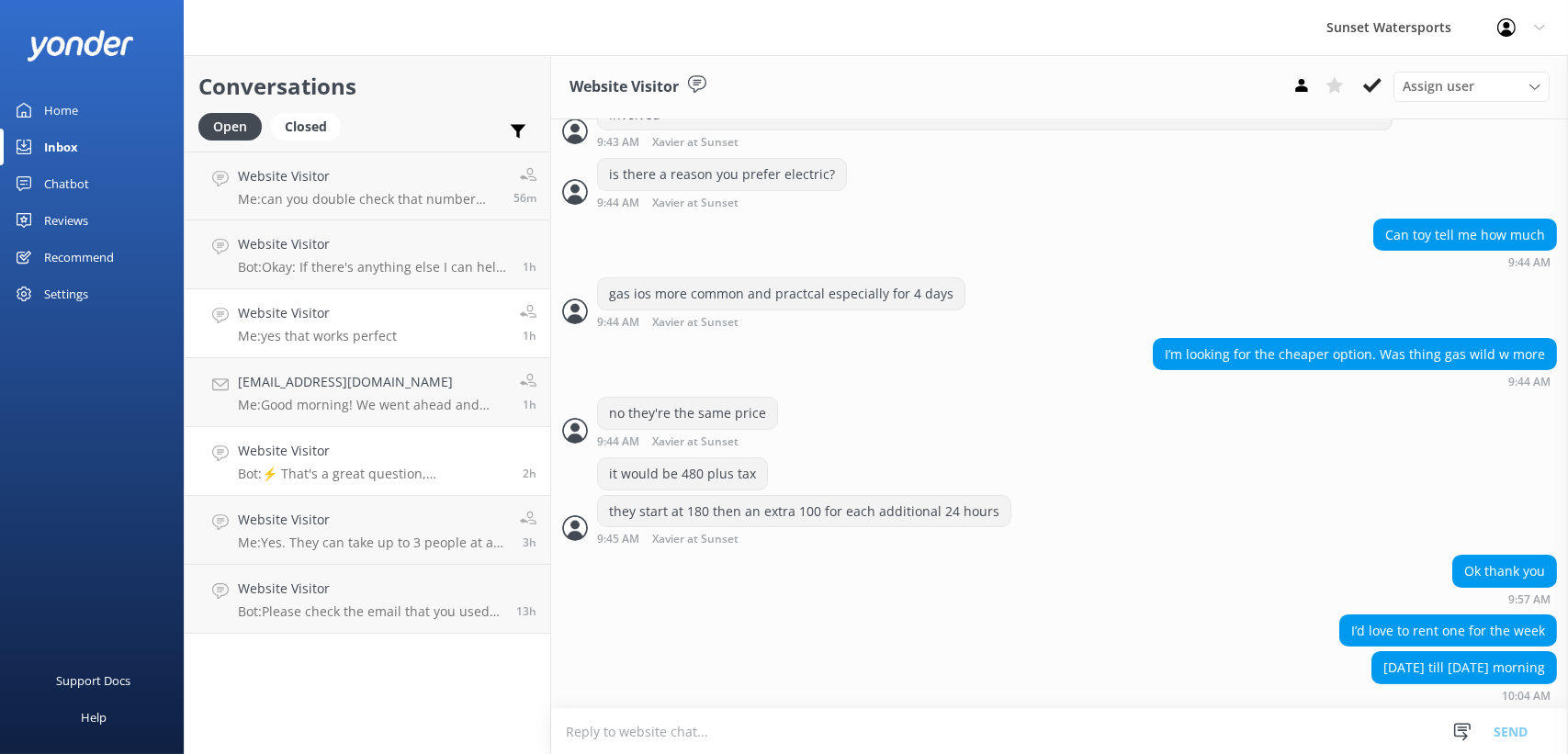
scroll to position [671, 0]
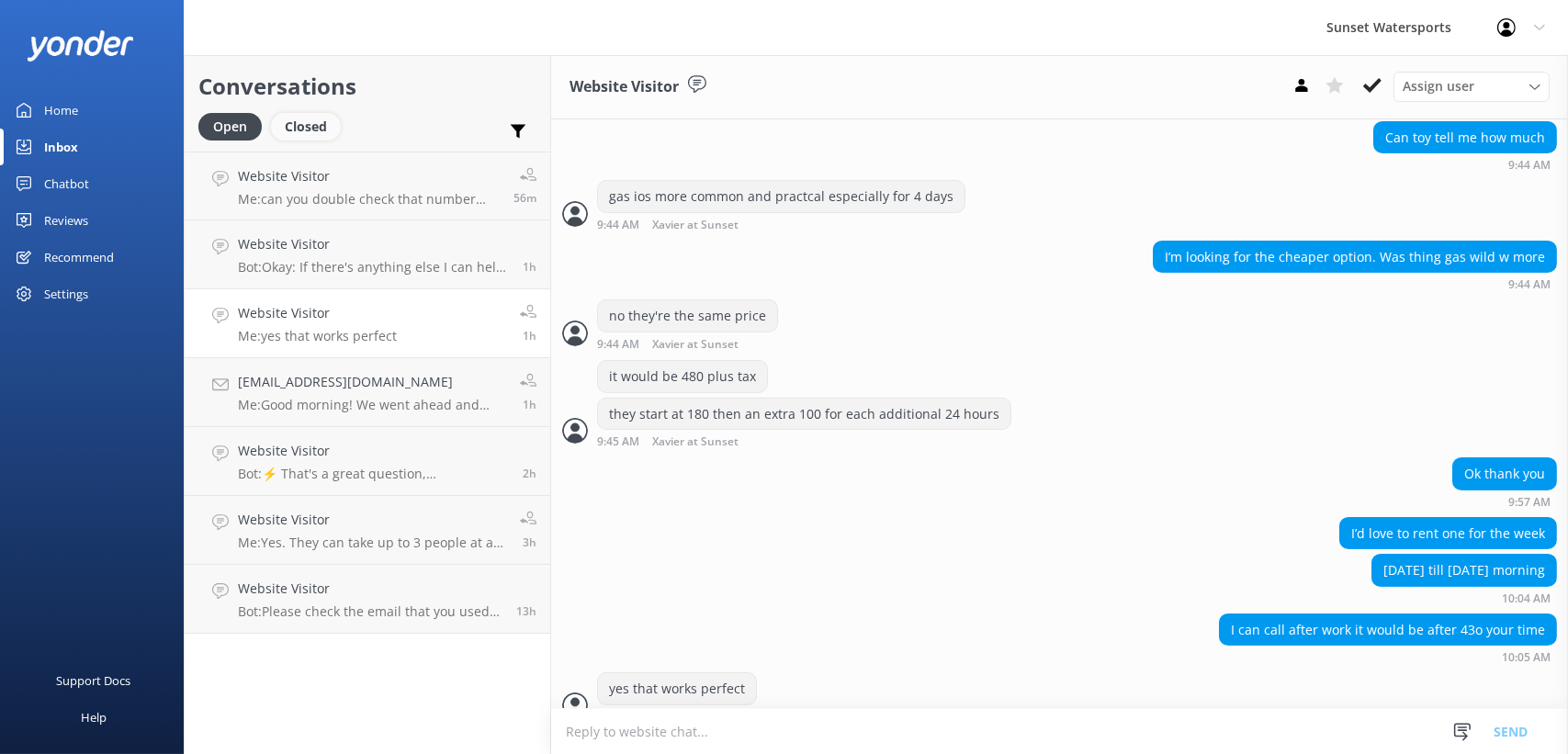
click at [318, 139] on div "Closed" at bounding box center [305, 127] width 70 height 27
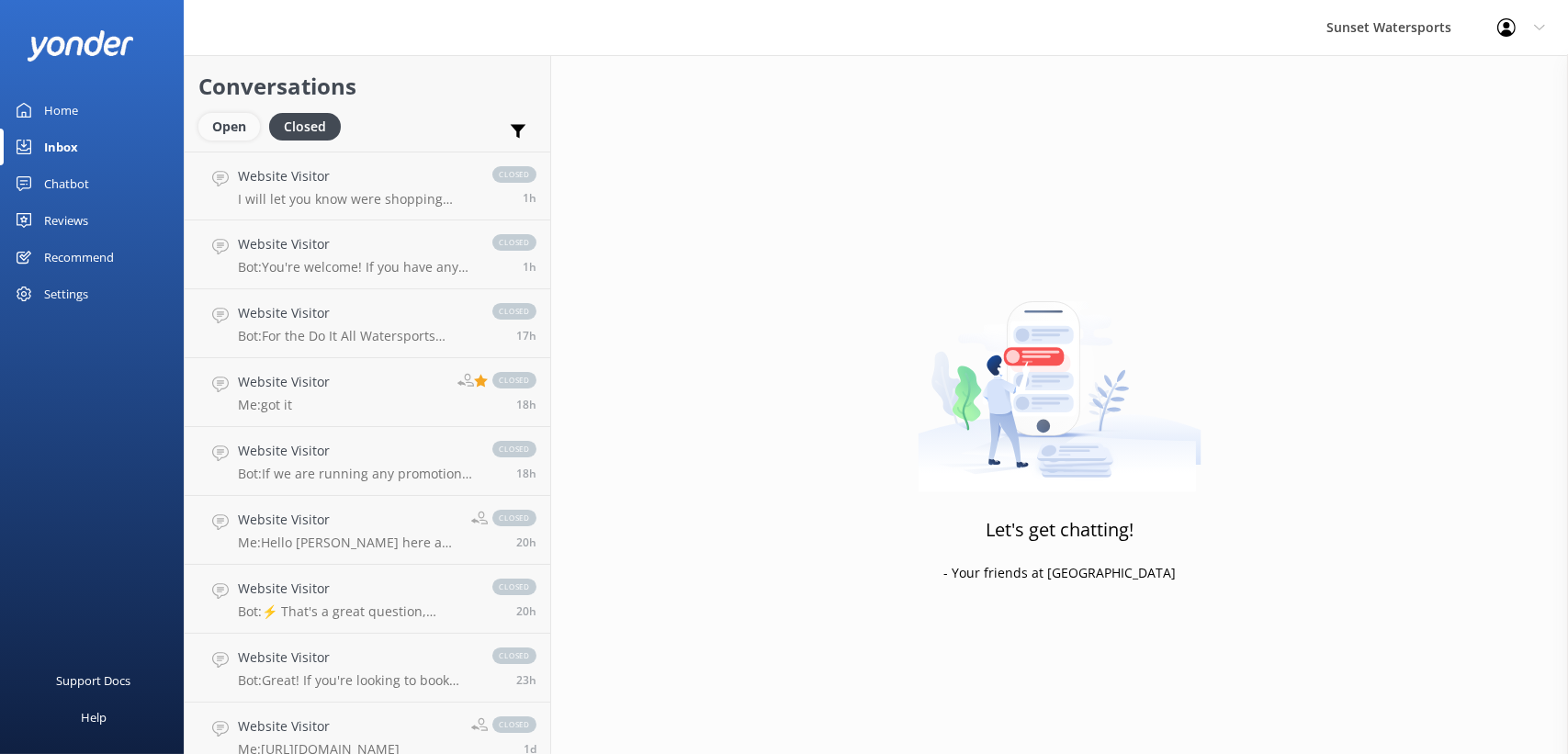
click at [241, 125] on div "Open" at bounding box center [229, 127] width 62 height 27
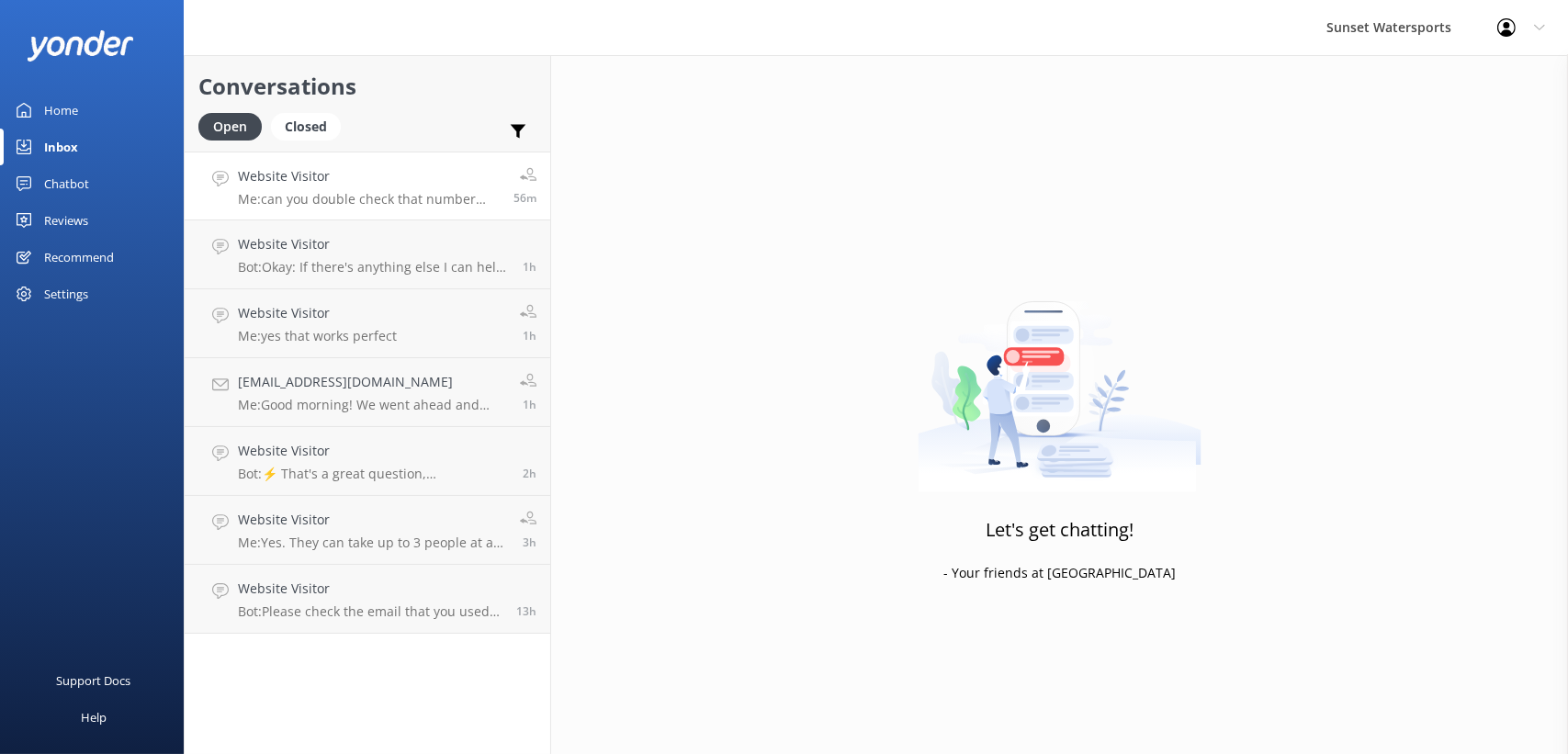
click at [414, 194] on p "Me: can you double check that number please" at bounding box center [368, 199] width 262 height 17
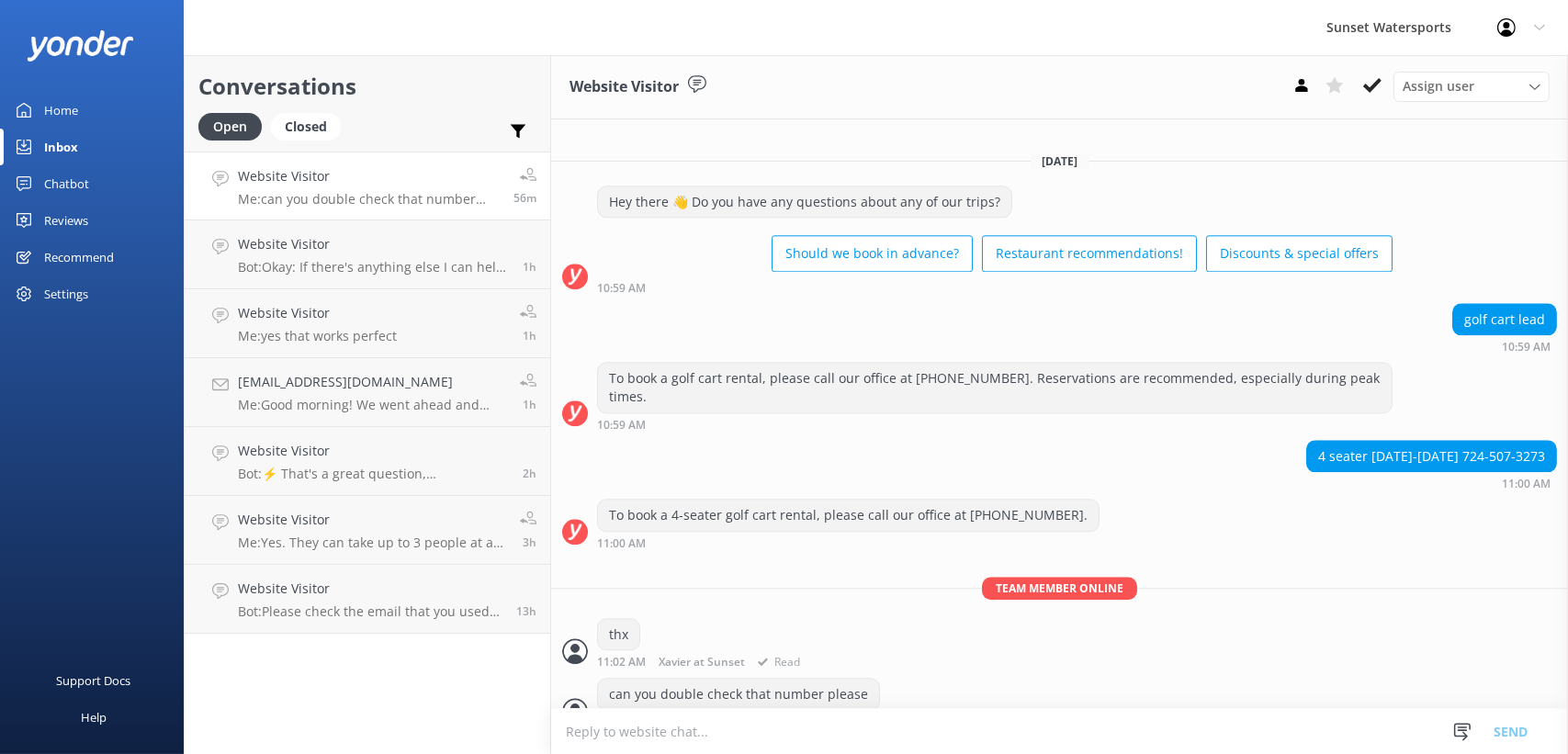
scroll to position [7230, 0]
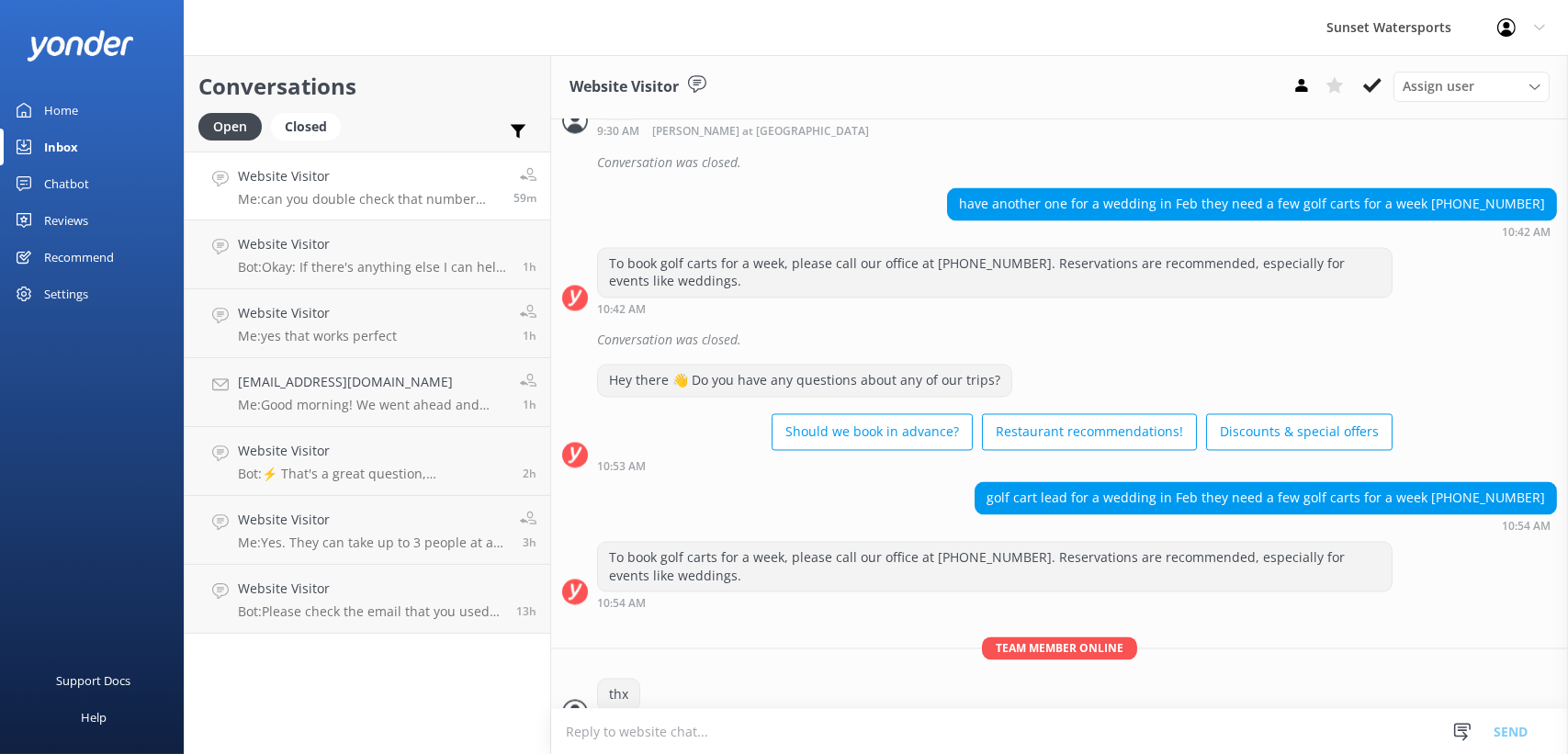
scroll to position [7252, 0]
